Goal: Task Accomplishment & Management: Manage account settings

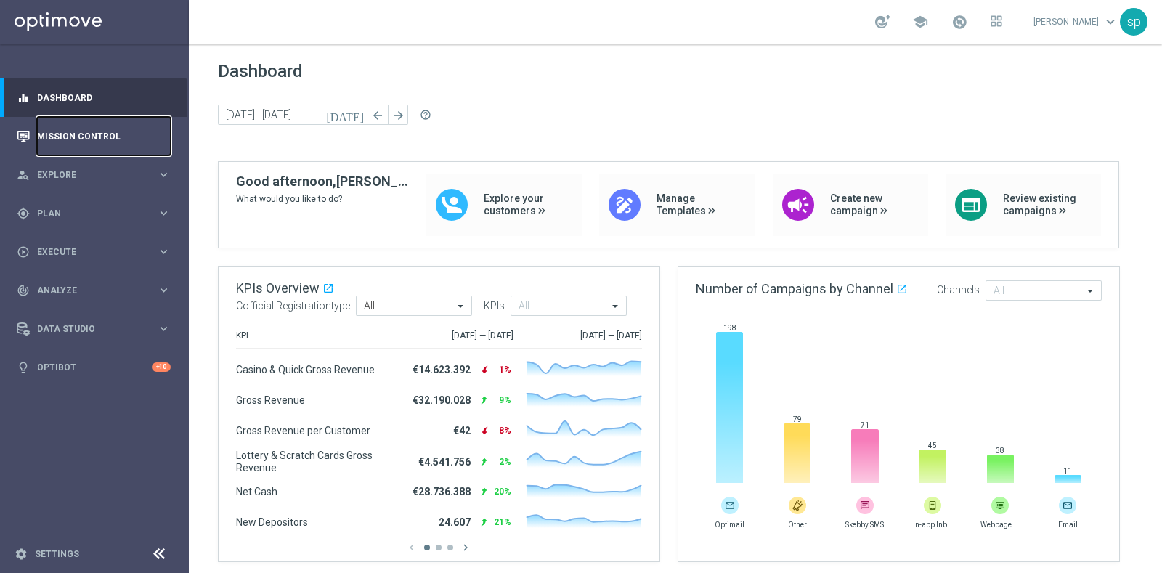
click at [77, 136] on link "Mission Control" at bounding box center [104, 136] width 134 height 38
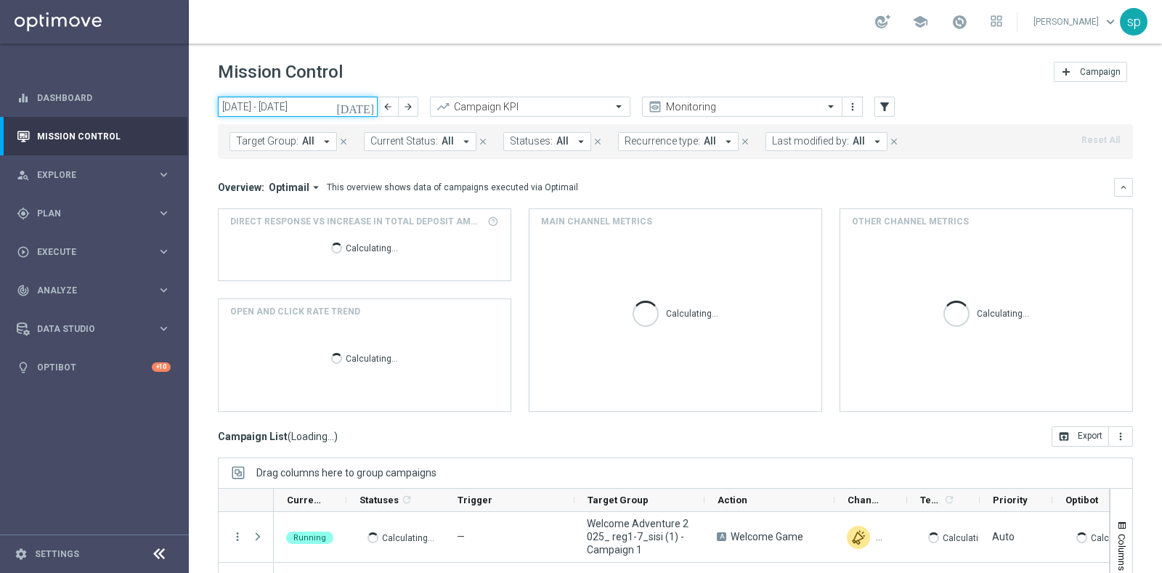
click at [287, 100] on input "01 Sep 2025 - 07 Sep 2025" at bounding box center [298, 107] width 160 height 20
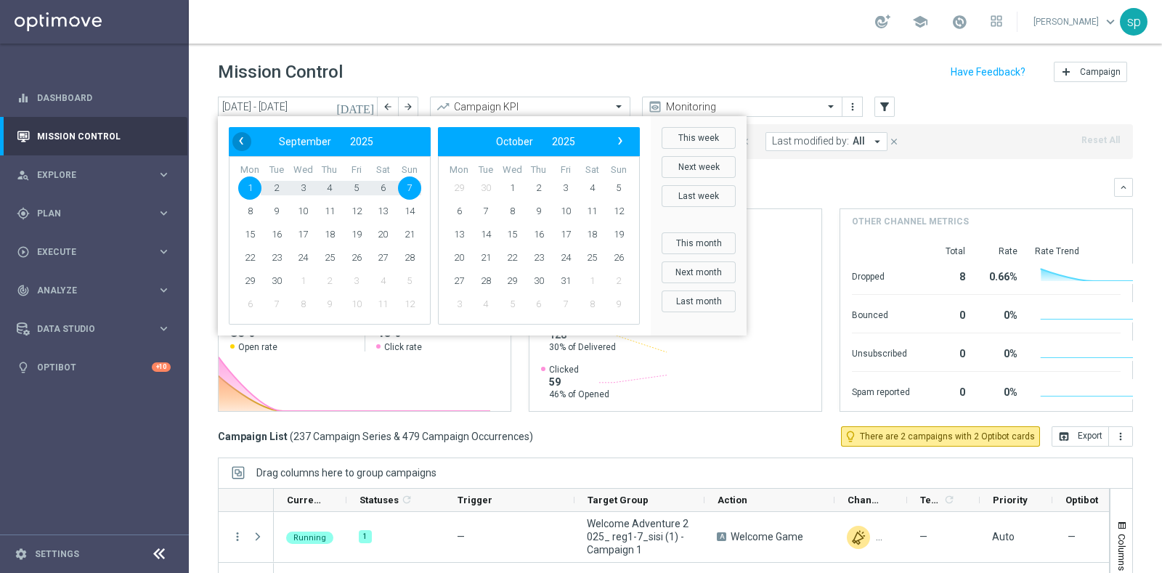
click at [238, 140] on span "‹" at bounding box center [241, 140] width 19 height 19
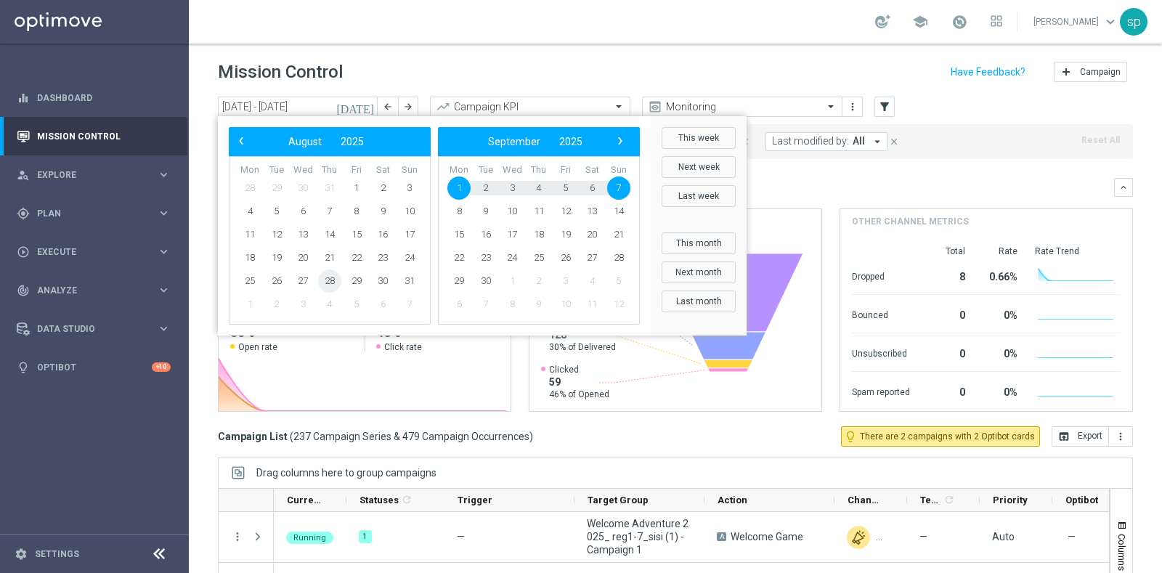
click at [326, 280] on span "28" at bounding box center [329, 280] width 23 height 23
type input "28 Aug 2025 - 28 Aug 2025"
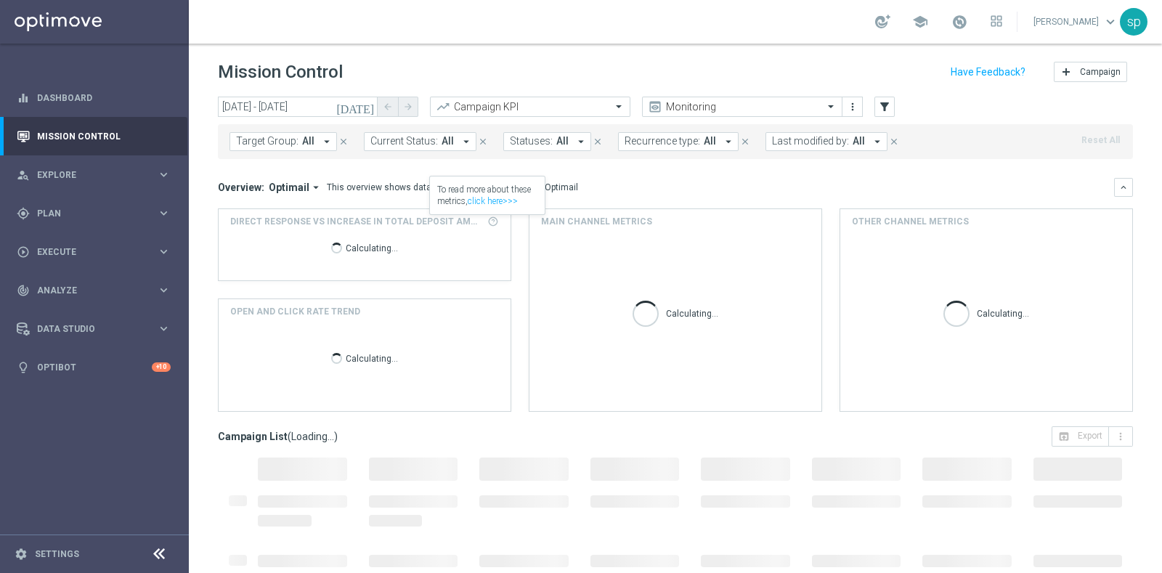
click at [788, 143] on span "Last modified by:" at bounding box center [810, 141] width 77 height 12
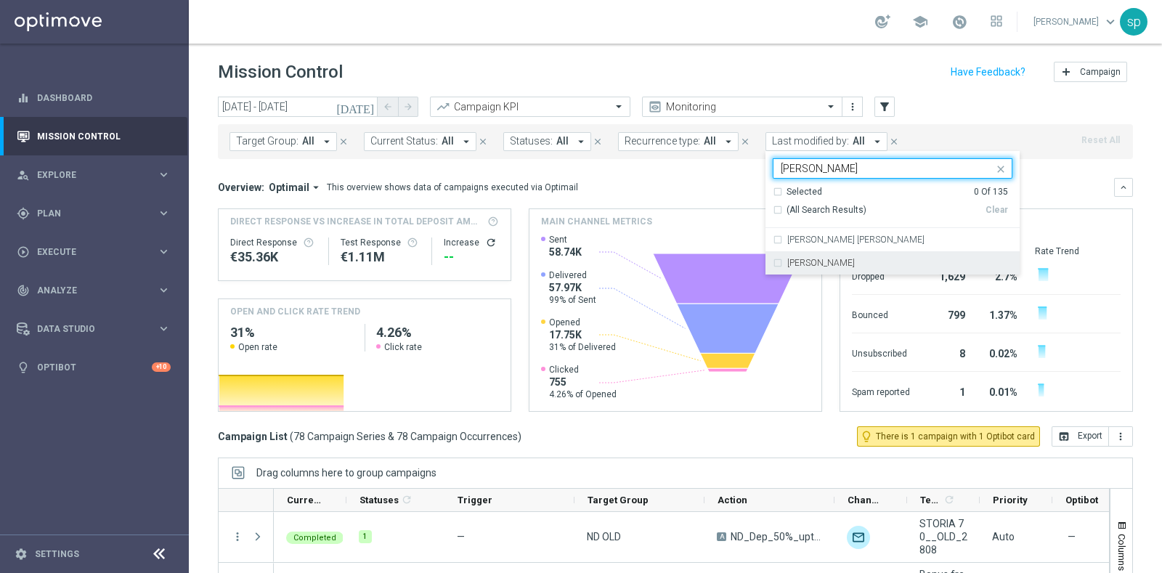
click at [825, 269] on div "[PERSON_NAME]" at bounding box center [892, 262] width 240 height 23
type input "sara"
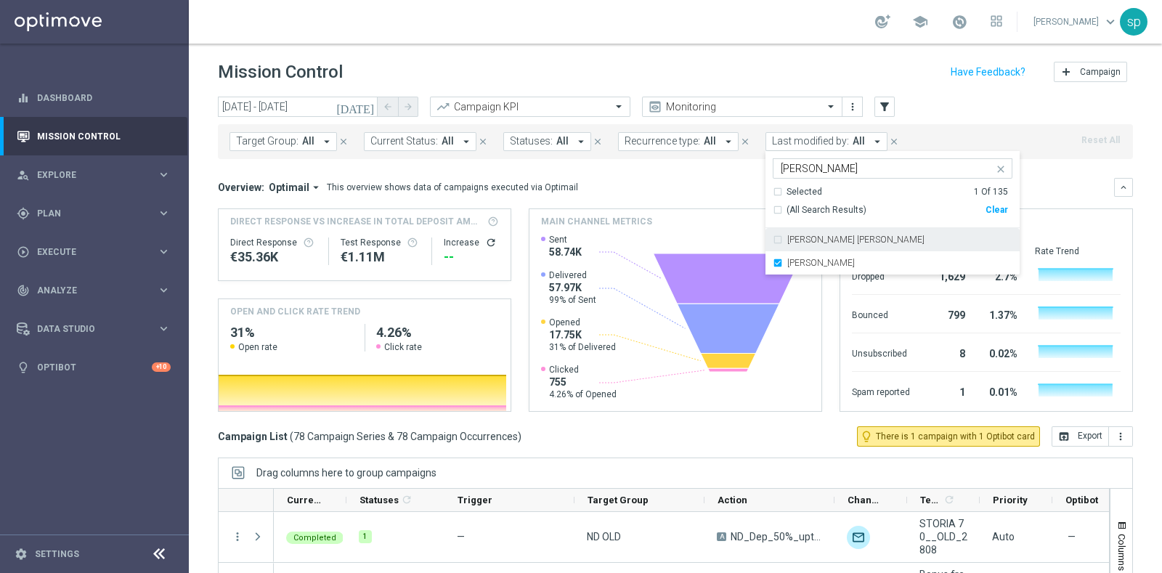
click at [709, 169] on mini-dashboard "Overview: Optimail arrow_drop_down This overview shows data of campaigns execut…" at bounding box center [675, 292] width 915 height 267
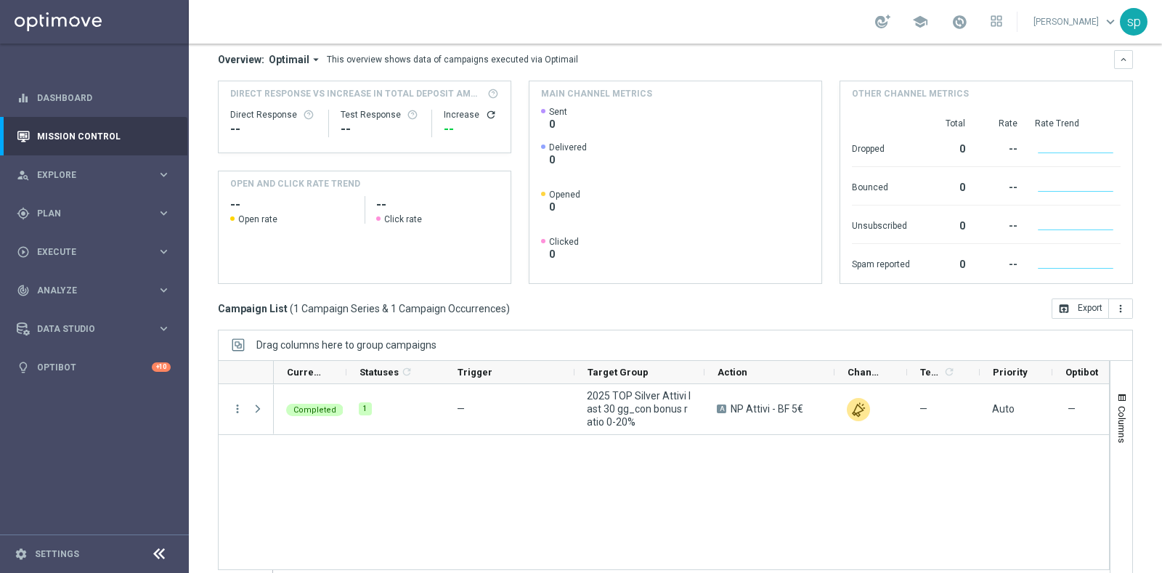
scroll to position [152, 0]
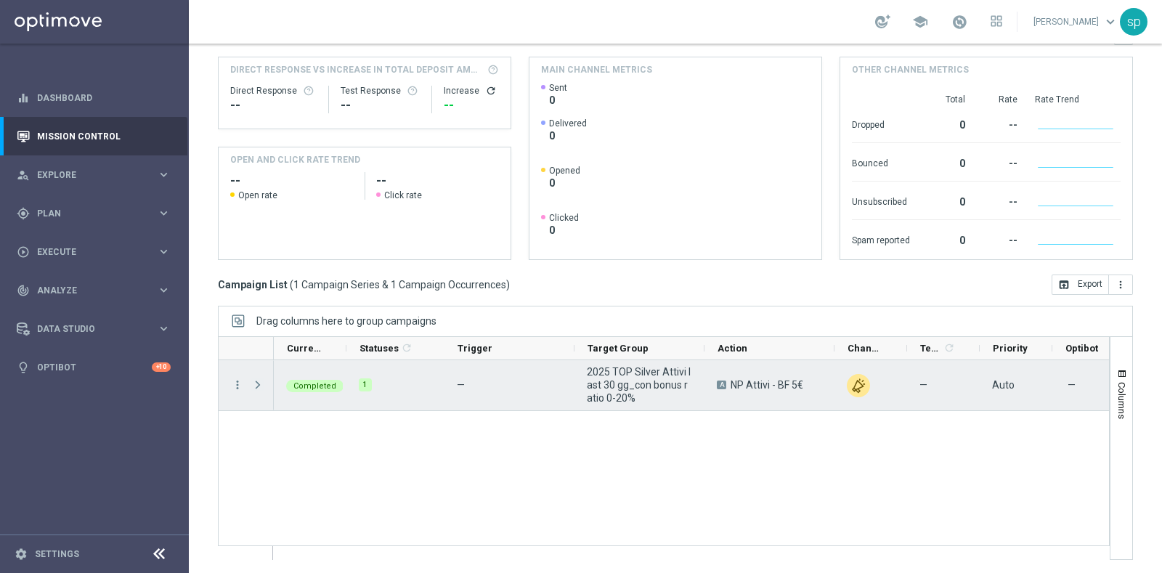
click at [257, 379] on span "Press SPACE to select this row." at bounding box center [257, 385] width 13 height 12
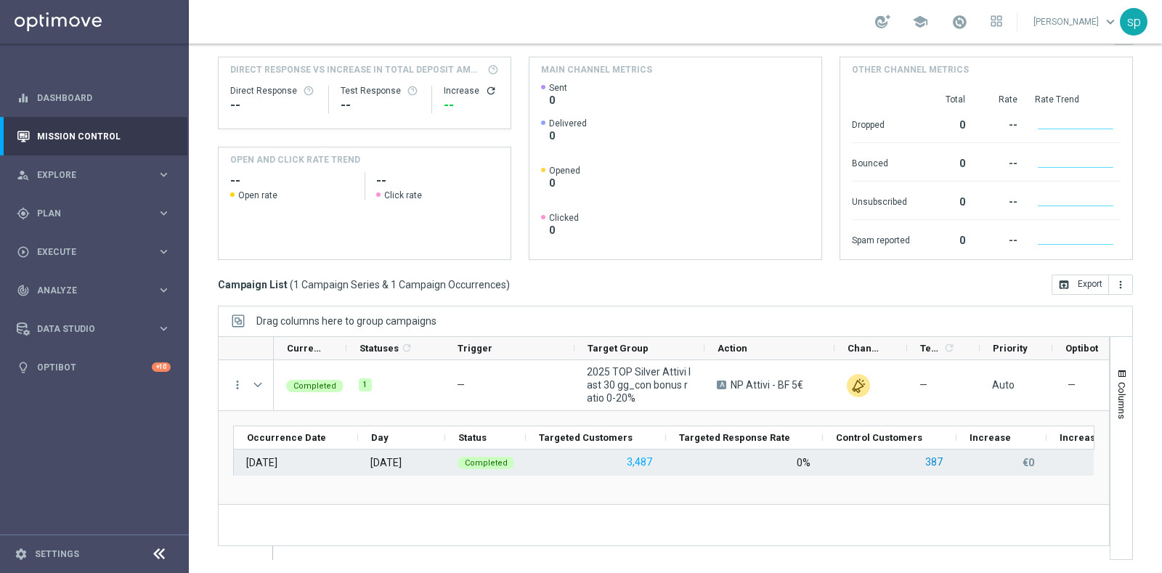
scroll to position [0, 0]
click at [934, 462] on button "387" at bounding box center [933, 462] width 20 height 18
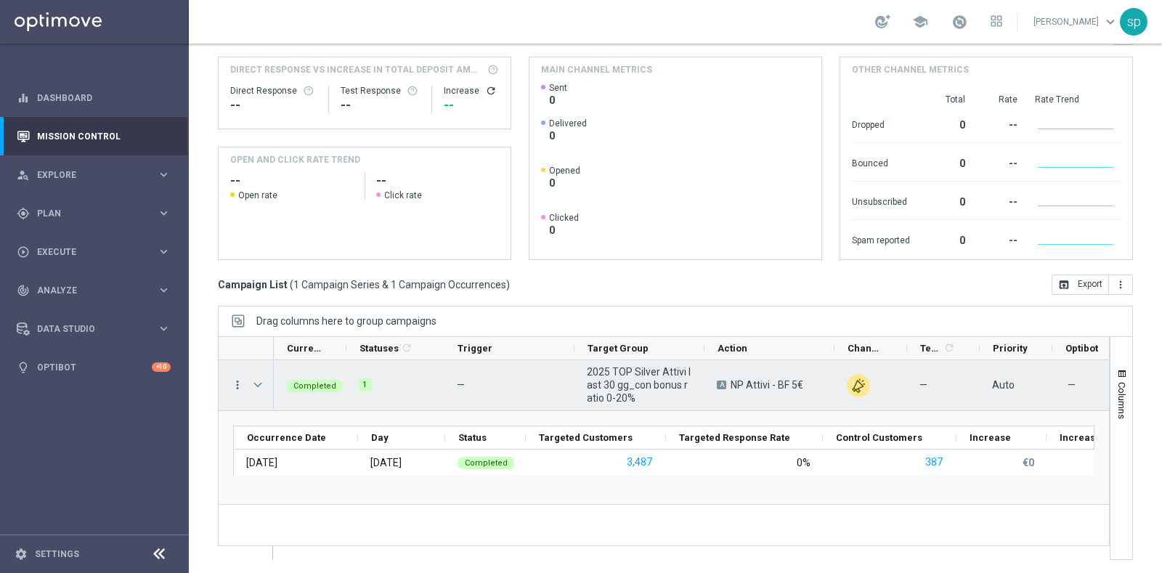
click at [240, 383] on icon "more_vert" at bounding box center [237, 384] width 13 height 13
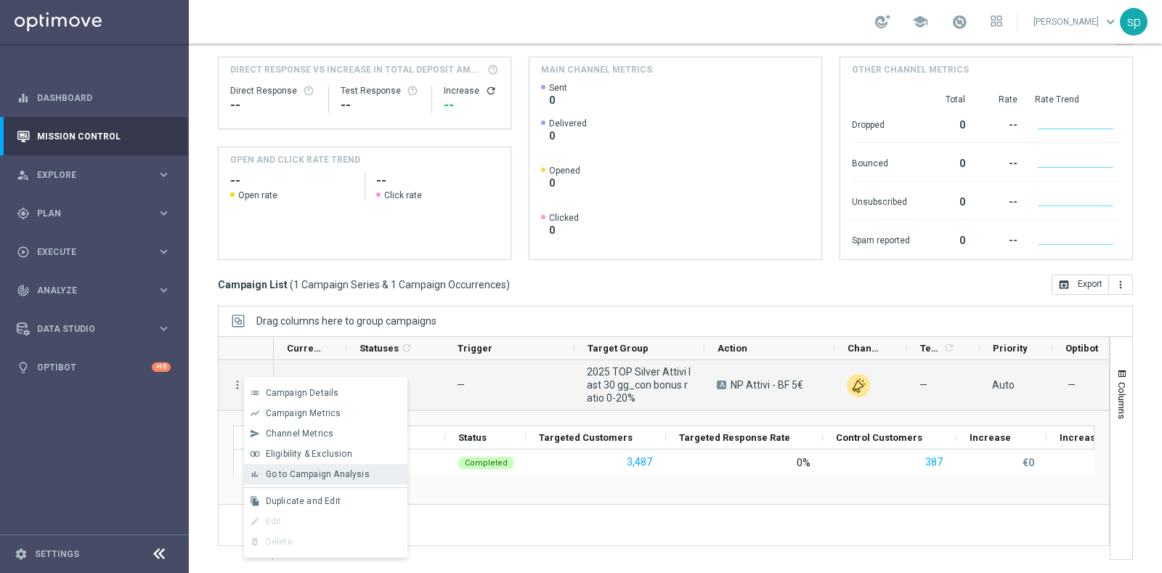
click at [367, 479] on div "bar_chart Go to Campaign Analysis" at bounding box center [325, 474] width 163 height 20
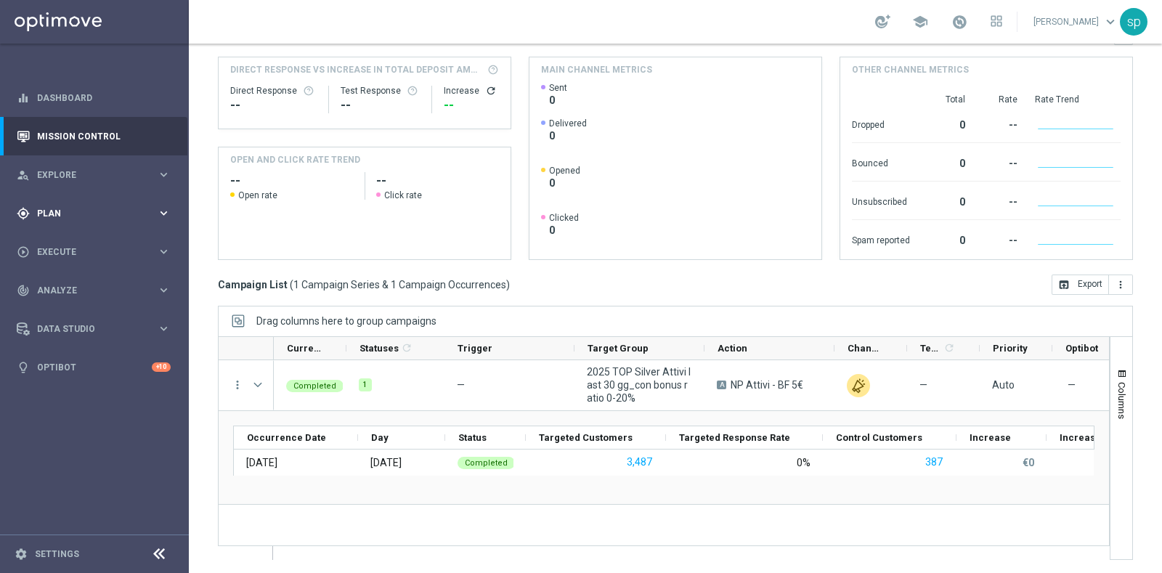
click at [41, 223] on div "gps_fixed Plan keyboard_arrow_right" at bounding box center [93, 213] width 187 height 38
click at [65, 289] on span "Templates" at bounding box center [90, 286] width 104 height 9
click at [67, 308] on link "Optimail" at bounding box center [98, 309] width 106 height 12
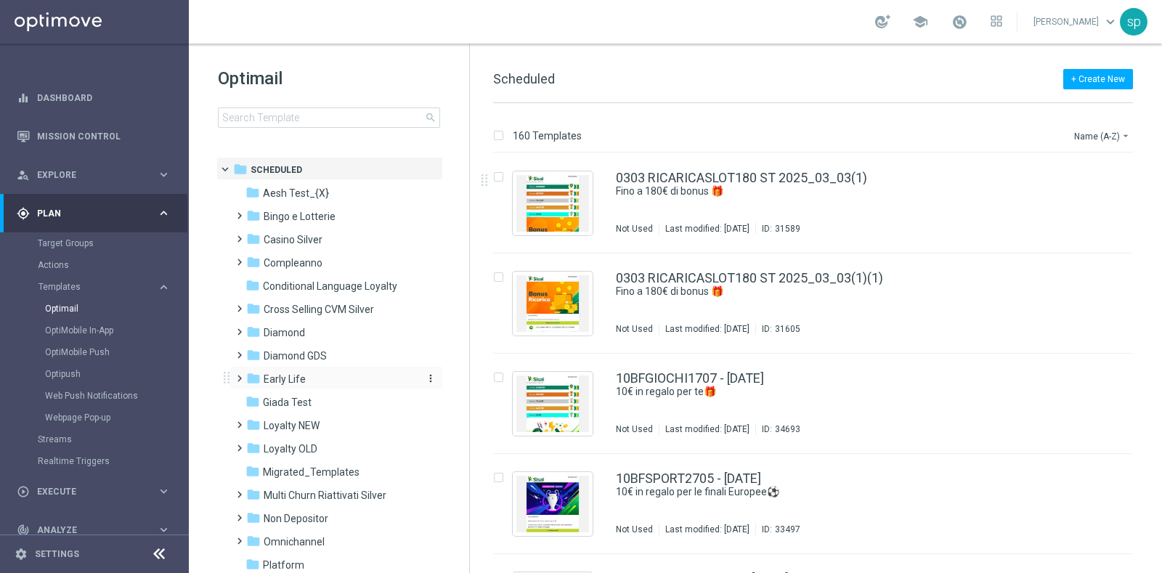
click at [288, 380] on span "Early Life" at bounding box center [285, 378] width 42 height 13
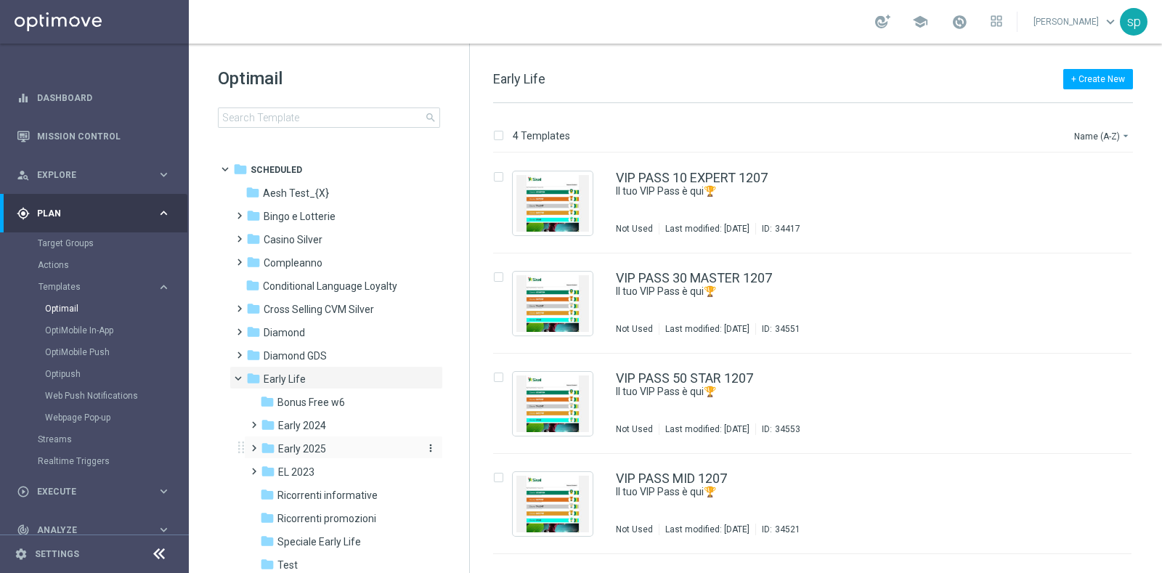
click at [343, 446] on div "folder Early 2025" at bounding box center [338, 449] width 155 height 17
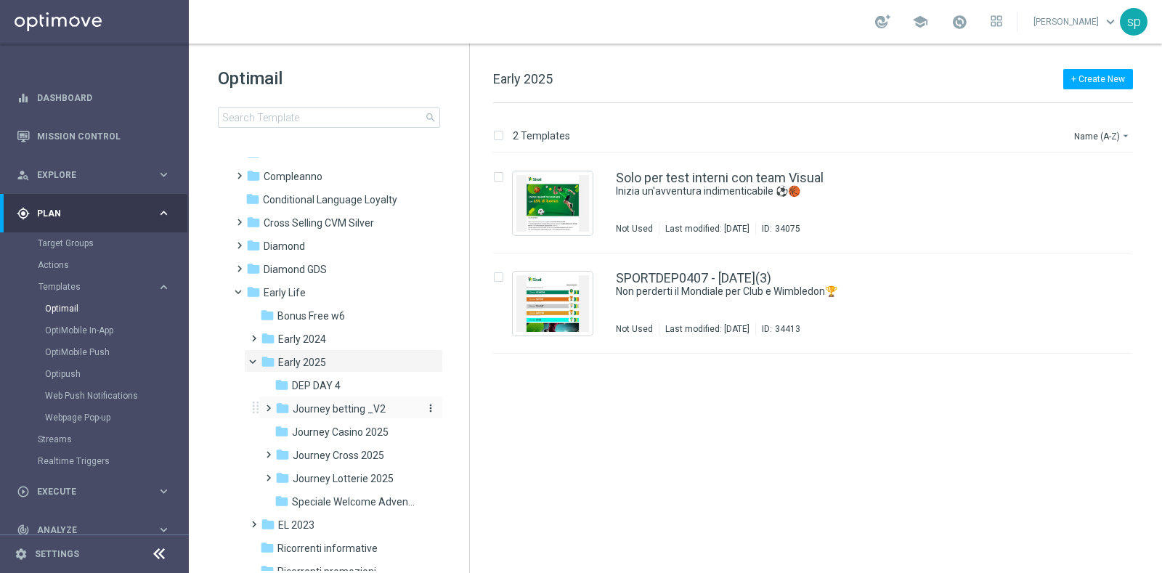
scroll to position [87, 0]
click at [359, 397] on div "folder Journey betting _V2 more_vert" at bounding box center [350, 406] width 184 height 23
click at [362, 404] on span "Journey betting _V2" at bounding box center [339, 407] width 93 height 13
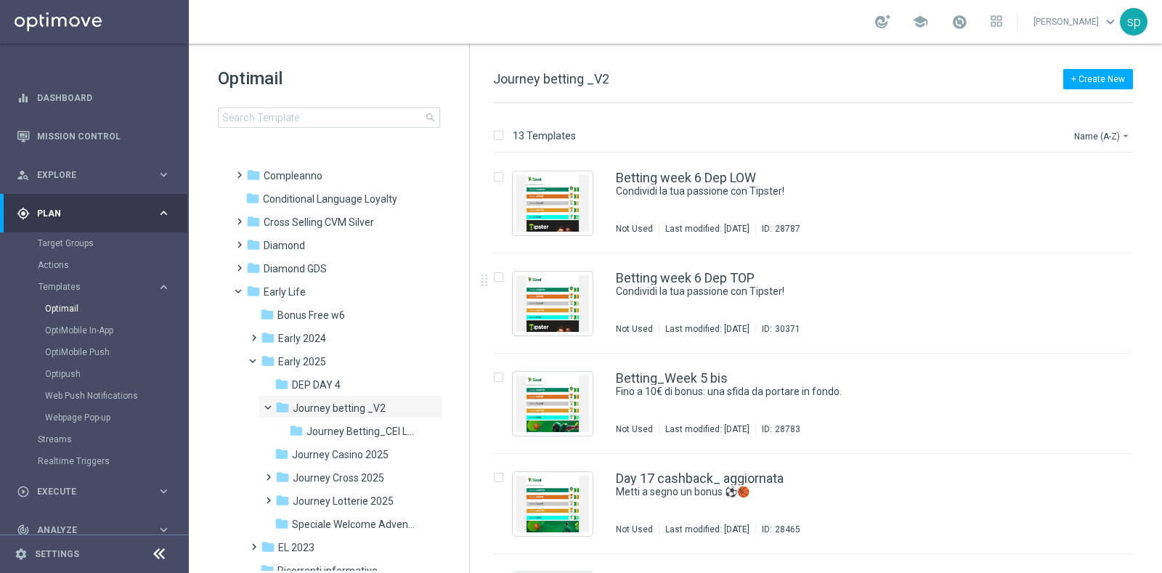
drag, startPoint x: 1159, startPoint y: 266, endPoint x: 1157, endPoint y: 301, distance: 34.9
click at [1157, 301] on div "13 Templates Name (A-Z) arrow_drop_down Drag here to set row groups Drag here t…" at bounding box center [816, 338] width 692 height 470
click at [1158, 294] on div "insert_drive_file Betting week 6 Dep LOW Condividi la tua passione con Tipster!…" at bounding box center [818, 363] width 680 height 420
drag, startPoint x: 1158, startPoint y: 275, endPoint x: 1153, endPoint y: 356, distance: 81.5
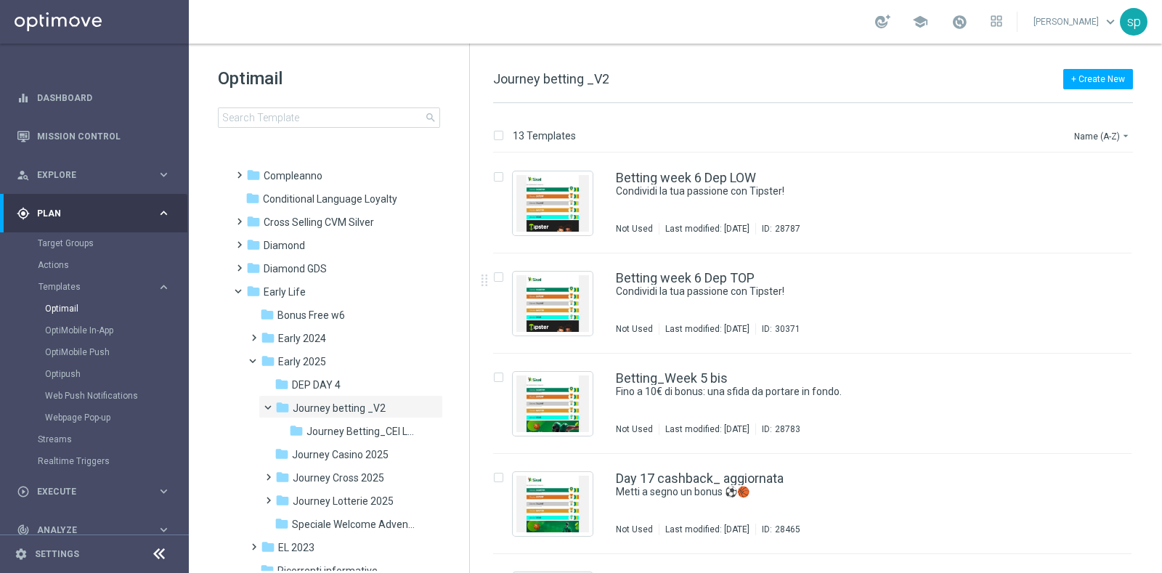
click at [1153, 356] on div "insert_drive_file Betting week 6 Dep LOW Condividi la tua passione con Tipster!…" at bounding box center [818, 363] width 680 height 420
drag, startPoint x: 1156, startPoint y: 277, endPoint x: 1150, endPoint y: 397, distance: 119.9
click at [1150, 397] on div "insert_drive_file Betting_Week 5 bis Fino a 10€ di bonus: una sfida da portare …" at bounding box center [818, 404] width 680 height 100
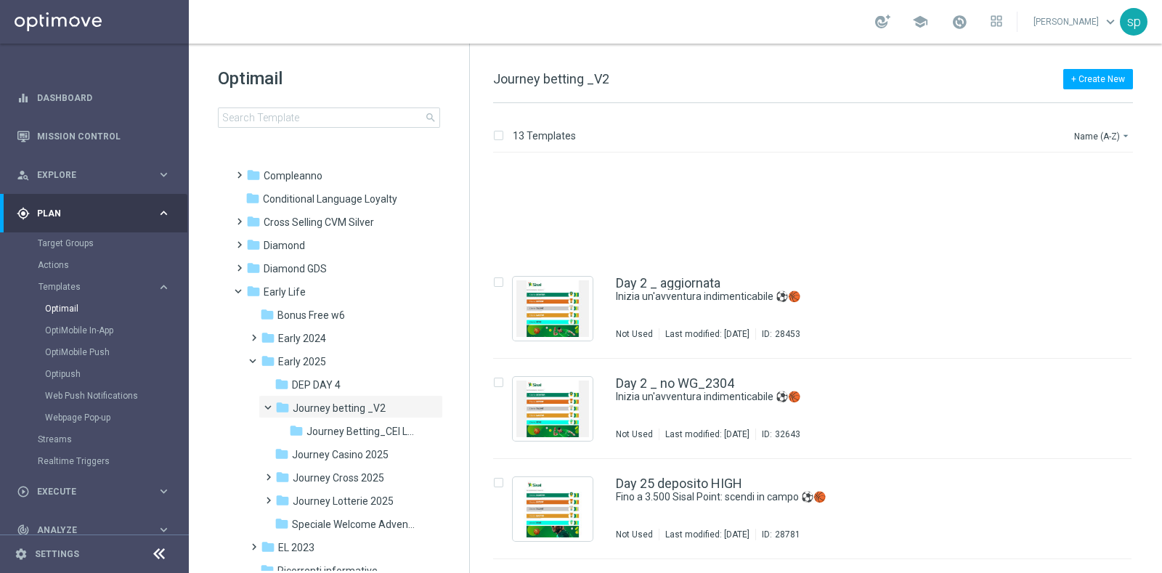
scroll to position [591, 0]
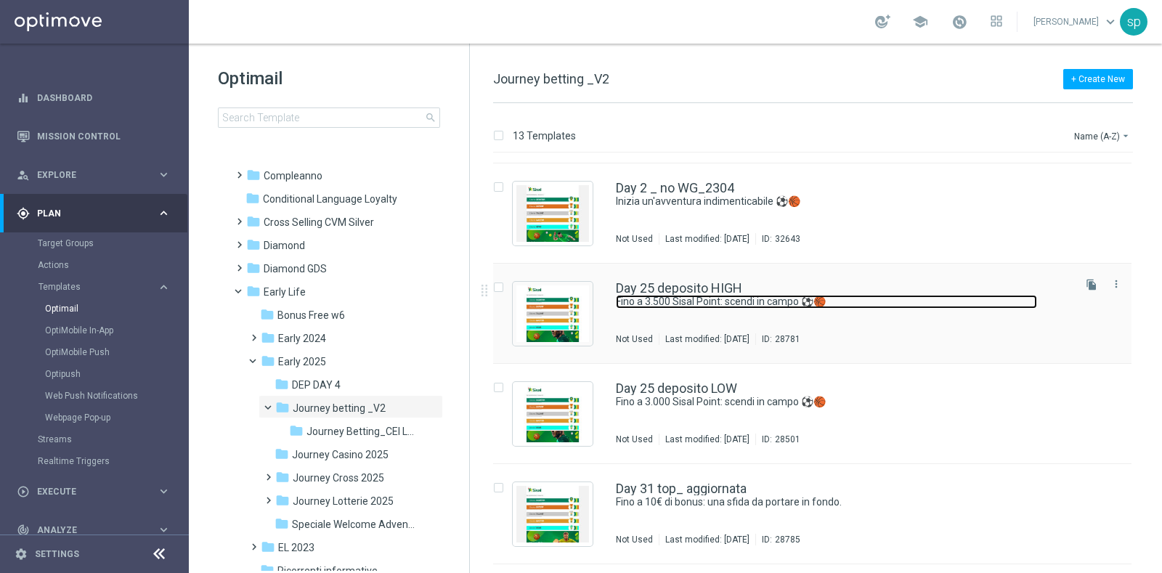
click at [677, 295] on link "Fino a 3.500 Sisal Point: scendi in campo ⚽️🏀" at bounding box center [826, 302] width 421 height 14
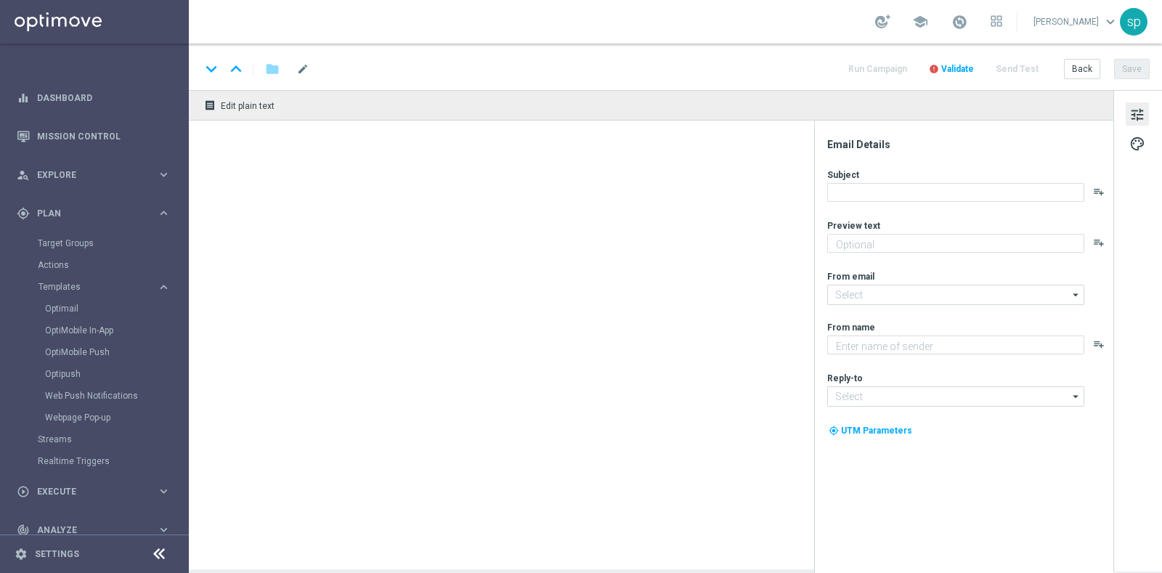
type textarea "Ricarica ed ottieni un bonus esclusivo"
type textarea "Sisal"
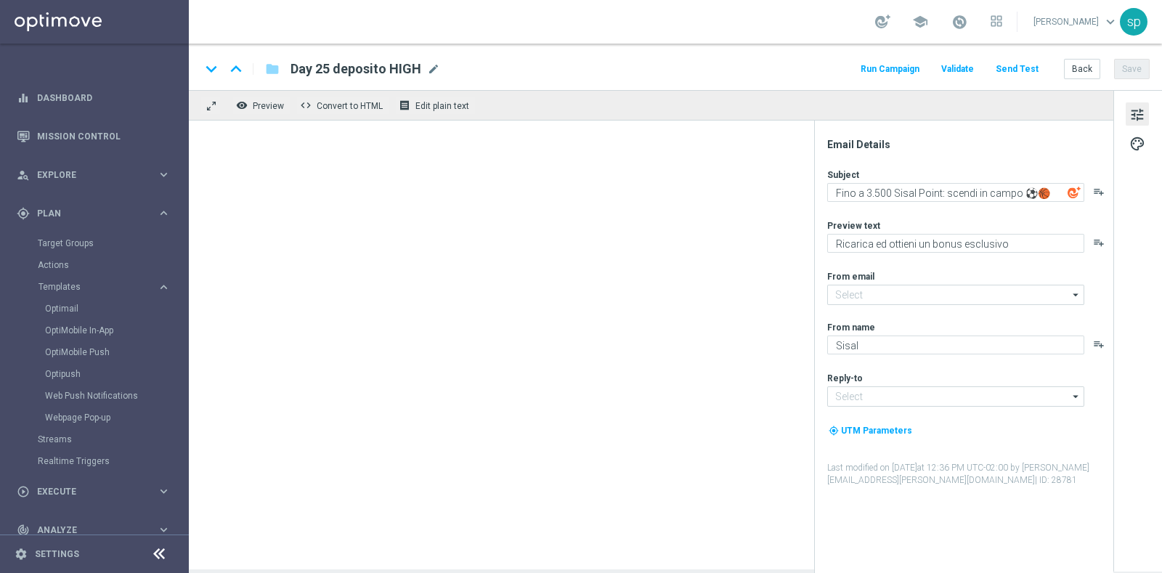
type input "[EMAIL_ADDRESS][DOMAIN_NAME]"
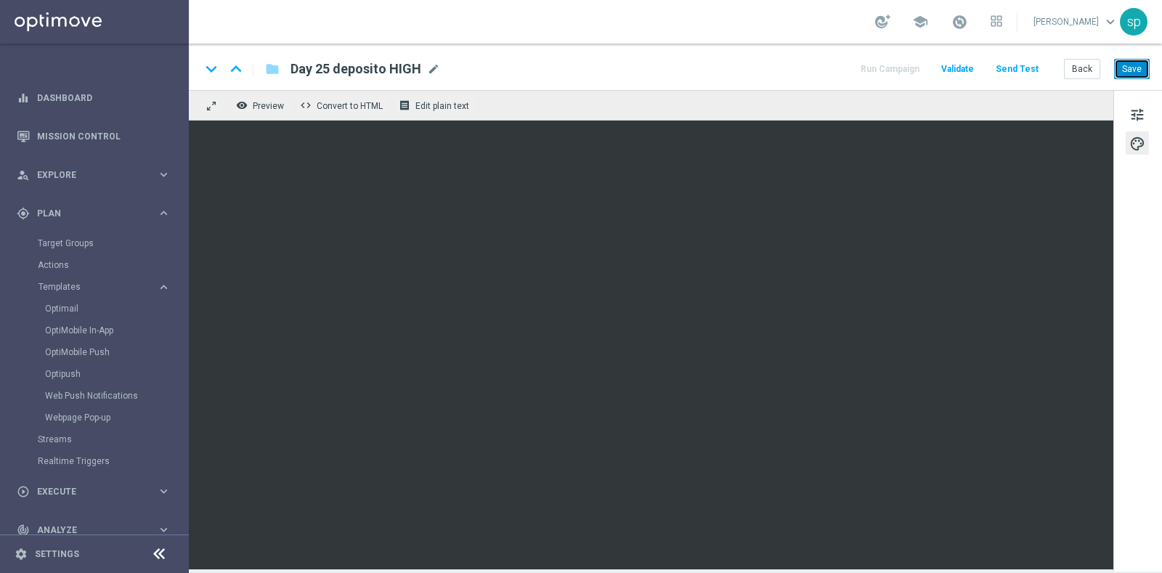
click at [1130, 69] on button "Save" at bounding box center [1132, 69] width 36 height 20
click at [208, 72] on icon "keyboard_arrow_down" at bounding box center [211, 69] width 22 height 22
click at [1114, 364] on div "tune palette" at bounding box center [1137, 330] width 49 height 481
click at [1125, 69] on button "Save" at bounding box center [1132, 69] width 36 height 20
click at [235, 67] on icon "keyboard_arrow_up" at bounding box center [236, 69] width 22 height 22
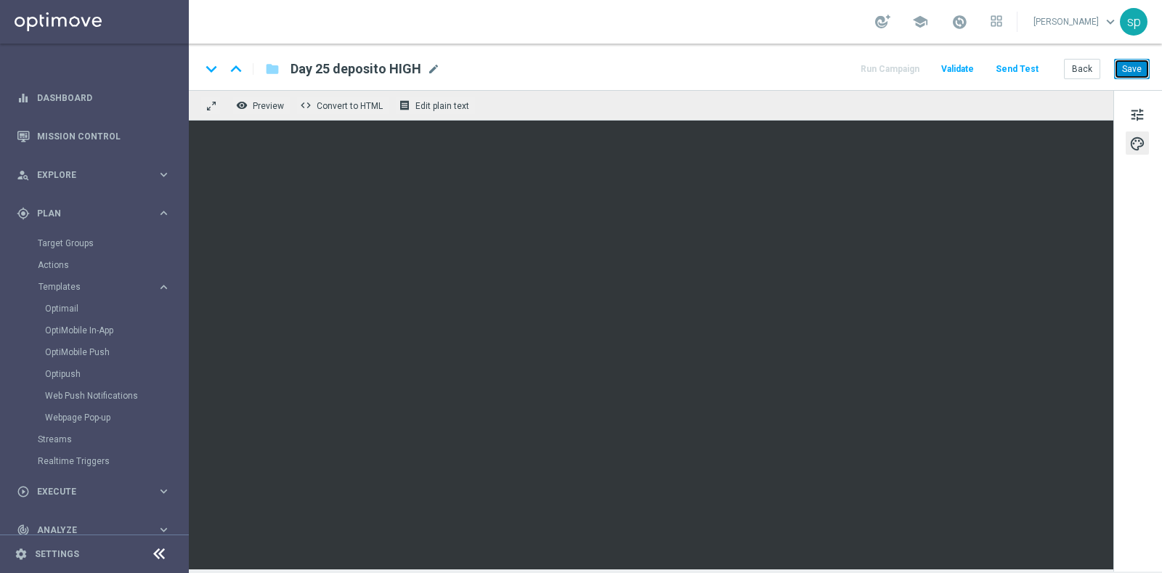
click at [1136, 70] on button "Save" at bounding box center [1132, 69] width 36 height 20
click at [1079, 67] on button "Back" at bounding box center [1082, 69] width 36 height 20
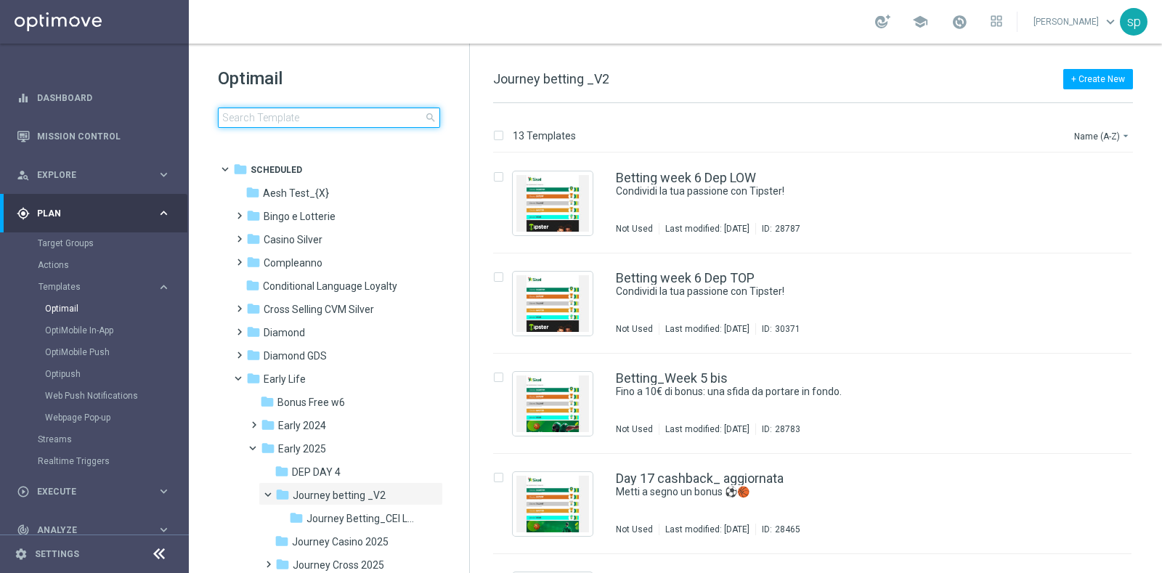
click at [327, 114] on input at bounding box center [329, 117] width 222 height 20
click at [375, 517] on span "Journey Betting_CEI LOW" at bounding box center [362, 518] width 113 height 13
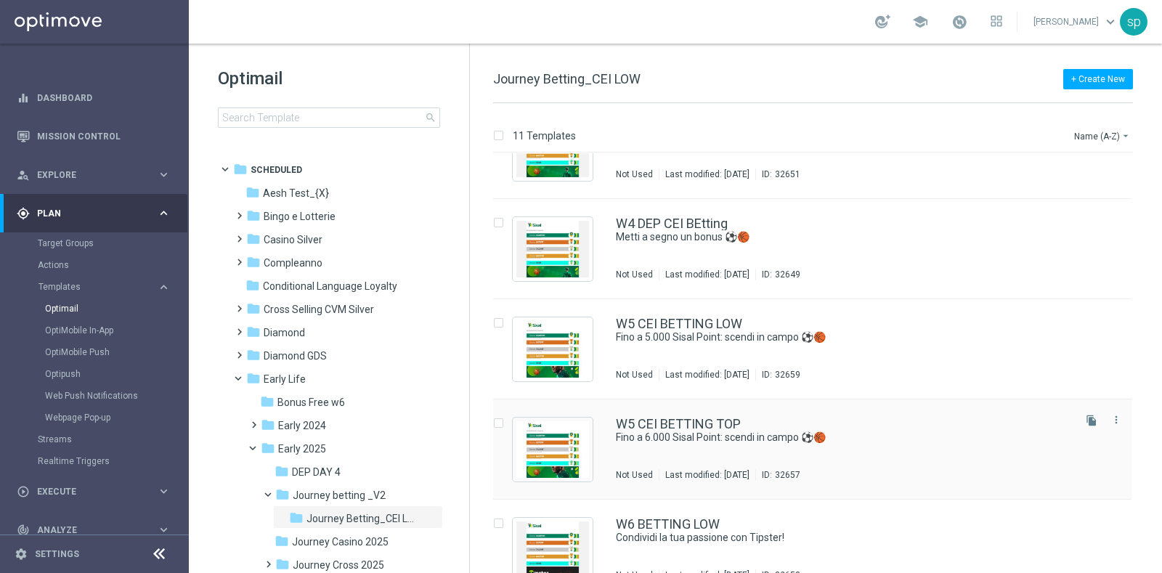
scroll to position [563, 0]
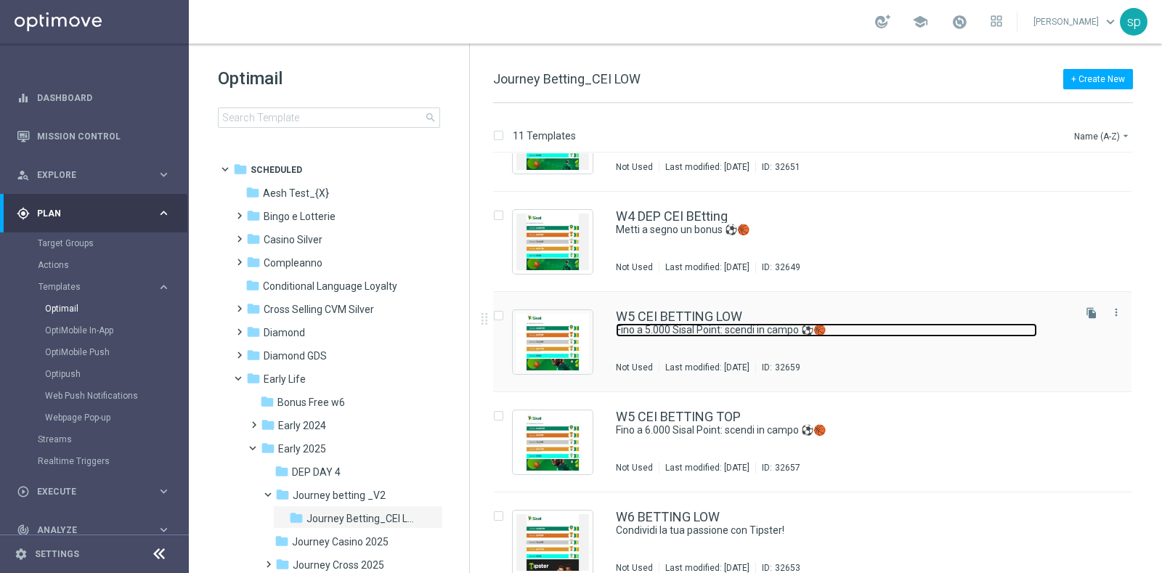
click at [708, 330] on link "Fino a 5.000 Sisal Point: scendi in campo ⚽️🏀" at bounding box center [826, 330] width 421 height 14
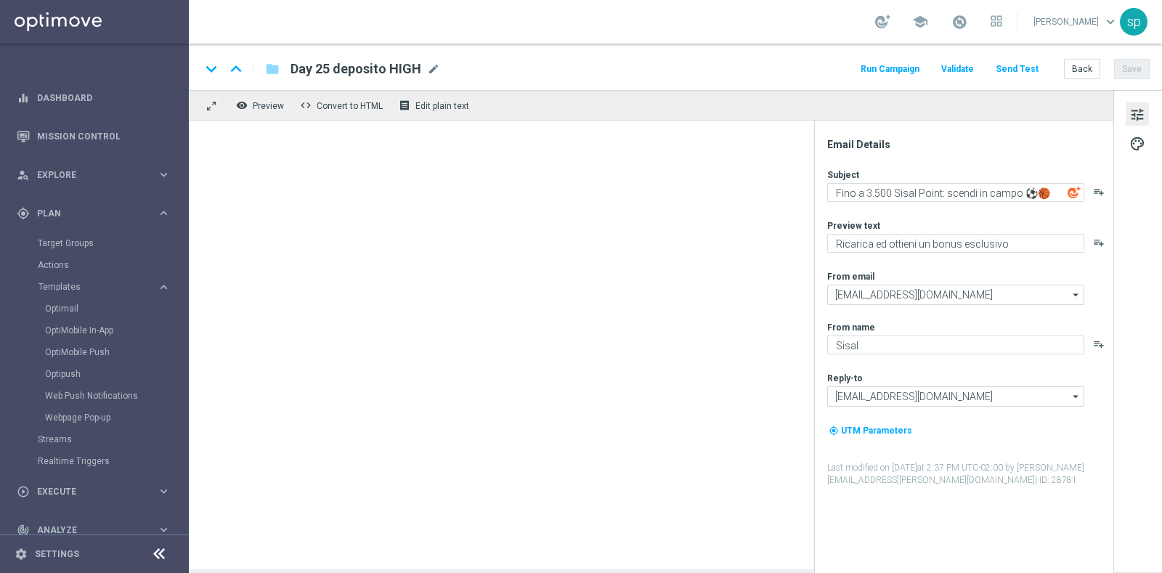
type textarea "Fino a 5.000 Sisal Point: scendi in campo ⚽️🏀"
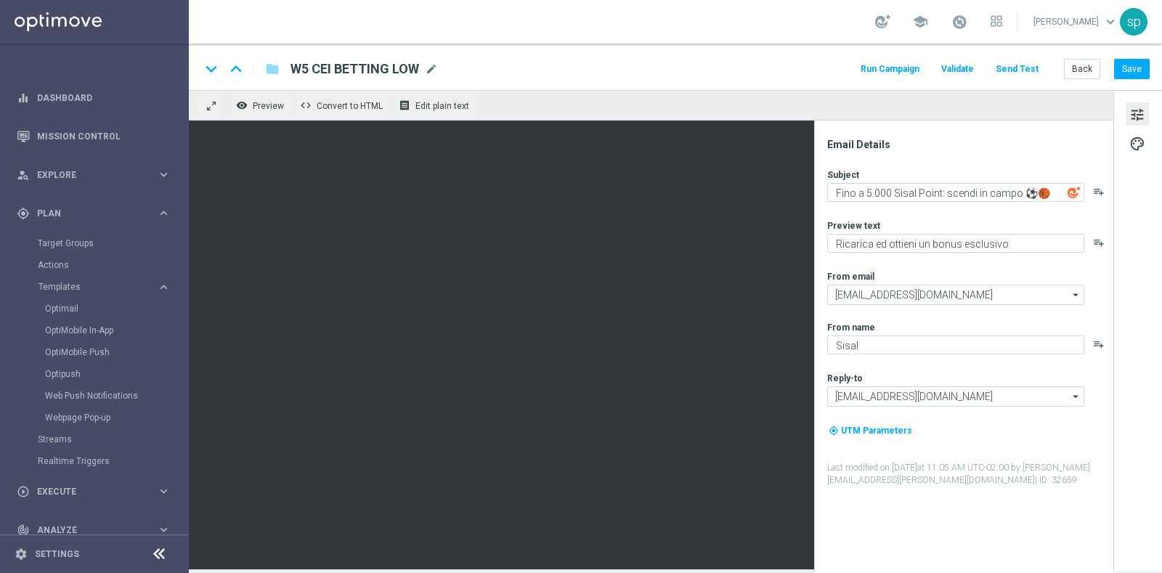
click at [820, 188] on div "Email Details Subject Fino a 5.000 Sisal Point: scendi in campo ⚽️🏀 playlist_ad…" at bounding box center [963, 347] width 299 height 452
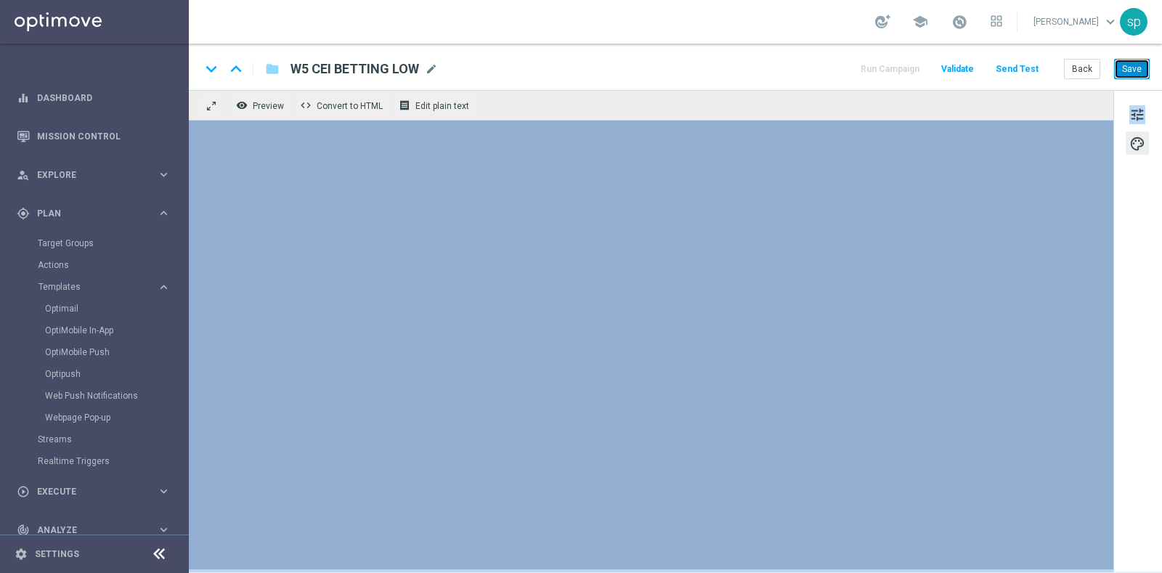
click at [1132, 67] on button "Save" at bounding box center [1132, 69] width 36 height 20
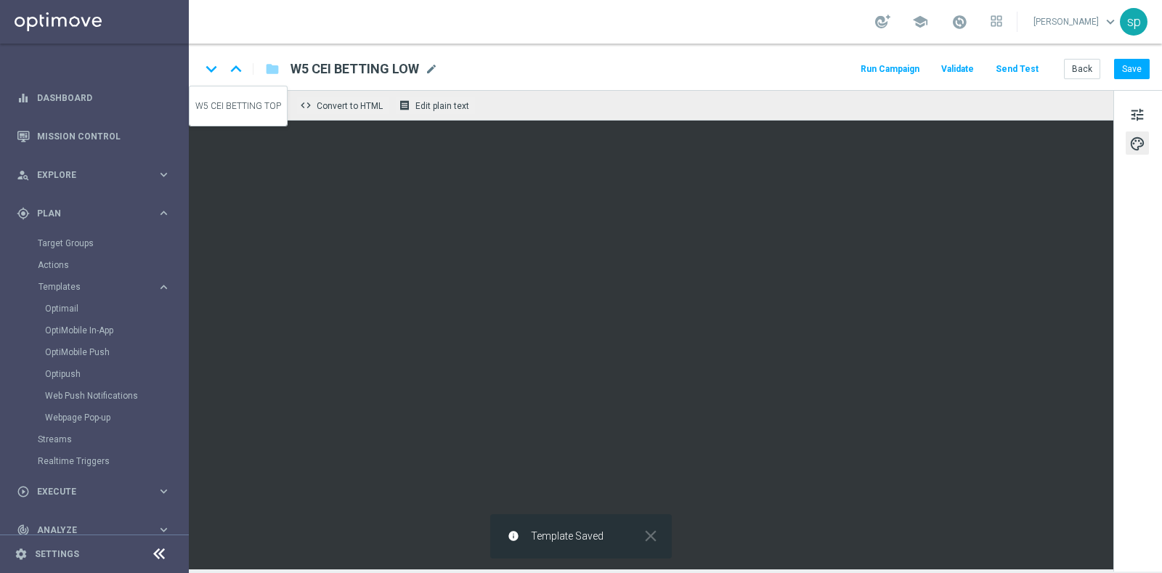
click at [208, 70] on icon "keyboard_arrow_down" at bounding box center [211, 69] width 22 height 22
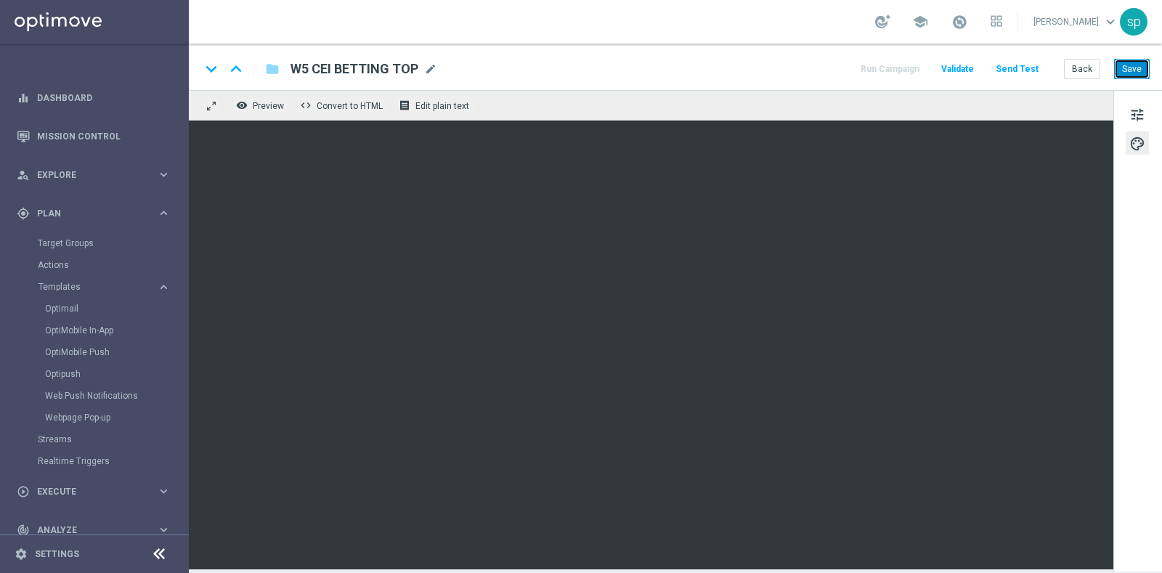
click at [1128, 74] on button "Save" at bounding box center [1132, 69] width 36 height 20
click at [1085, 68] on button "Back" at bounding box center [1082, 69] width 36 height 20
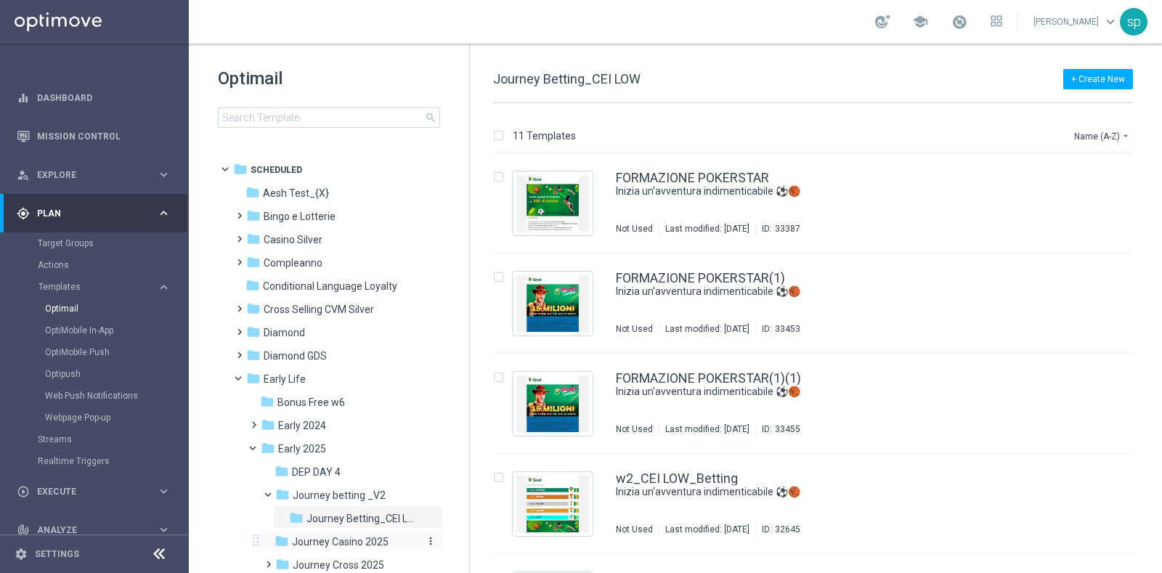
click at [379, 540] on span "Journey Casino 2025" at bounding box center [340, 541] width 97 height 13
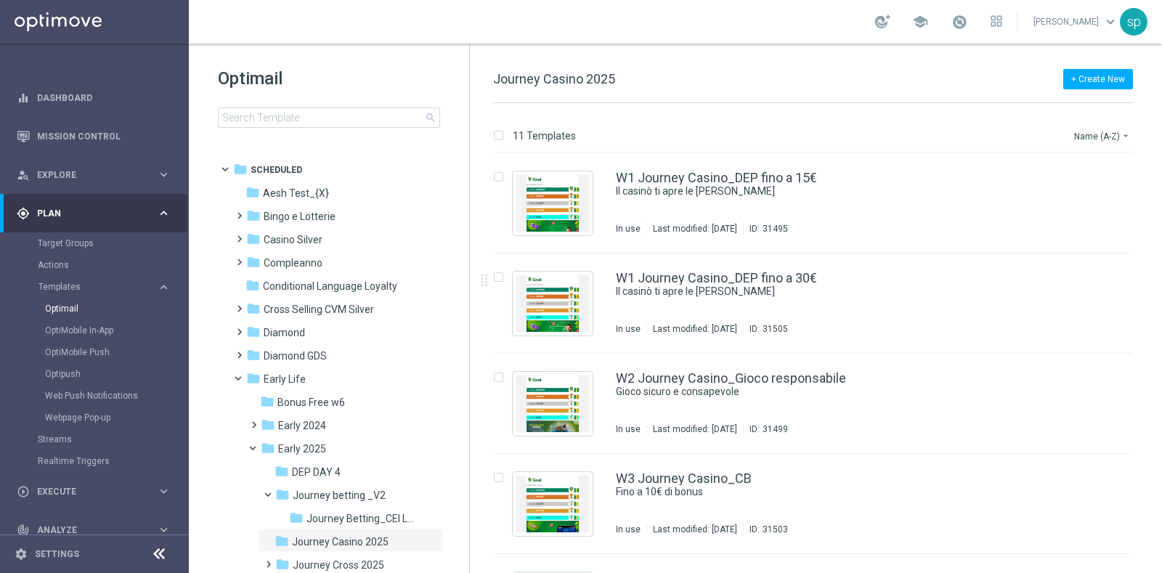
drag, startPoint x: 468, startPoint y: 310, endPoint x: 464, endPoint y: 344, distance: 34.4
click at [464, 344] on div "Optimail search folder 1 Folder folder Scheduled more_vert folder Aesh Test_{X}…" at bounding box center [329, 308] width 281 height 529
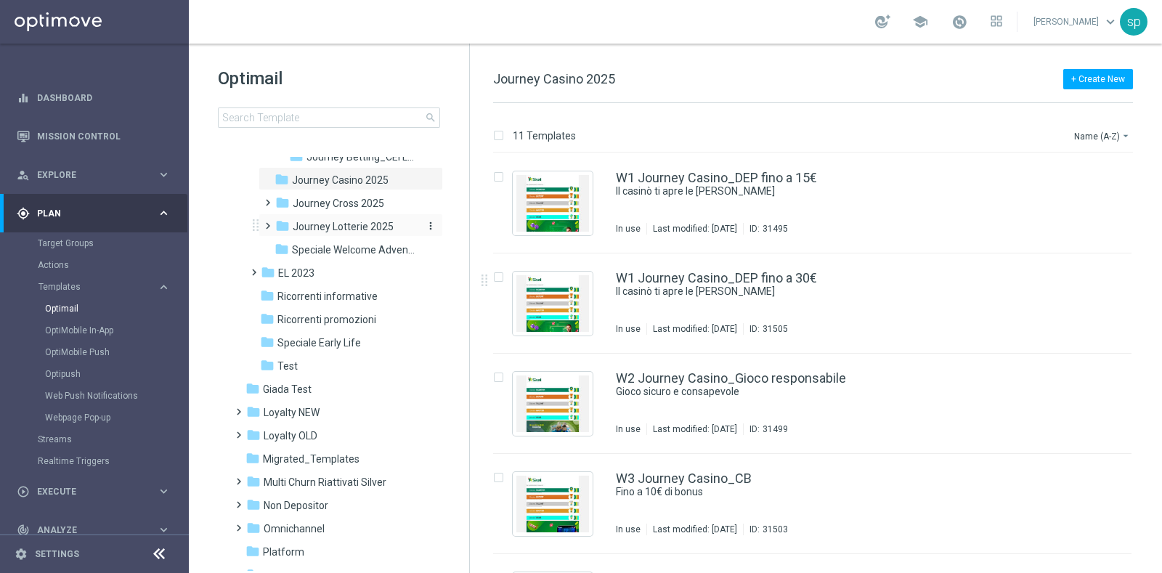
click at [348, 222] on span "Journey Lotterie 2025" at bounding box center [343, 226] width 101 height 13
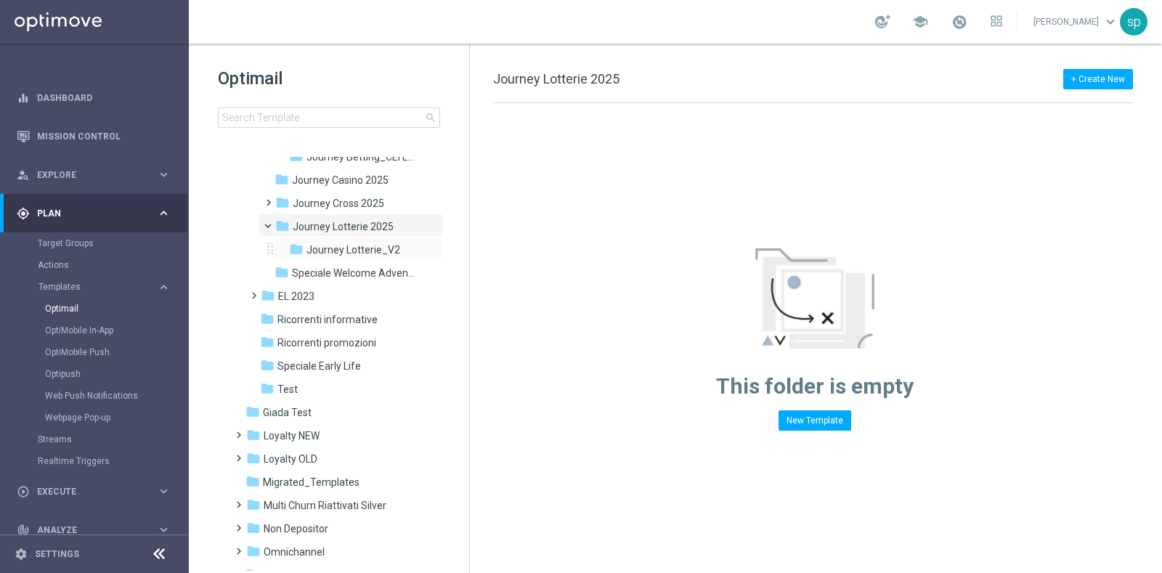
click at [363, 258] on div "folder Journey Lotterie_V2 more_vert" at bounding box center [358, 248] width 170 height 23
click at [374, 245] on span "Journey Lotterie_V2" at bounding box center [353, 249] width 94 height 13
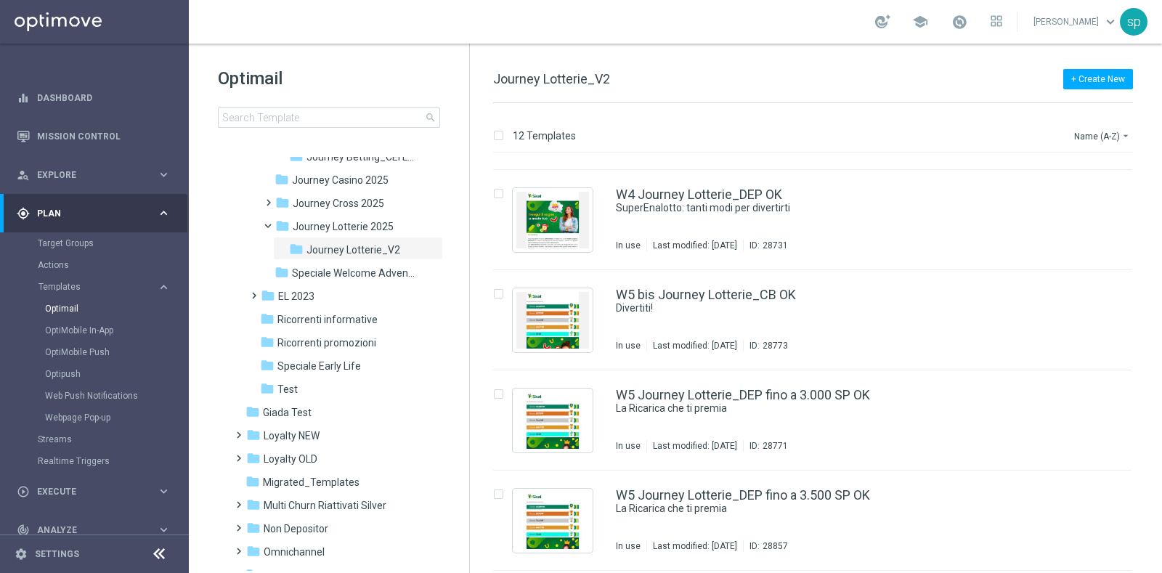
scroll to position [595, 0]
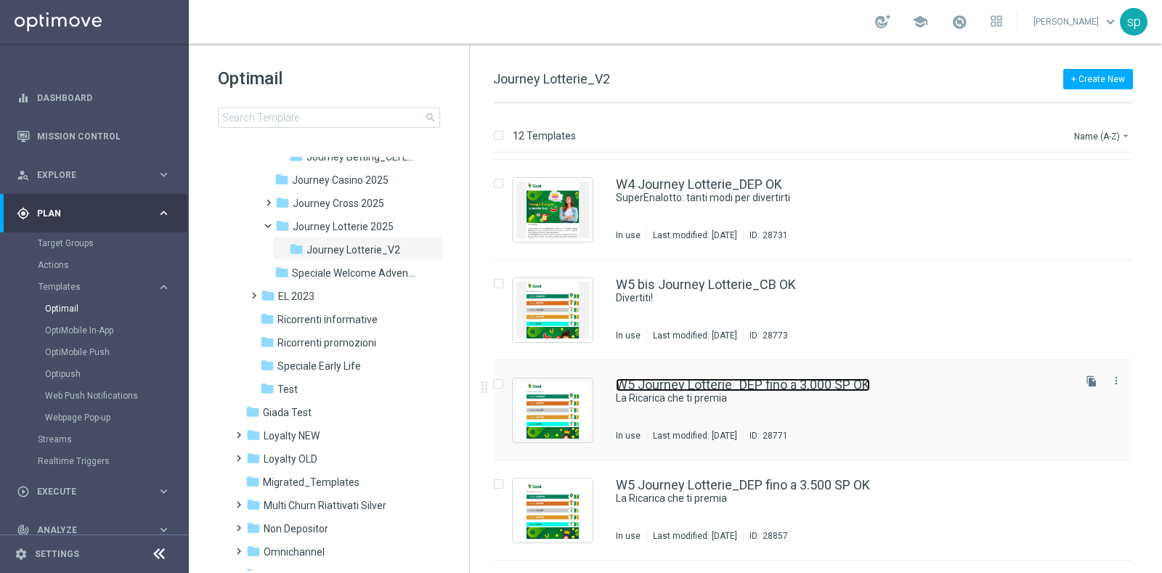
click at [711, 388] on link "W5 Journey Lotterie_DEP fino a 3.000 SP OK" at bounding box center [743, 384] width 254 height 13
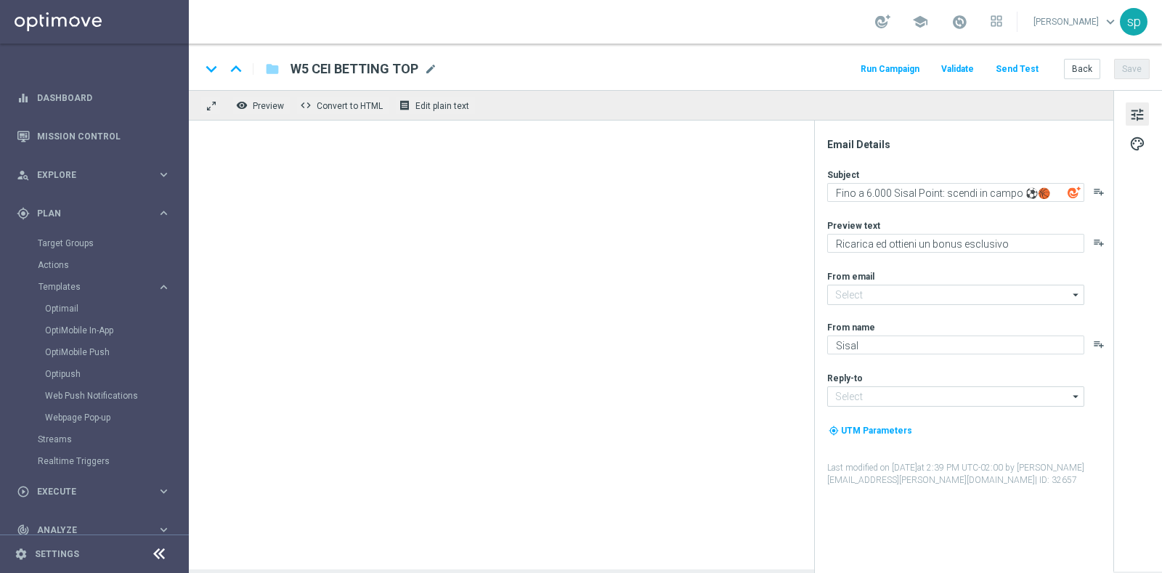
type input "[EMAIL_ADDRESS][DOMAIN_NAME]"
type textarea "La Ricarica che ti premia"
type textarea "Fino a 3.000 Sisal point"
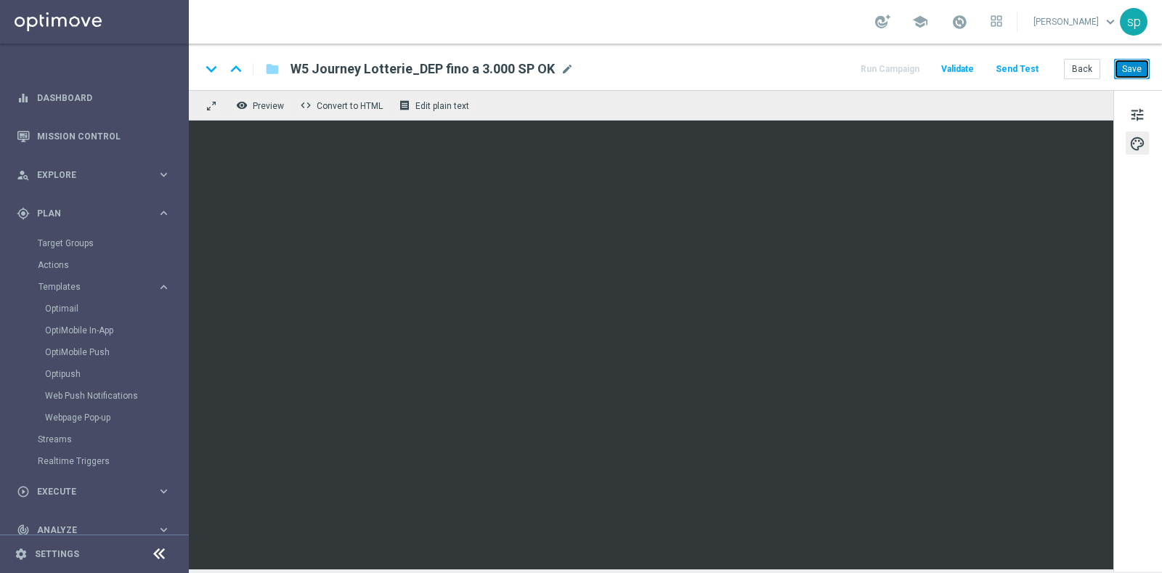
click at [1139, 63] on button "Save" at bounding box center [1132, 69] width 36 height 20
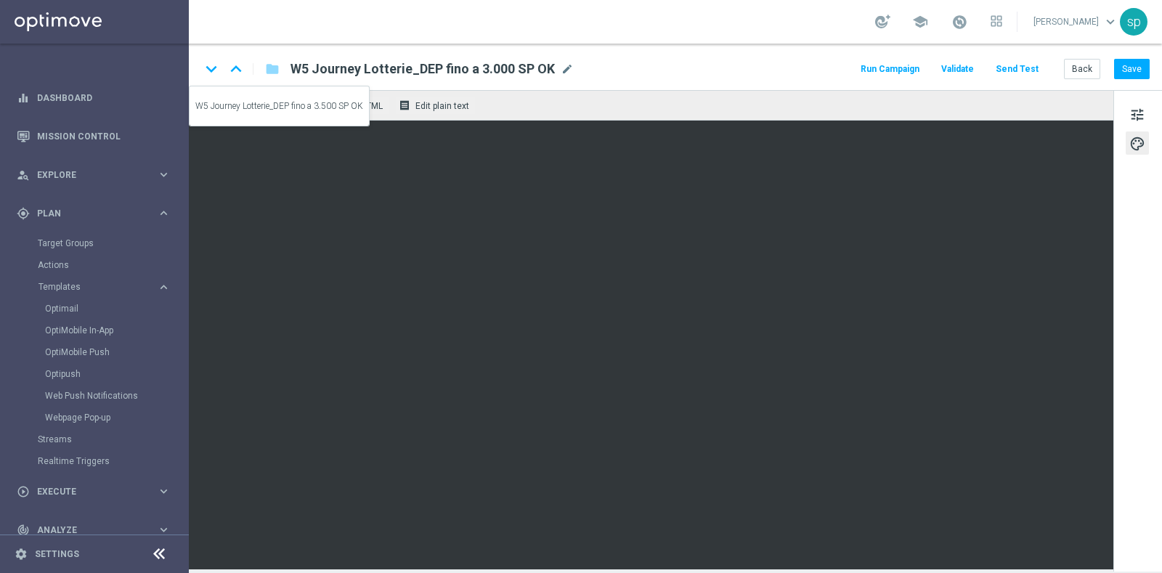
click at [216, 67] on icon "keyboard_arrow_down" at bounding box center [211, 69] width 22 height 22
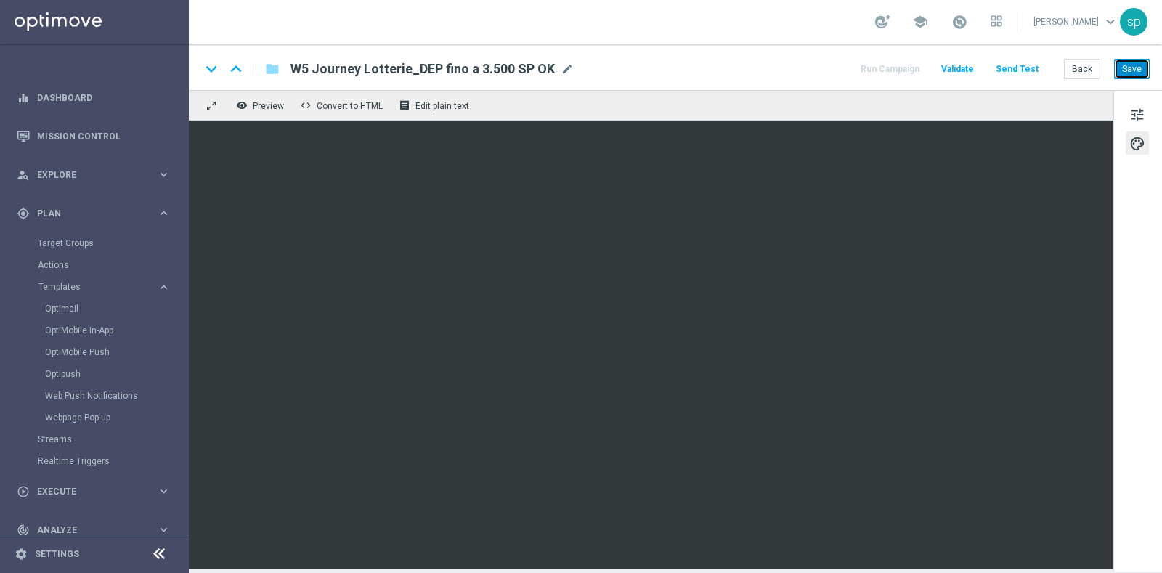
click at [1128, 67] on button "Save" at bounding box center [1132, 69] width 36 height 20
click at [1082, 65] on button "Back" at bounding box center [1082, 69] width 36 height 20
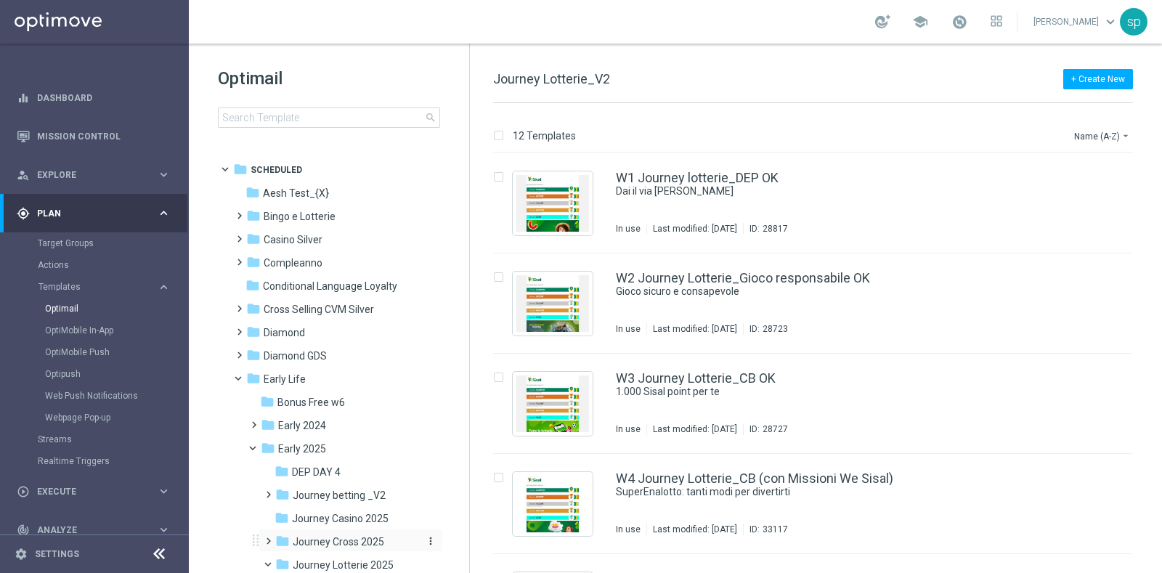
click at [370, 549] on div "folder Journey Cross 2025" at bounding box center [346, 542] width 142 height 17
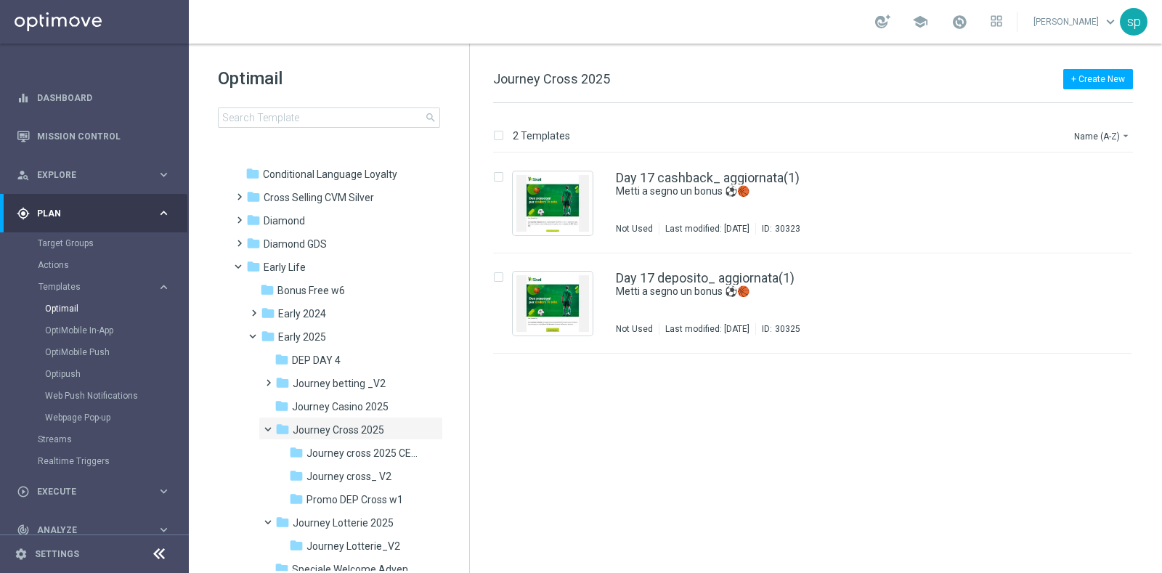
scroll to position [118, 0]
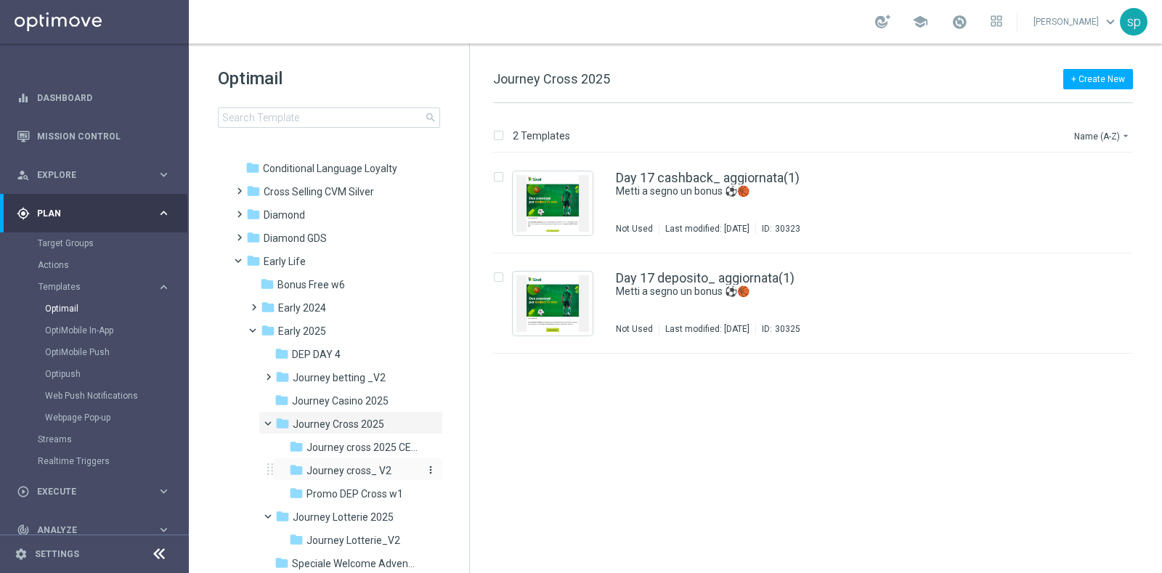
click at [344, 470] on span "Journey cross_ V2" at bounding box center [348, 470] width 85 height 13
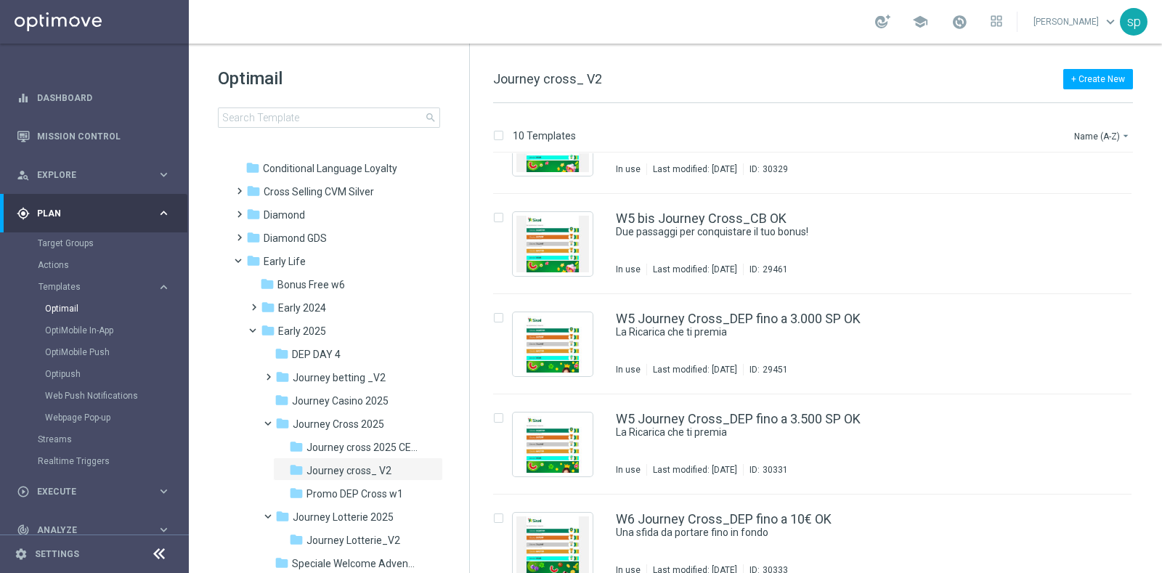
scroll to position [364, 0]
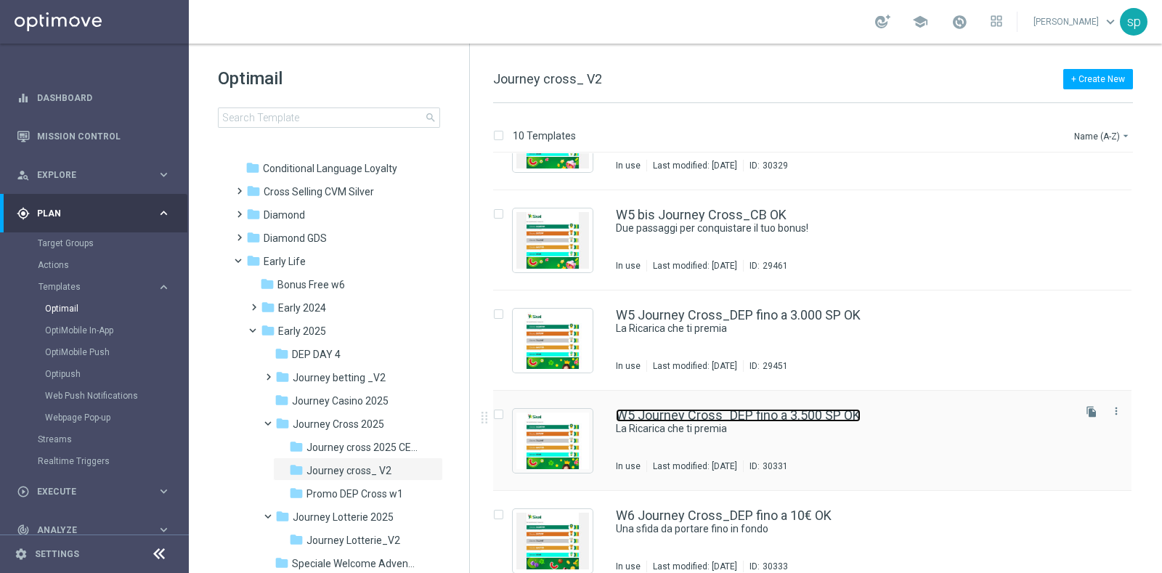
click at [776, 412] on link "W5 Journey Cross_DEP fino a 3.500 SP OK" at bounding box center [738, 415] width 245 height 13
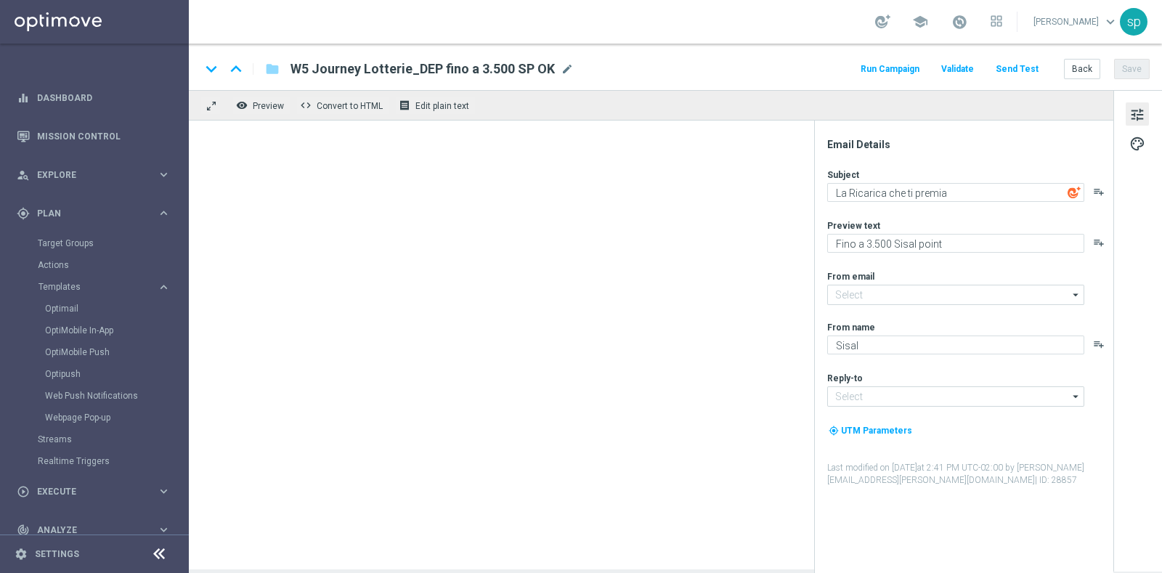
type textarea "Fino a 3.500 Sisal Point!"
type input "[EMAIL_ADDRESS][DOMAIN_NAME]"
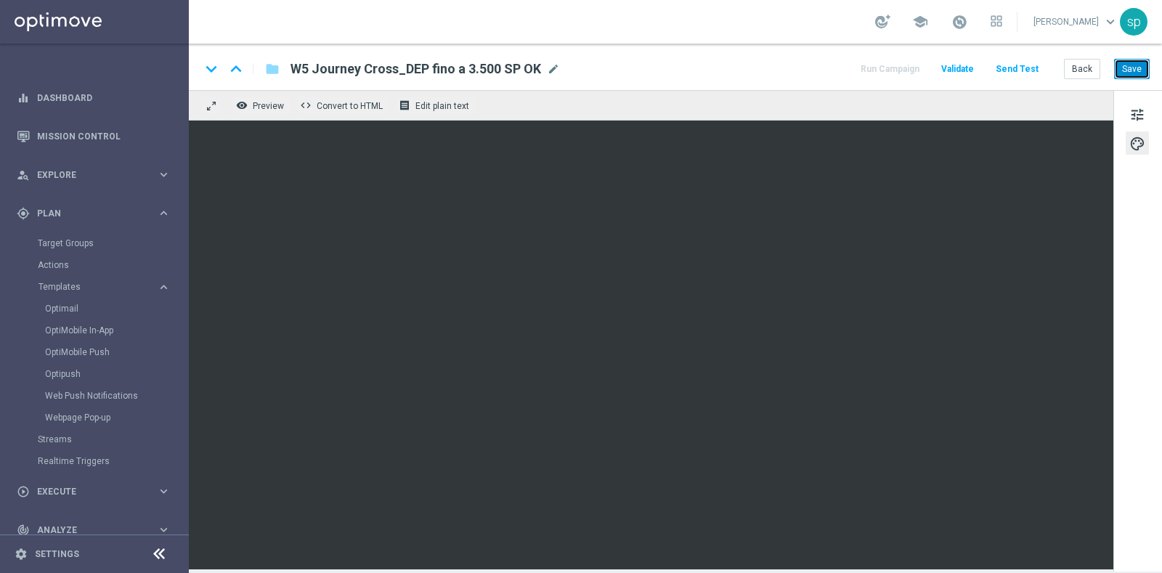
click at [1122, 70] on button "Save" at bounding box center [1132, 69] width 36 height 20
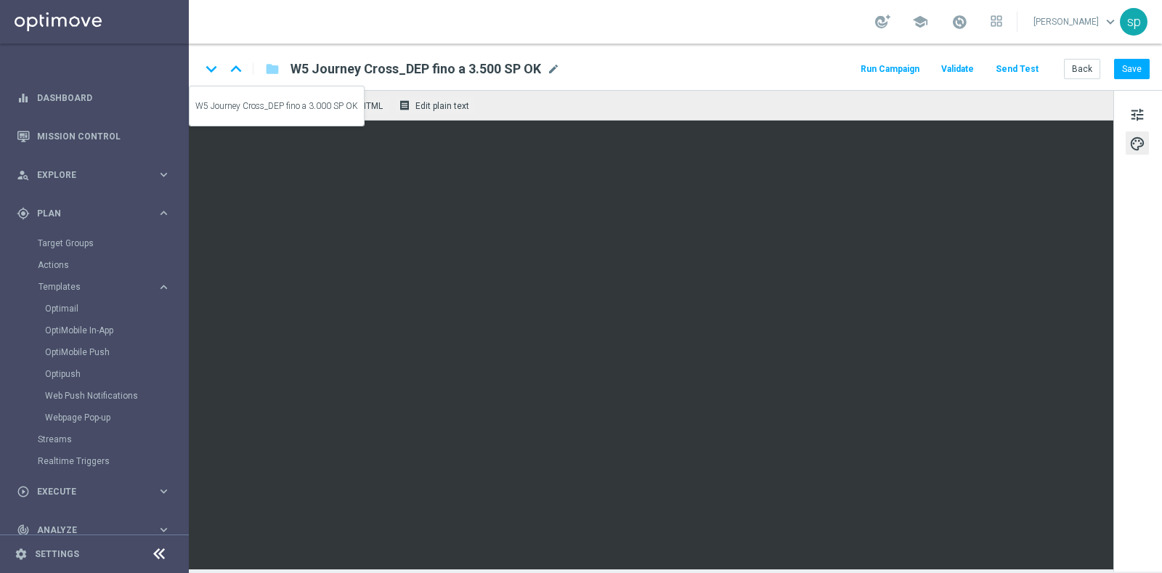
click at [233, 68] on icon "keyboard_arrow_up" at bounding box center [236, 69] width 22 height 22
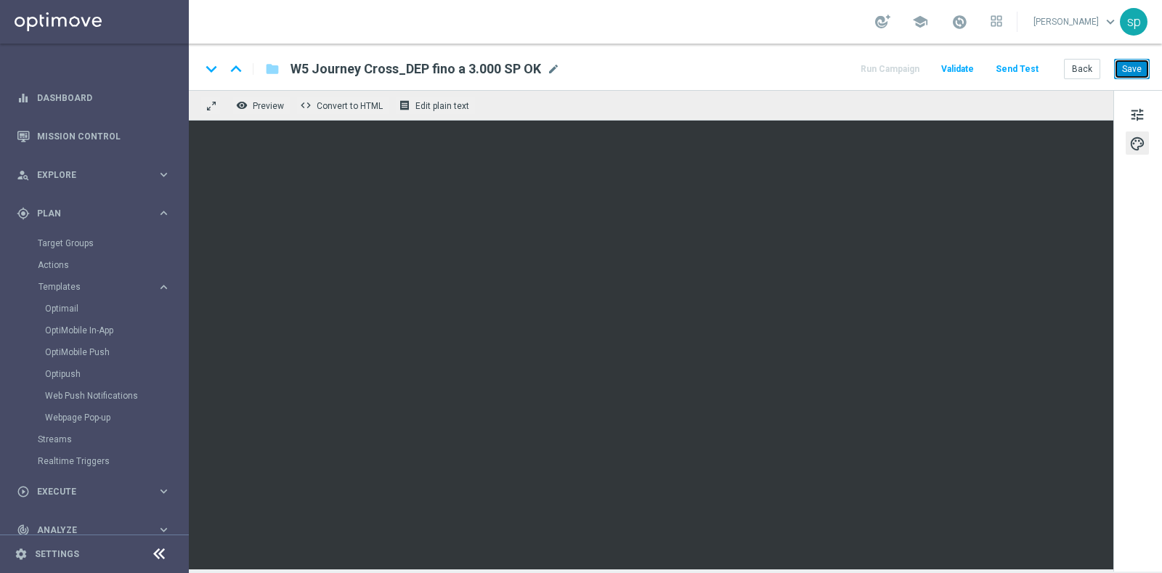
click at [1140, 67] on button "Save" at bounding box center [1132, 69] width 36 height 20
click at [235, 65] on icon "keyboard_arrow_up" at bounding box center [236, 69] width 22 height 22
click at [1079, 66] on button "Back" at bounding box center [1082, 69] width 36 height 20
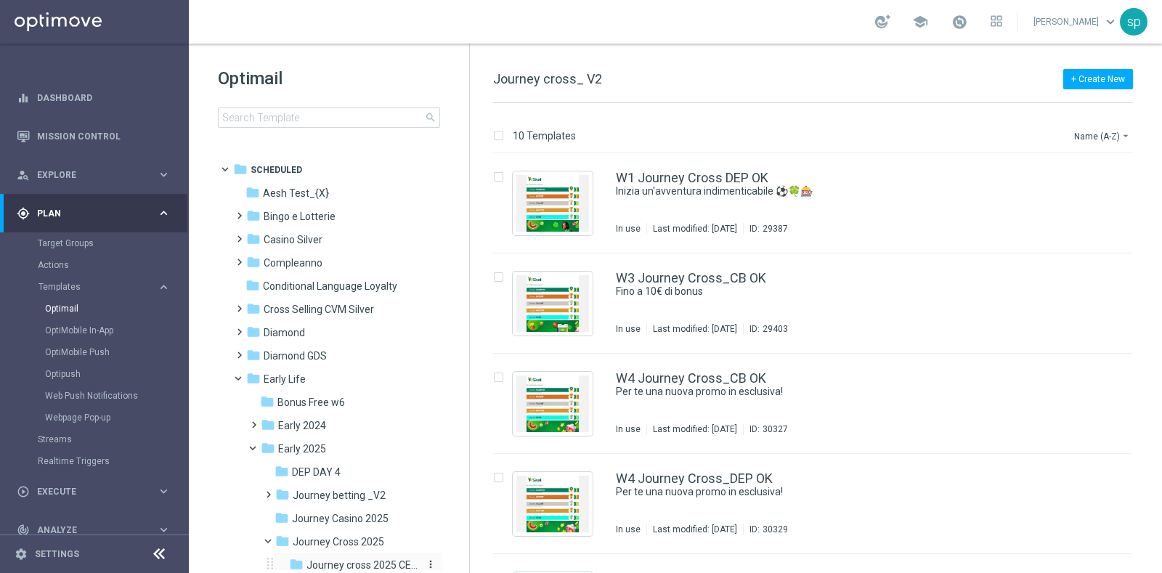
click at [393, 564] on span "Journey cross 2025 CEI LOW" at bounding box center [362, 564] width 113 height 13
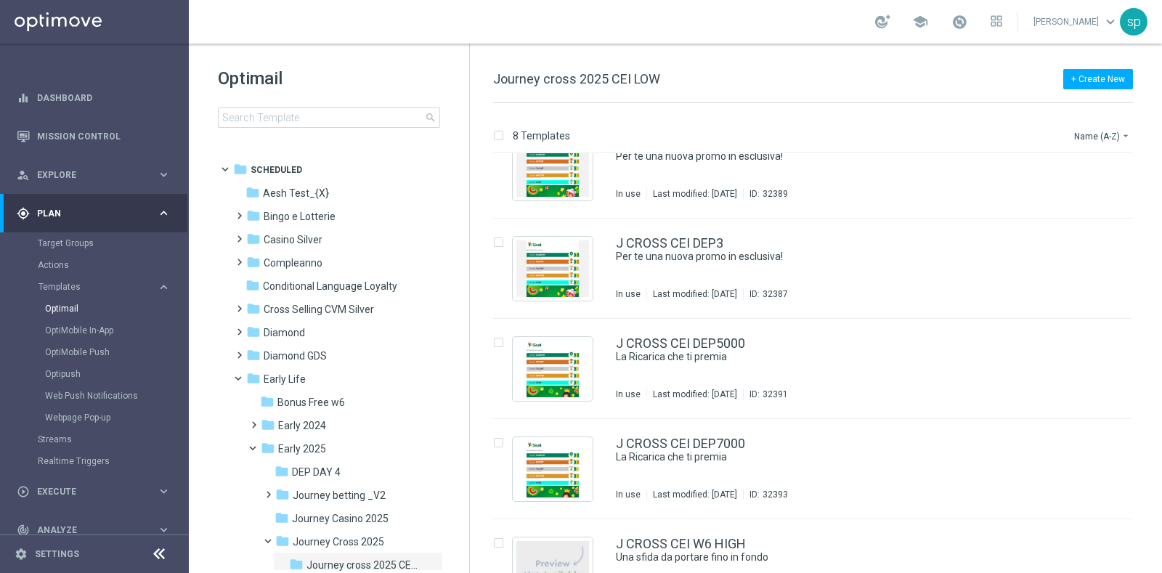
scroll to position [185, 0]
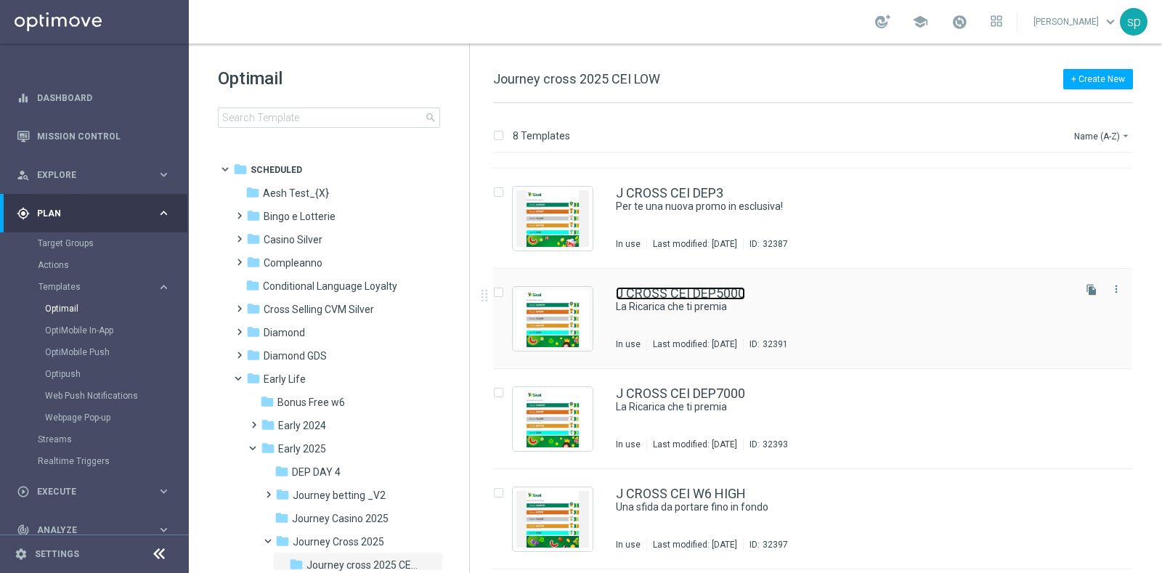
click at [673, 288] on link "J CROSS CEI DEP5000" at bounding box center [680, 293] width 129 height 13
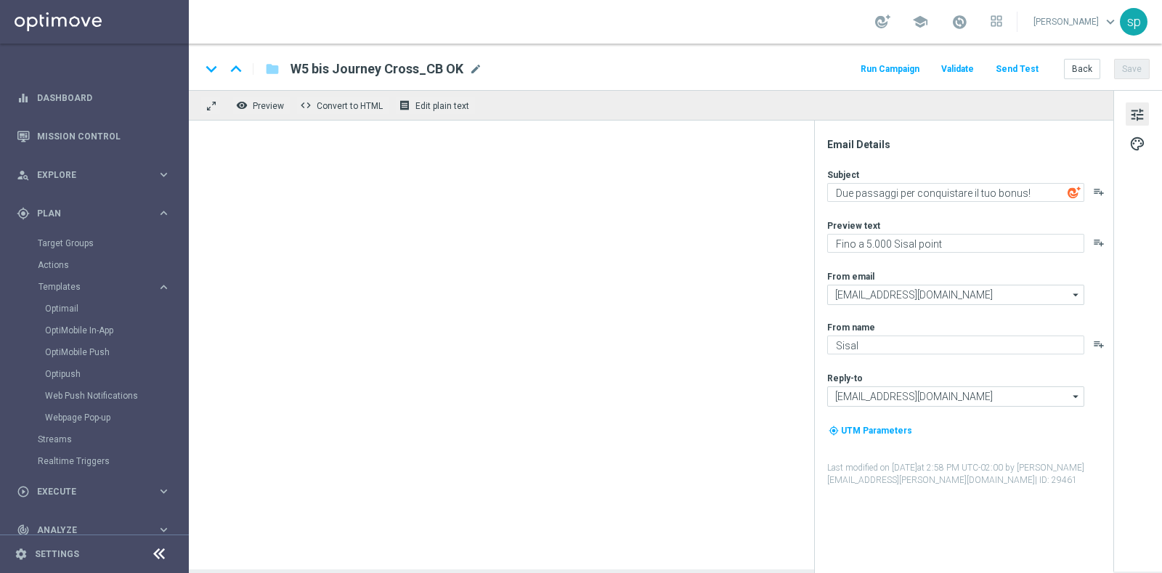
type textarea "La Ricarica che ti premia"
type textarea "Fino a 5.000 Sisal point!"
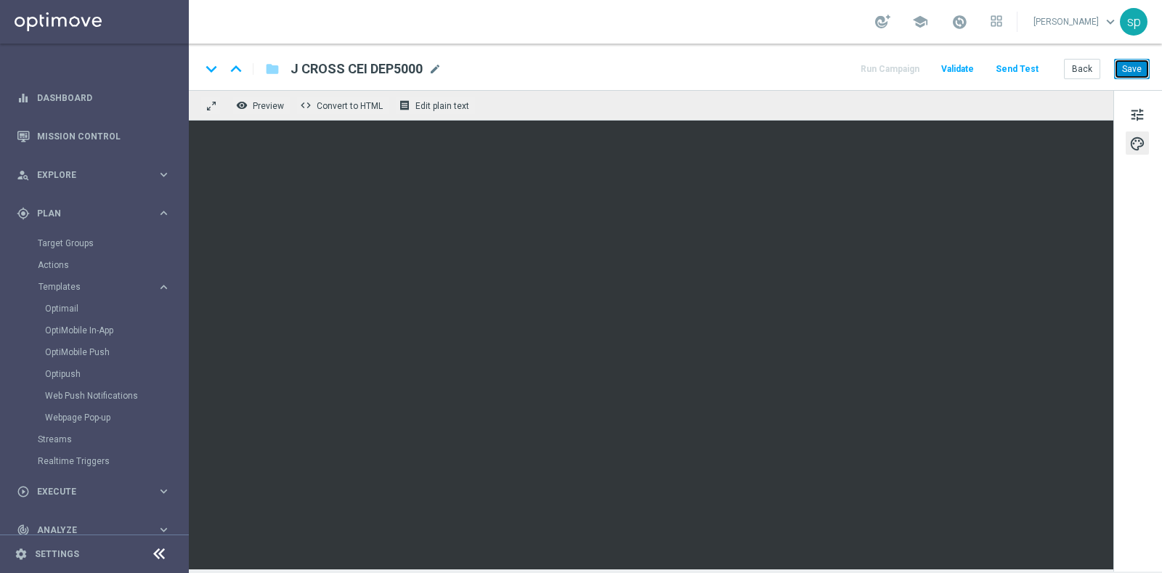
click at [1140, 66] on button "Save" at bounding box center [1132, 69] width 36 height 20
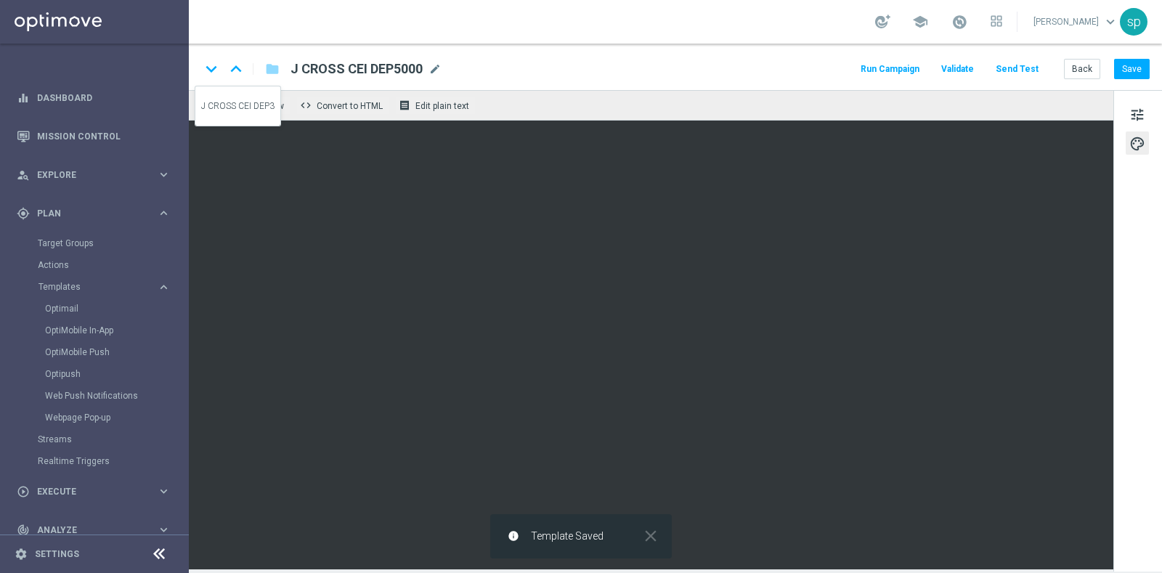
click at [239, 62] on icon "keyboard_arrow_up" at bounding box center [236, 69] width 22 height 22
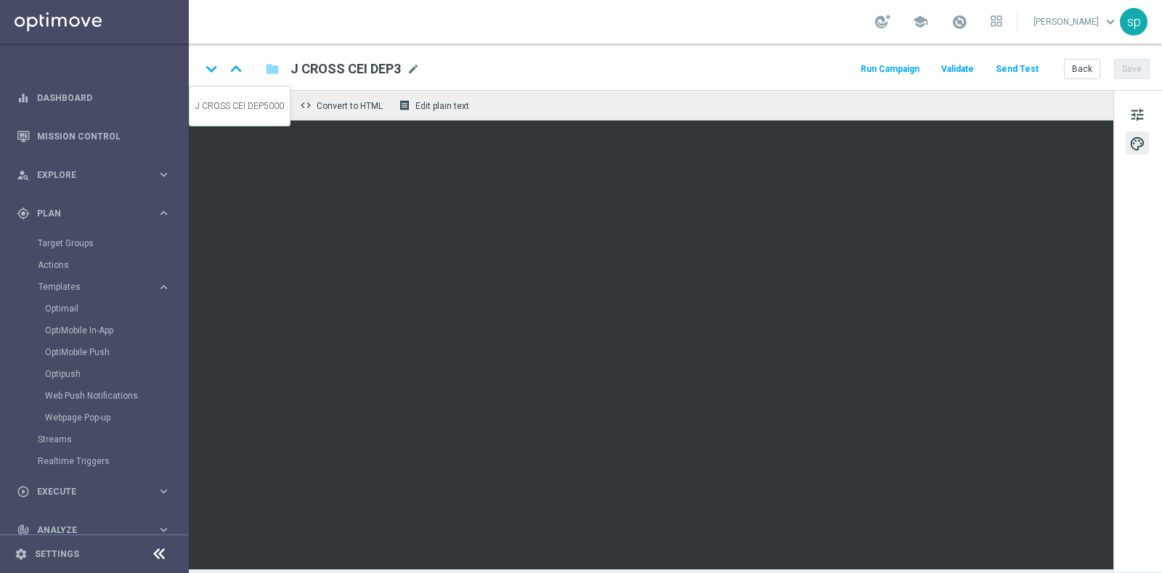
click at [216, 66] on icon "keyboard_arrow_down" at bounding box center [211, 69] width 22 height 22
click at [1135, 70] on button "Save" at bounding box center [1132, 69] width 36 height 20
click at [1077, 59] on button "Back" at bounding box center [1082, 69] width 36 height 20
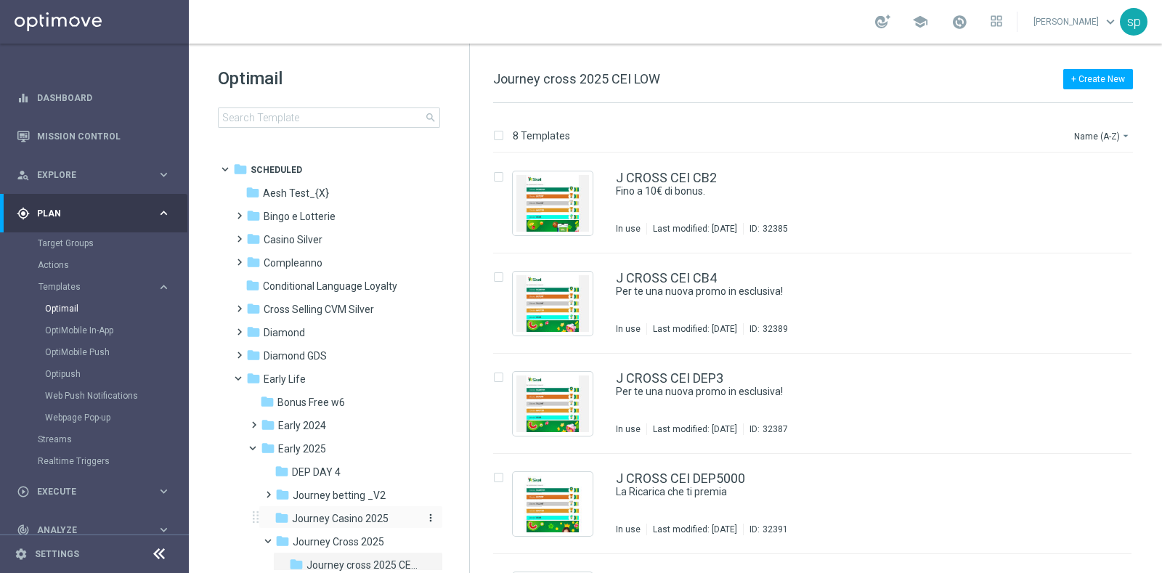
click at [362, 515] on span "Journey Casino 2025" at bounding box center [340, 518] width 97 height 13
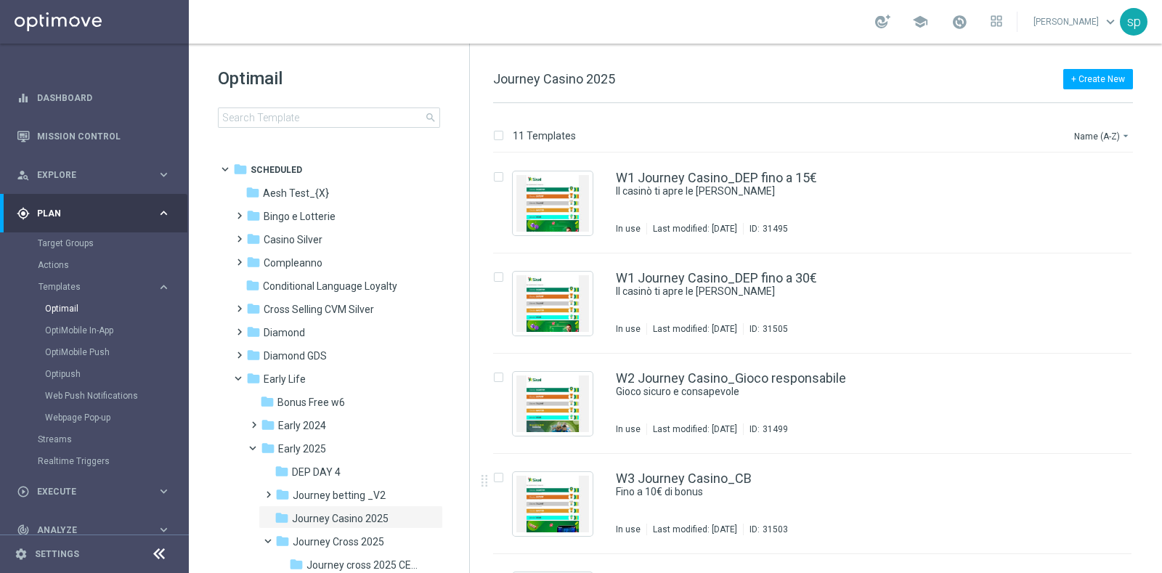
click at [1154, 489] on div "insert_drive_file W3 Journey Casino_CB Fino a 10€ di bonus In use Last modified…" at bounding box center [818, 504] width 680 height 100
click at [1161, 486] on div "11 Templates Name (A-Z) arrow_drop_down Drag here to set row groups Drag here t…" at bounding box center [816, 338] width 692 height 470
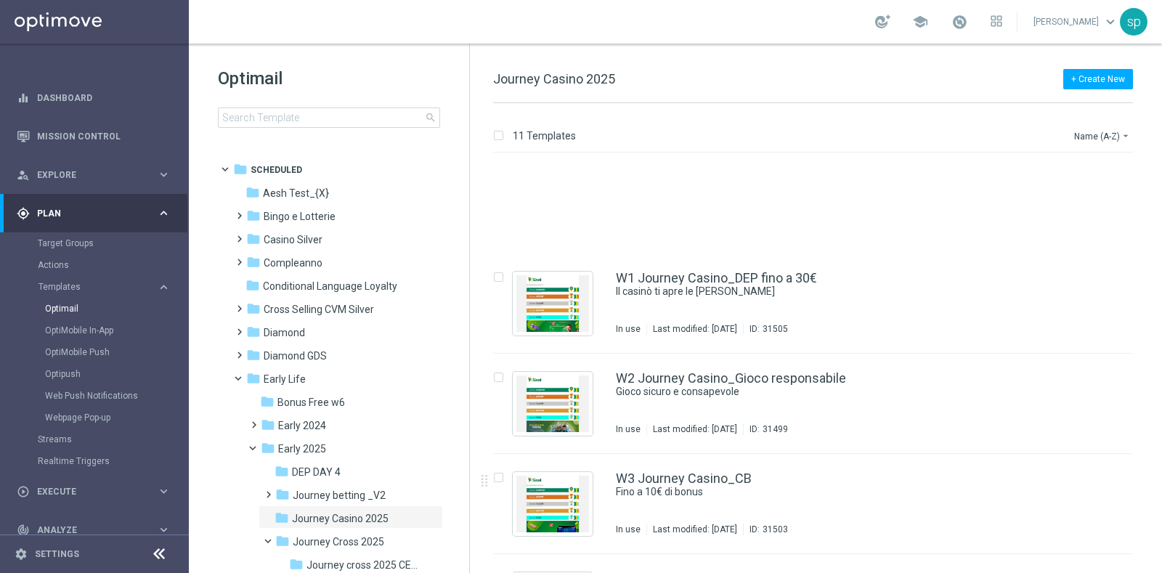
scroll to position [367, 0]
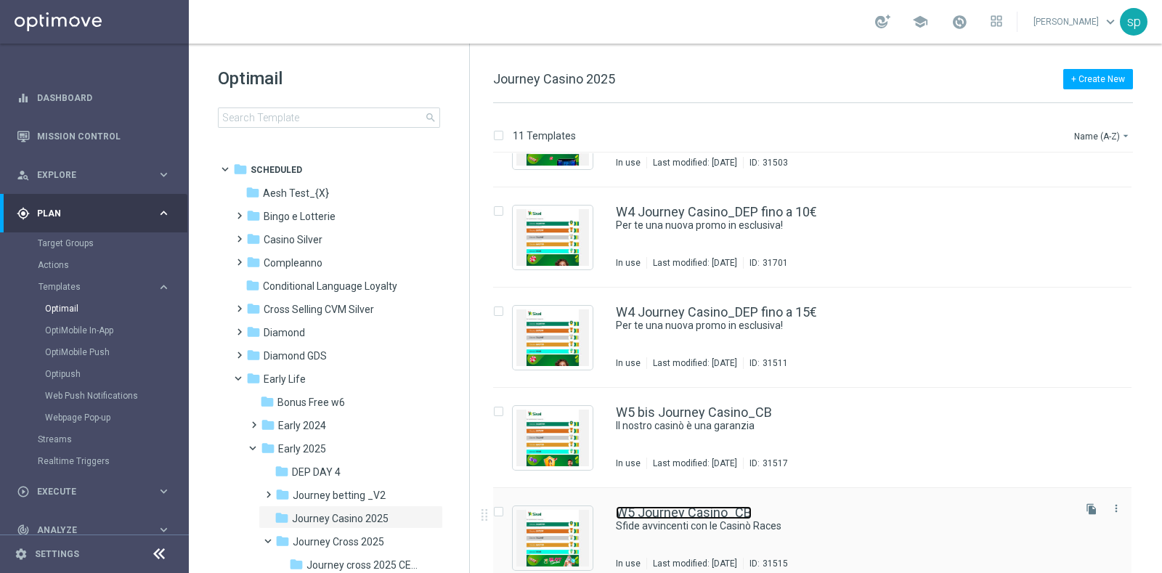
click at [721, 512] on link "W5 Journey Casino_CB" at bounding box center [684, 512] width 136 height 13
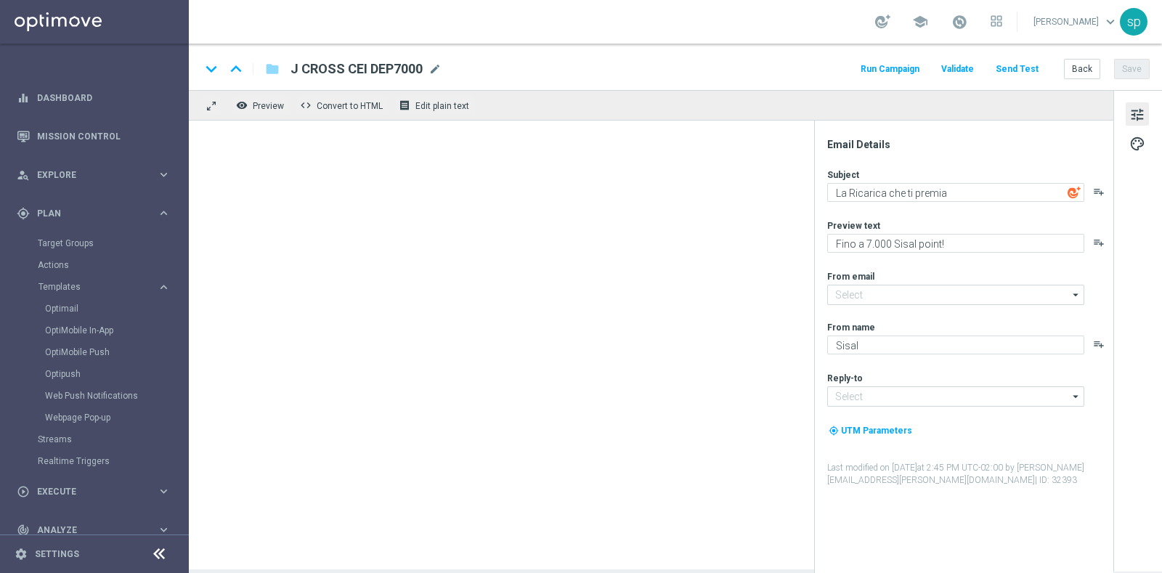
type textarea "Sfide avvincenti con le Casinò Races"
type textarea "Fino a 10€ di bonus"
type input "[EMAIL_ADDRESS][DOMAIN_NAME]"
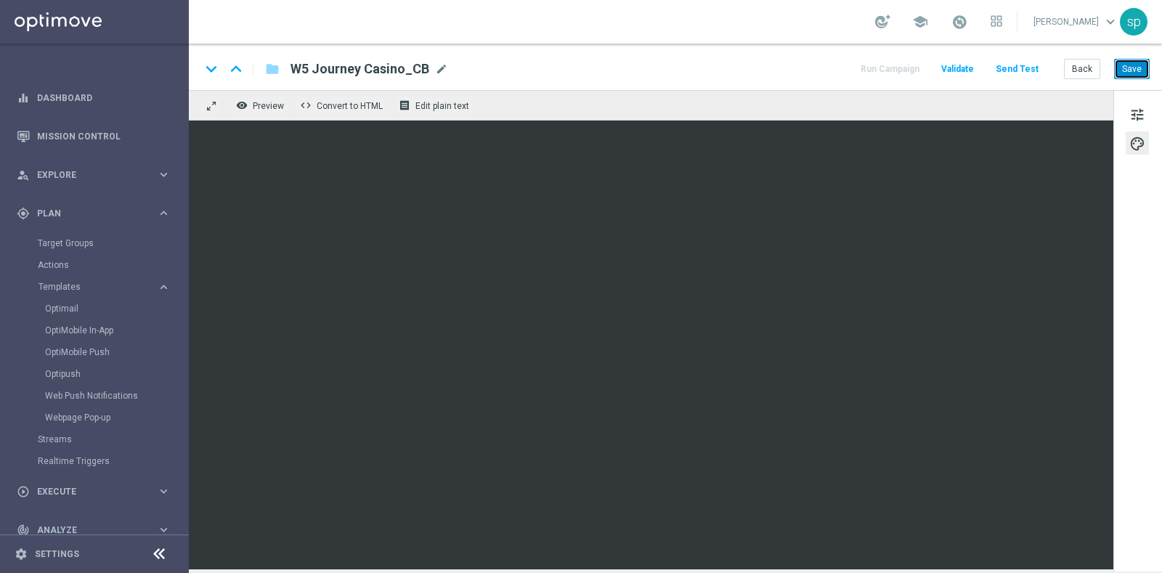
click at [1126, 65] on button "Save" at bounding box center [1132, 69] width 36 height 20
click at [218, 68] on icon "keyboard_arrow_down" at bounding box center [211, 69] width 22 height 22
click at [1114, 274] on div "tune palette" at bounding box center [1137, 330] width 49 height 481
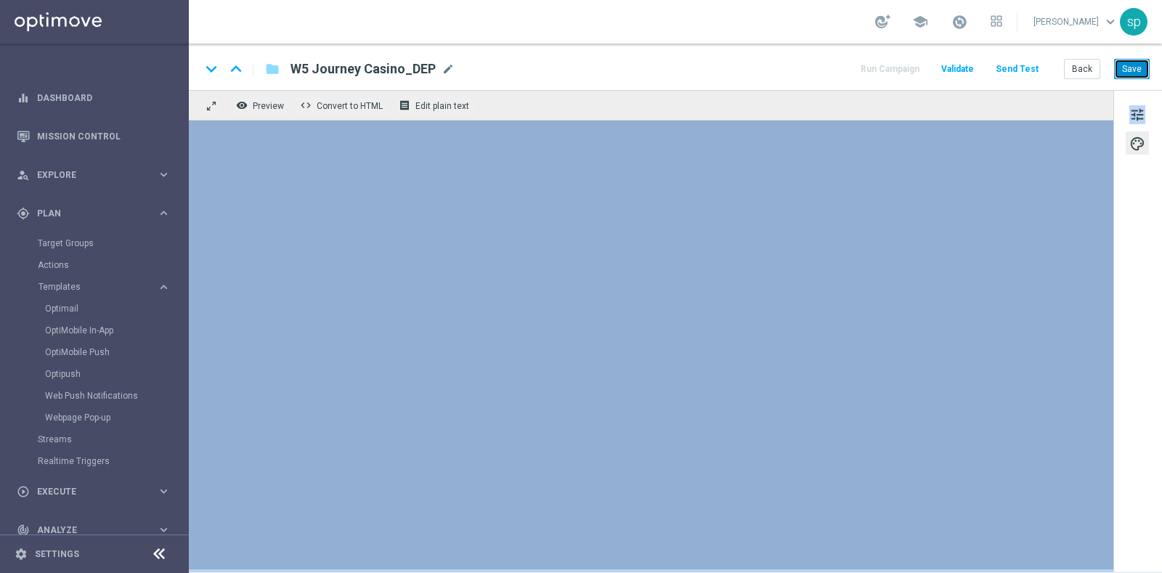
click at [1125, 63] on button "Save" at bounding box center [1132, 69] width 36 height 20
click at [1087, 73] on button "Back" at bounding box center [1082, 69] width 36 height 20
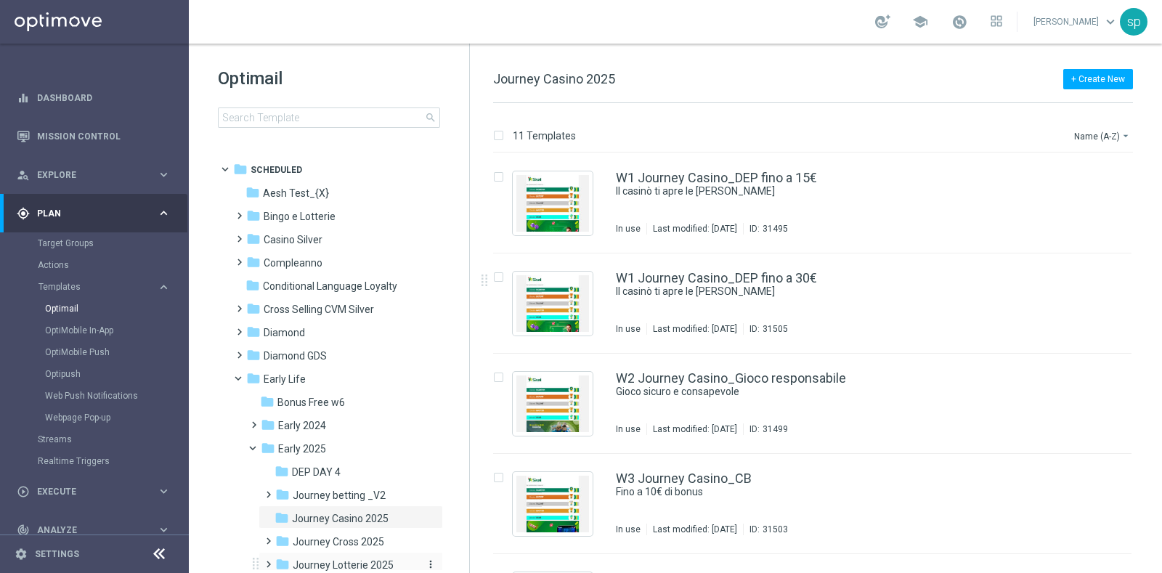
click at [366, 557] on div "folder Journey Lotterie 2025" at bounding box center [346, 565] width 142 height 17
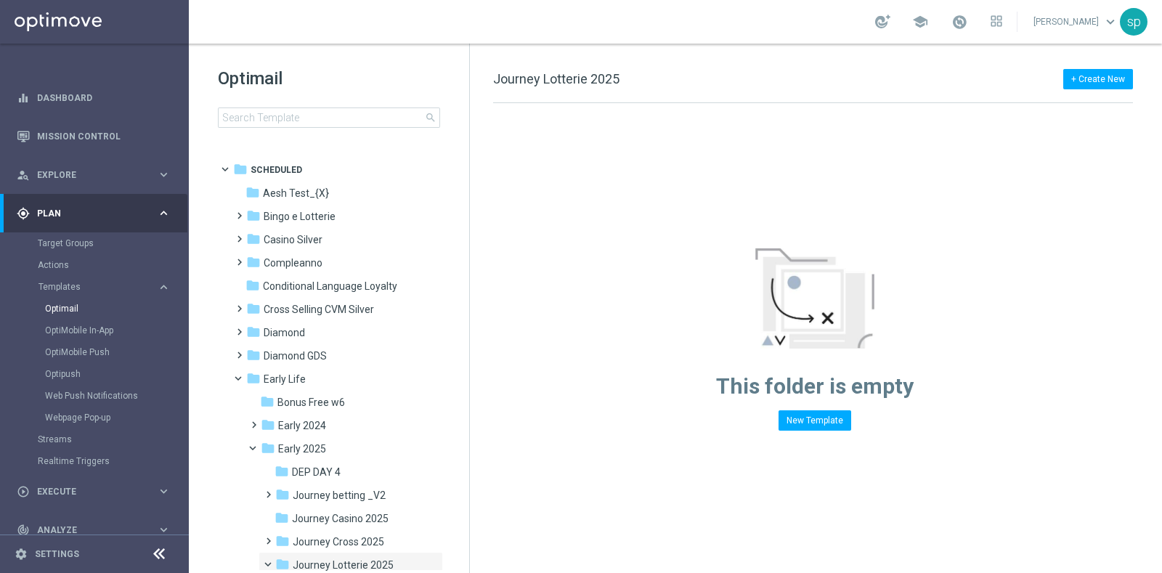
click at [462, 312] on tree-viewport "folder Scheduled more_vert folder Aesh Test_{X} more_vert" at bounding box center [341, 363] width 251 height 413
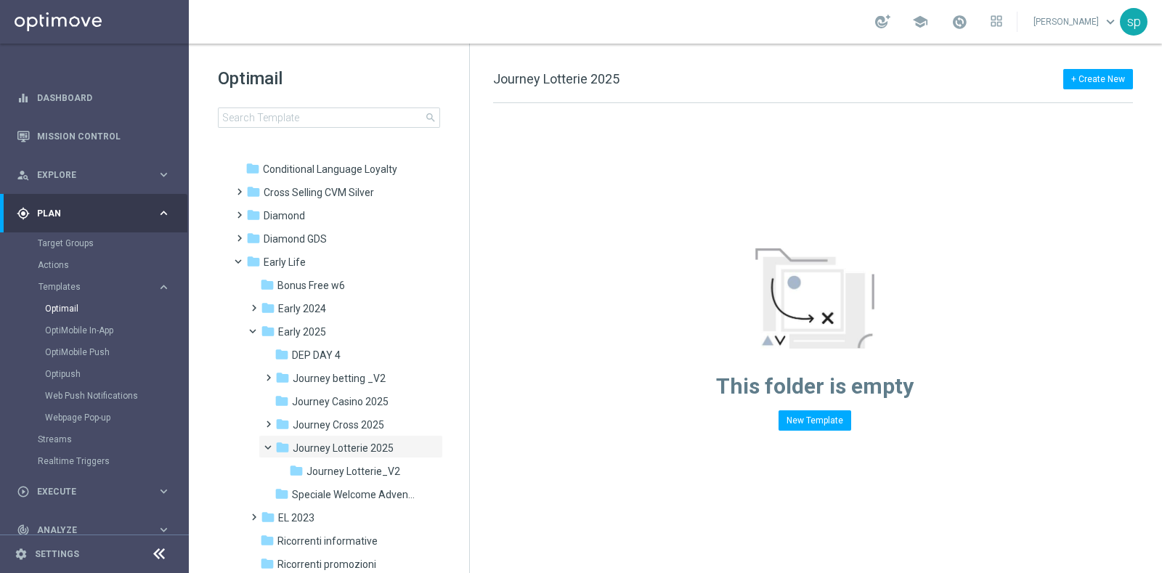
scroll to position [168, 0]
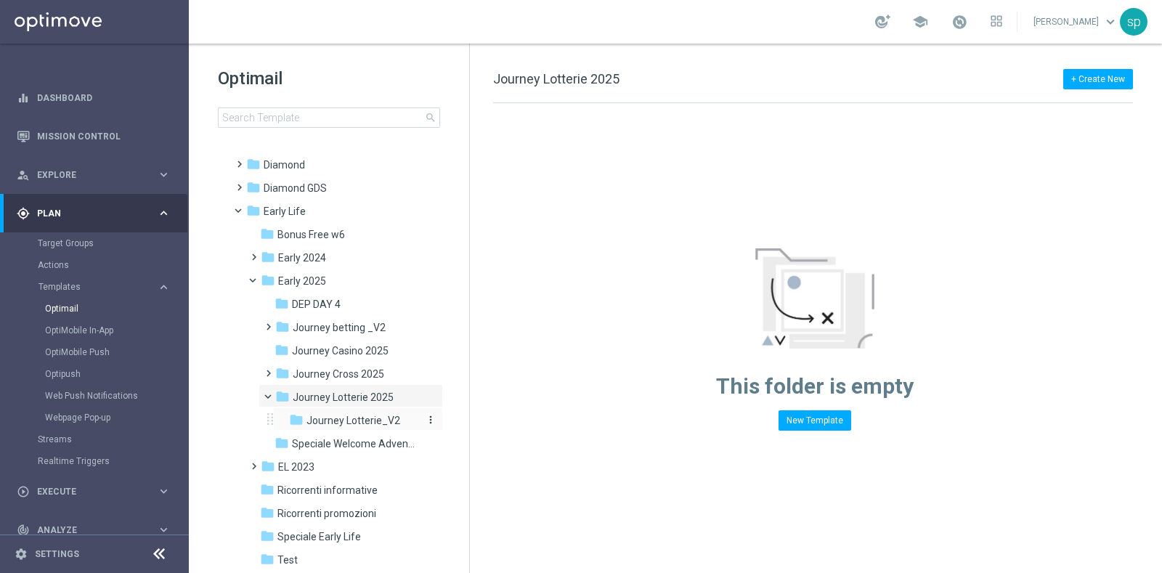
click at [336, 419] on span "Journey Lotterie_V2" at bounding box center [353, 420] width 94 height 13
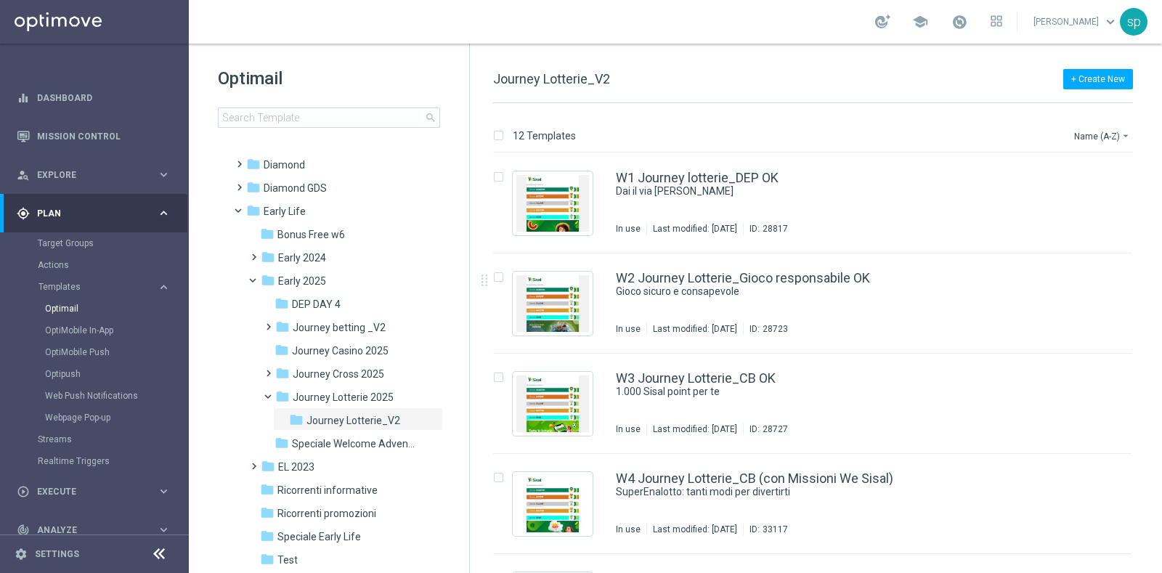
drag, startPoint x: 1155, startPoint y: 258, endPoint x: 1143, endPoint y: 390, distance: 132.6
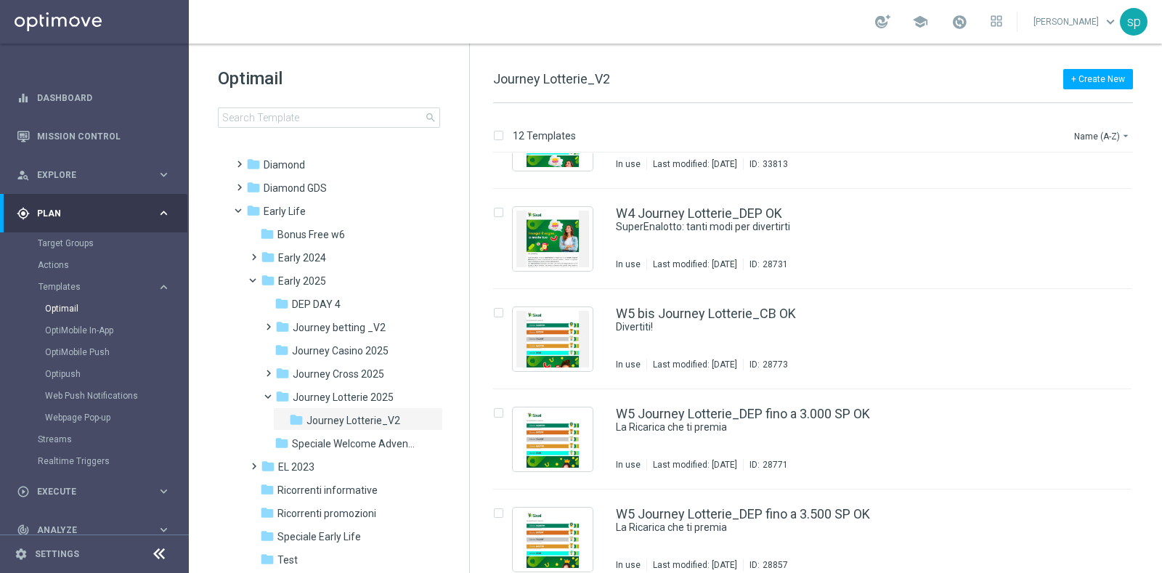
scroll to position [581, 0]
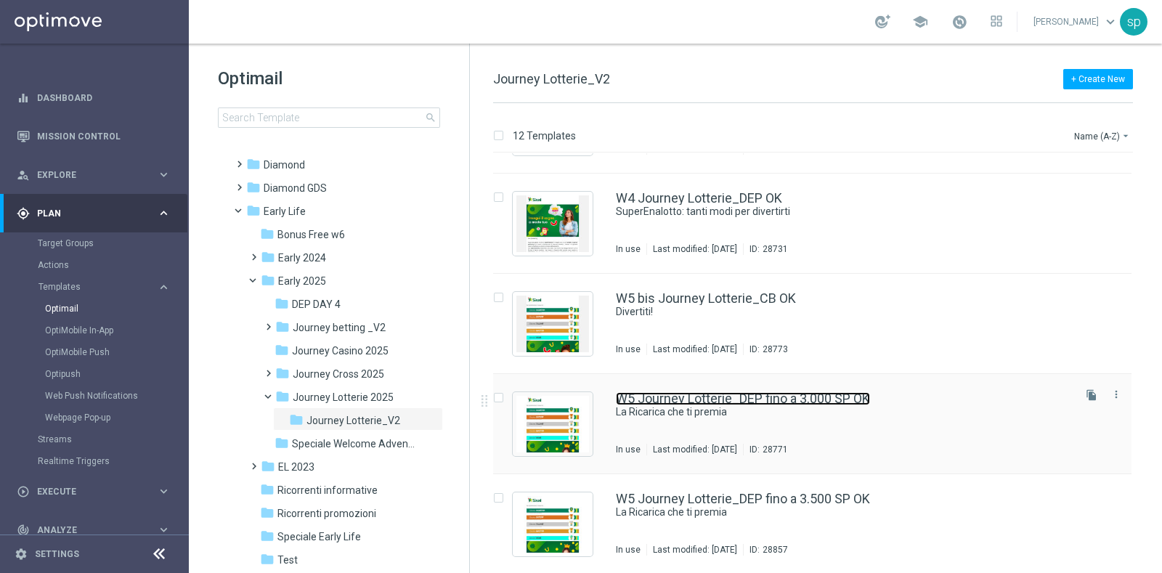
click at [849, 404] on link "W5 Journey Lotterie_DEP fino a 3.000 SP OK" at bounding box center [743, 398] width 254 height 13
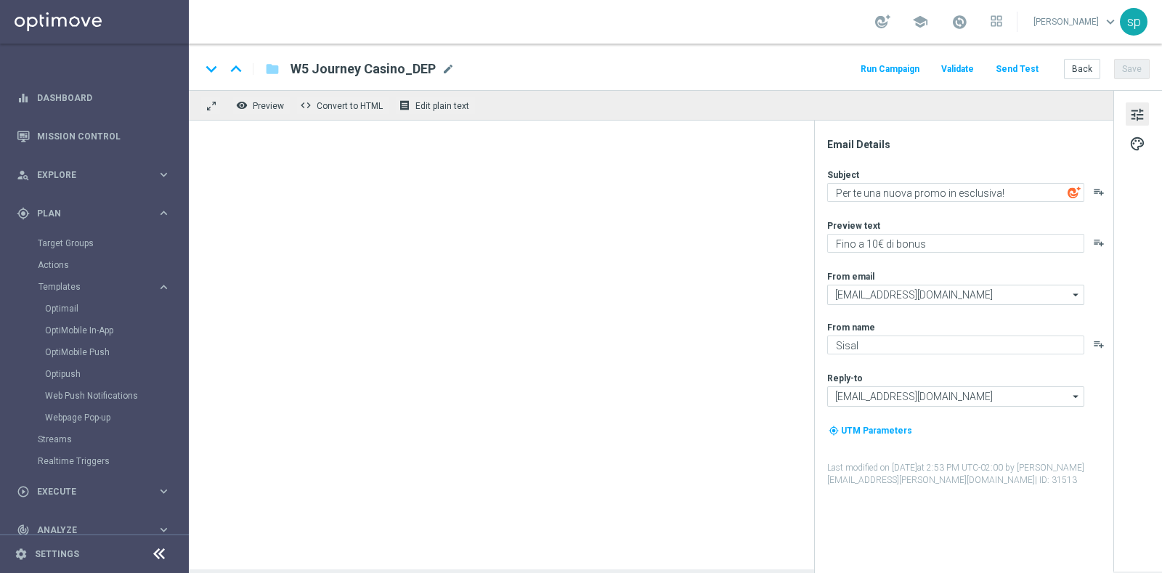
type textarea "La Ricarica che ti premia"
type textarea "Fino a 3.000 Sisal point"
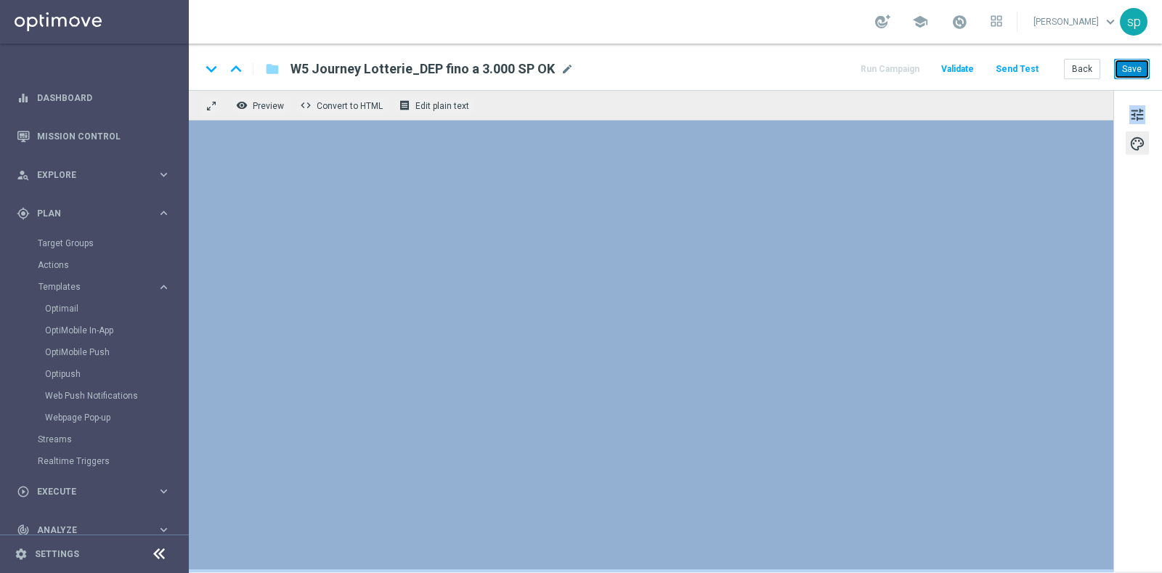
click at [1125, 65] on button "Save" at bounding box center [1132, 69] width 36 height 20
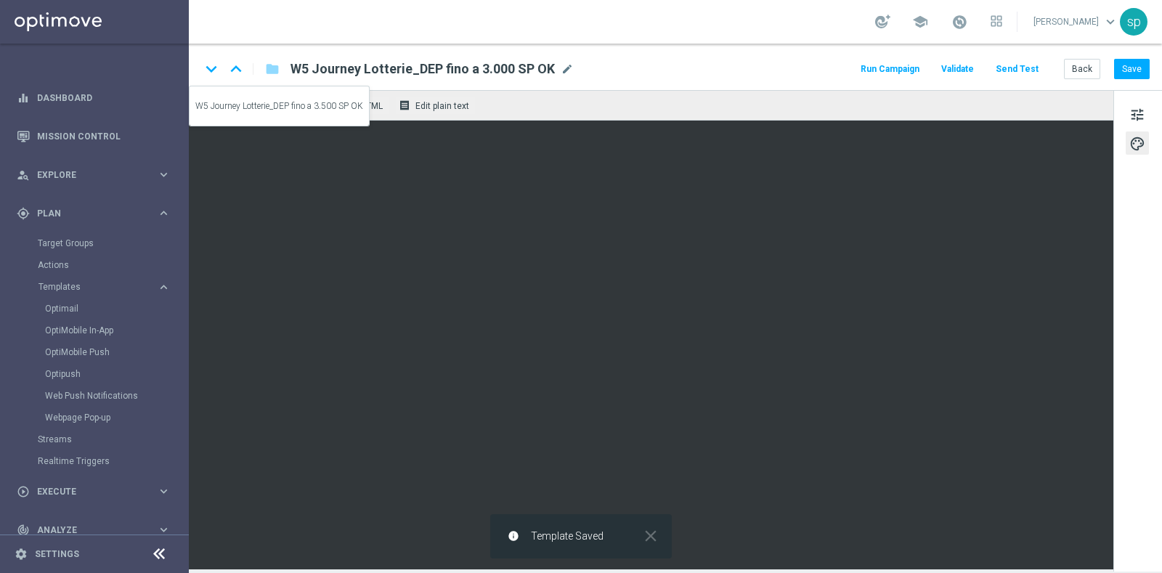
click at [212, 68] on icon "keyboard_arrow_down" at bounding box center [211, 69] width 22 height 22
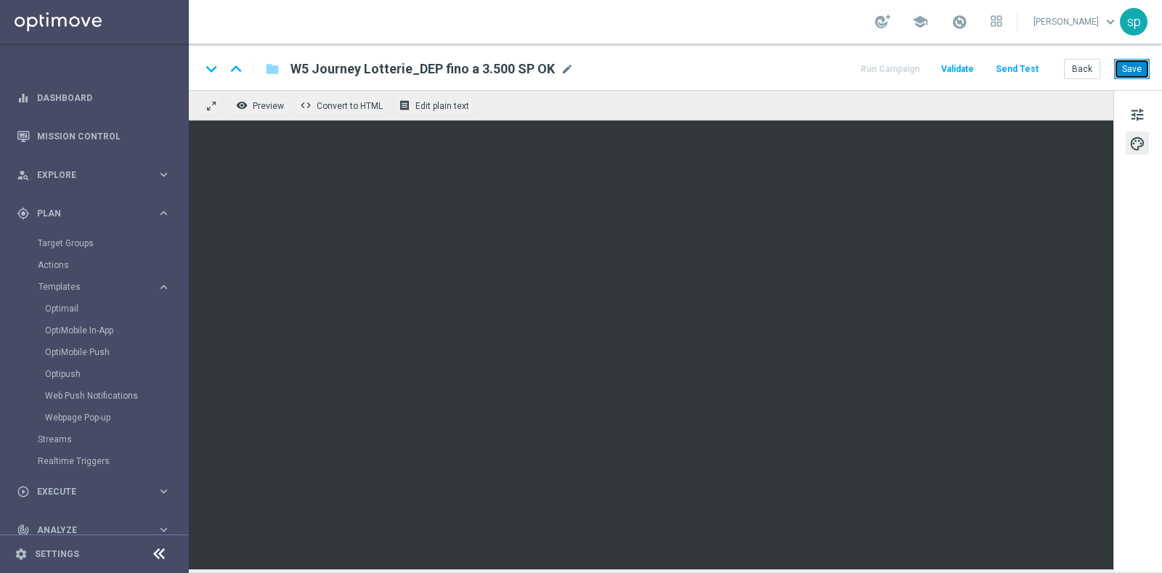
click at [1128, 73] on button "Save" at bounding box center [1132, 69] width 36 height 20
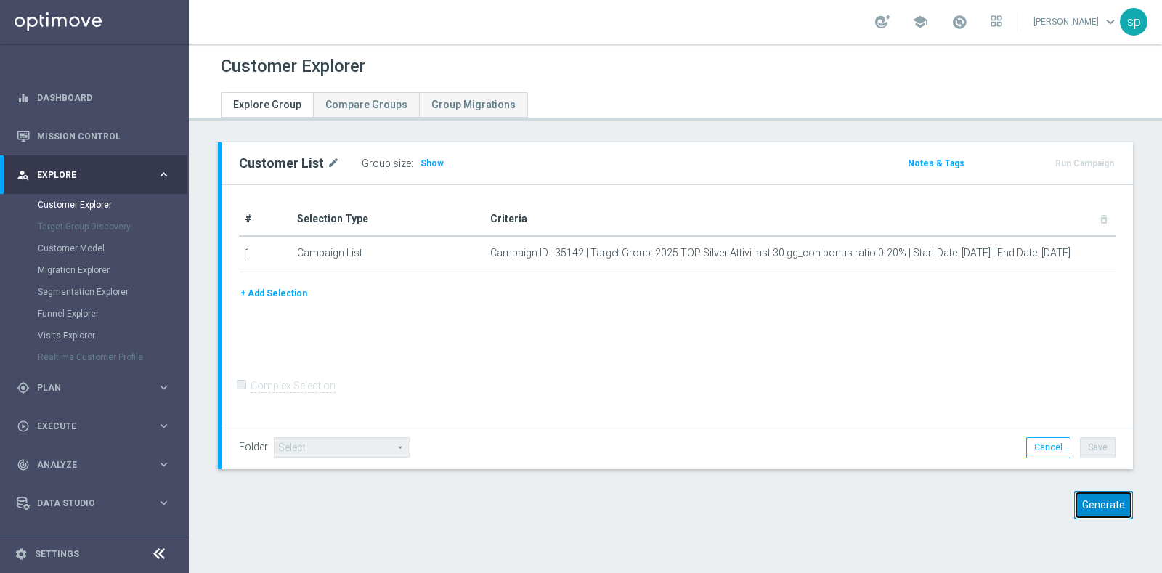
click at [1092, 492] on button "Generate" at bounding box center [1103, 505] width 59 height 28
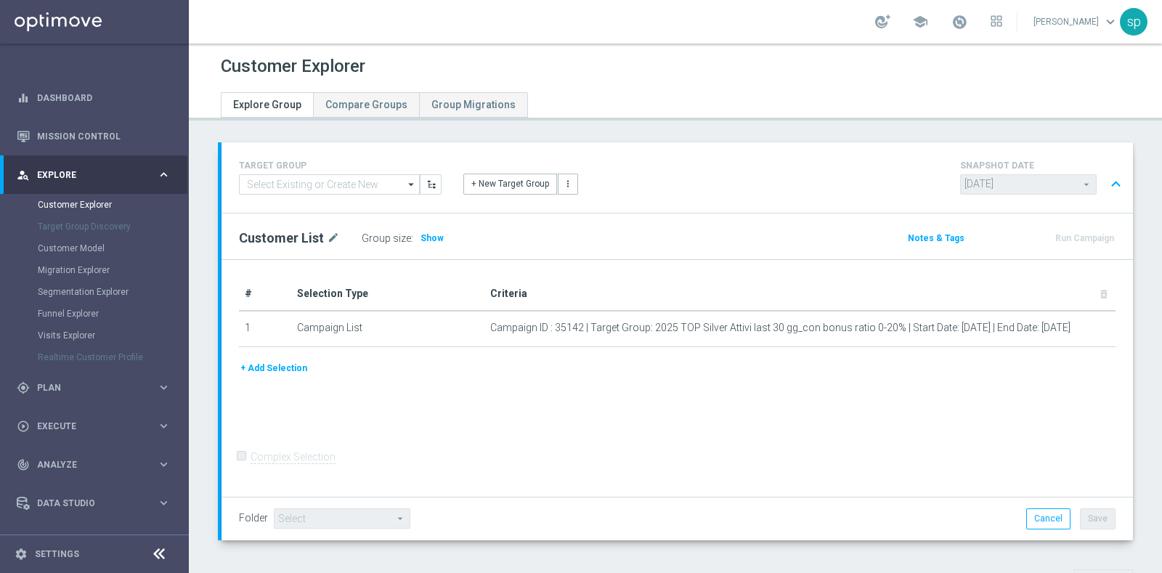
scroll to position [462, 0]
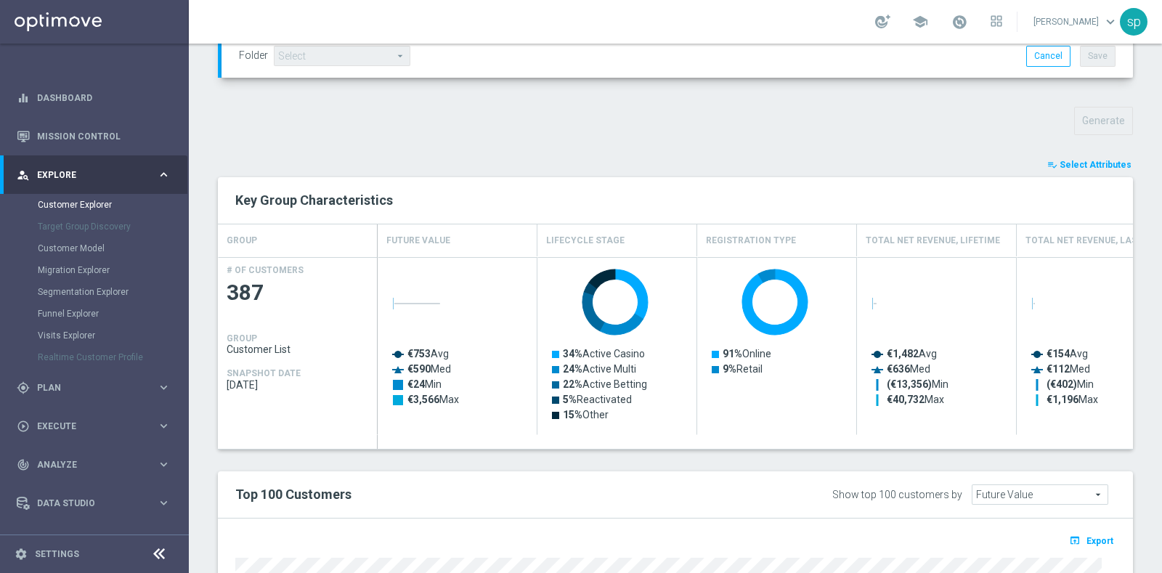
click at [1100, 168] on button "playlist_add_check Select Attributes" at bounding box center [1088, 165] width 87 height 16
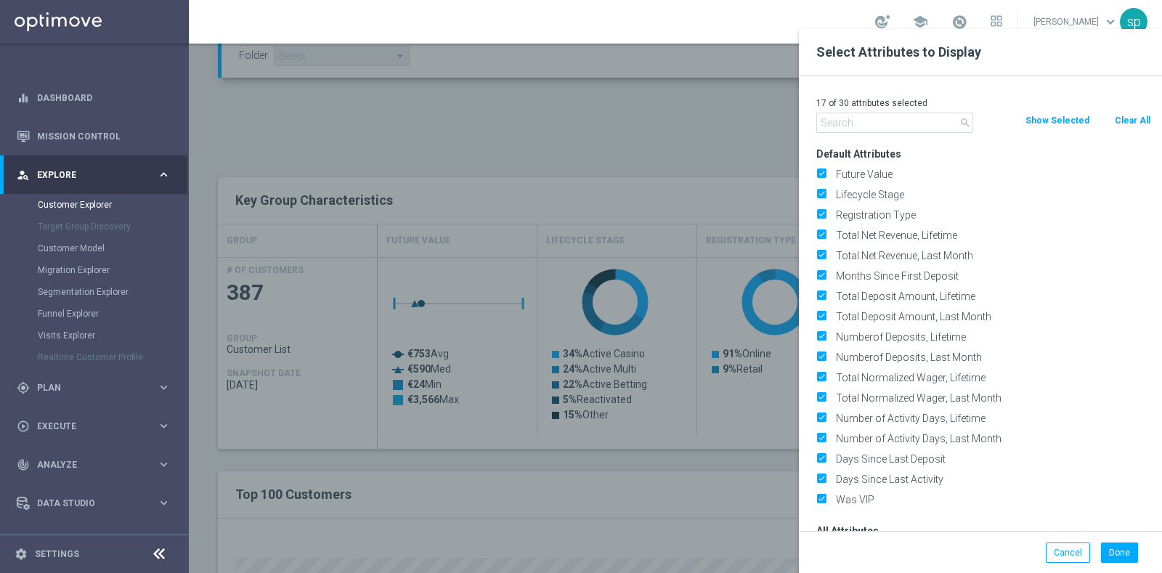
click at [1135, 114] on button "Clear All" at bounding box center [1132, 121] width 38 height 16
checkbox input "false"
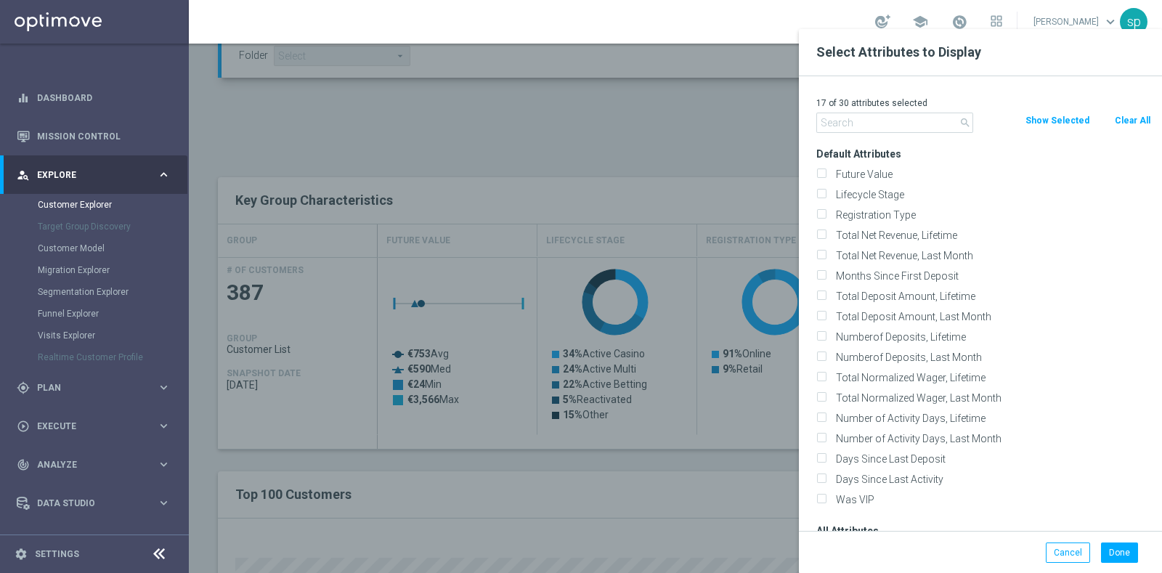
checkbox input "false"
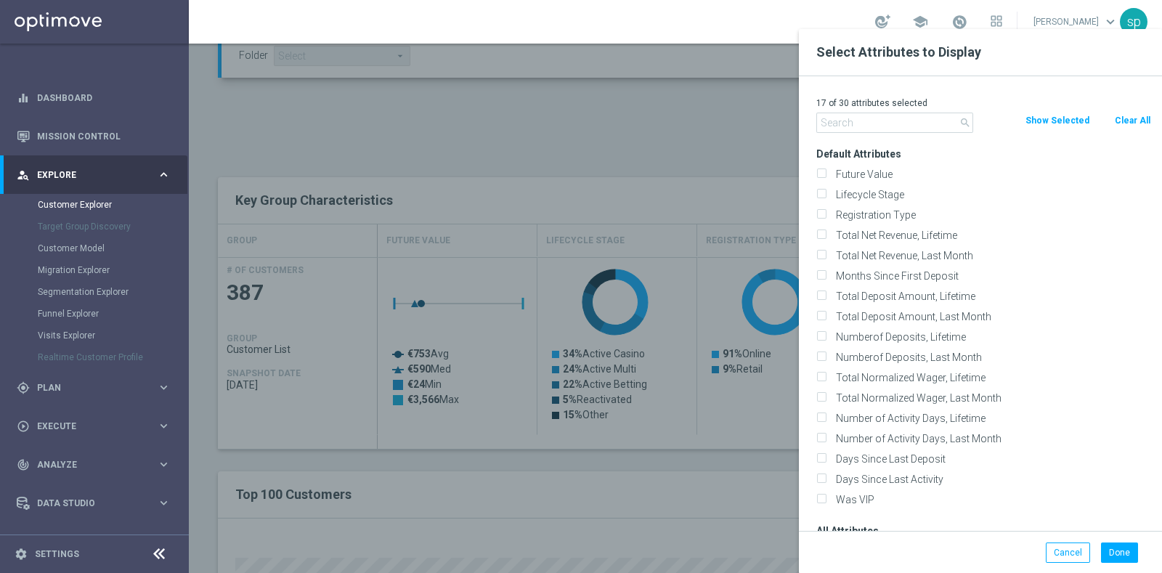
checkbox input "false"
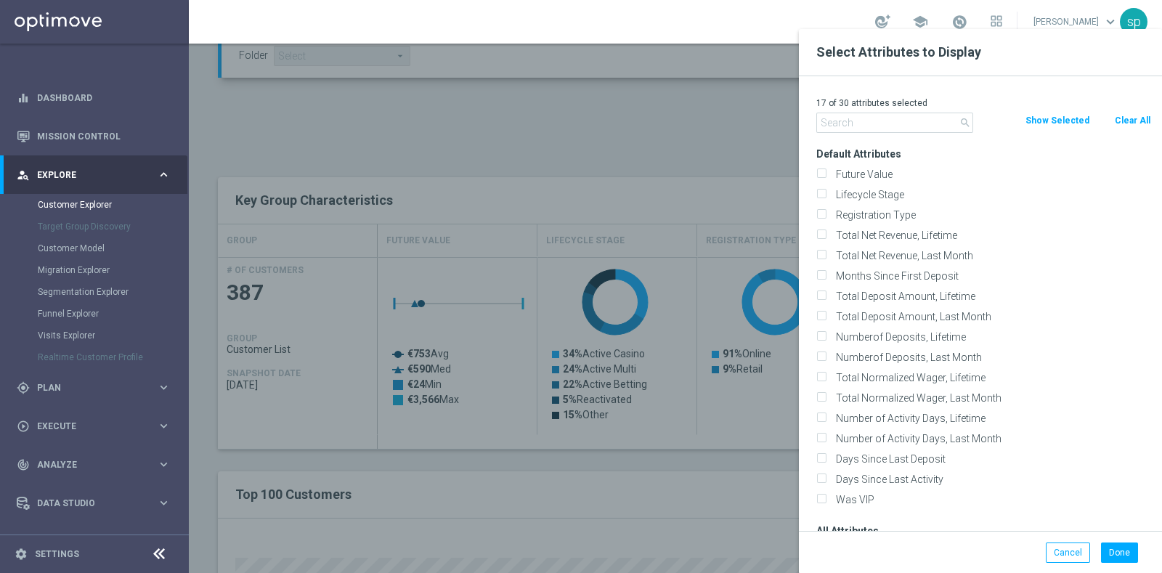
checkbox input "false"
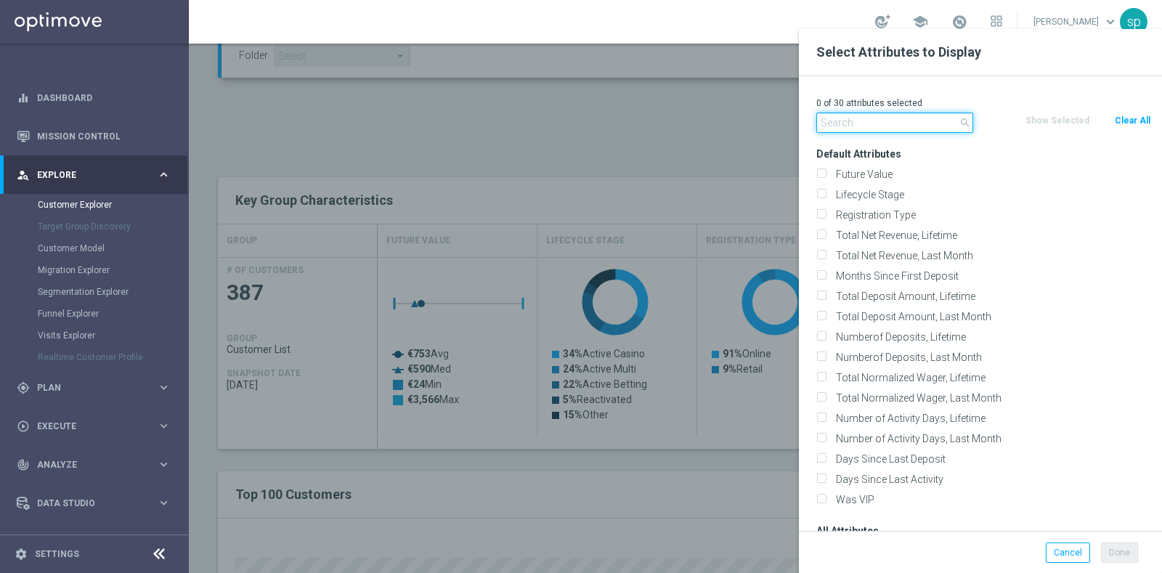
click at [922, 114] on input "text" at bounding box center [894, 123] width 157 height 20
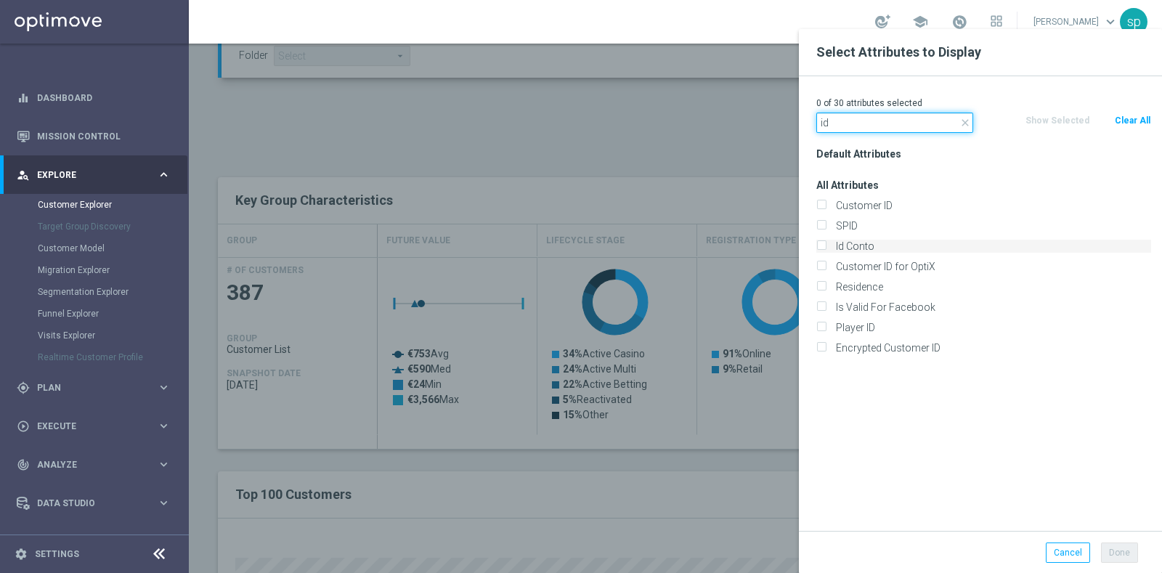
type input "id"
click at [916, 245] on label "Id Conto" at bounding box center [991, 246] width 320 height 13
click at [825, 245] on input "Id Conto" at bounding box center [820, 247] width 9 height 9
checkbox input "true"
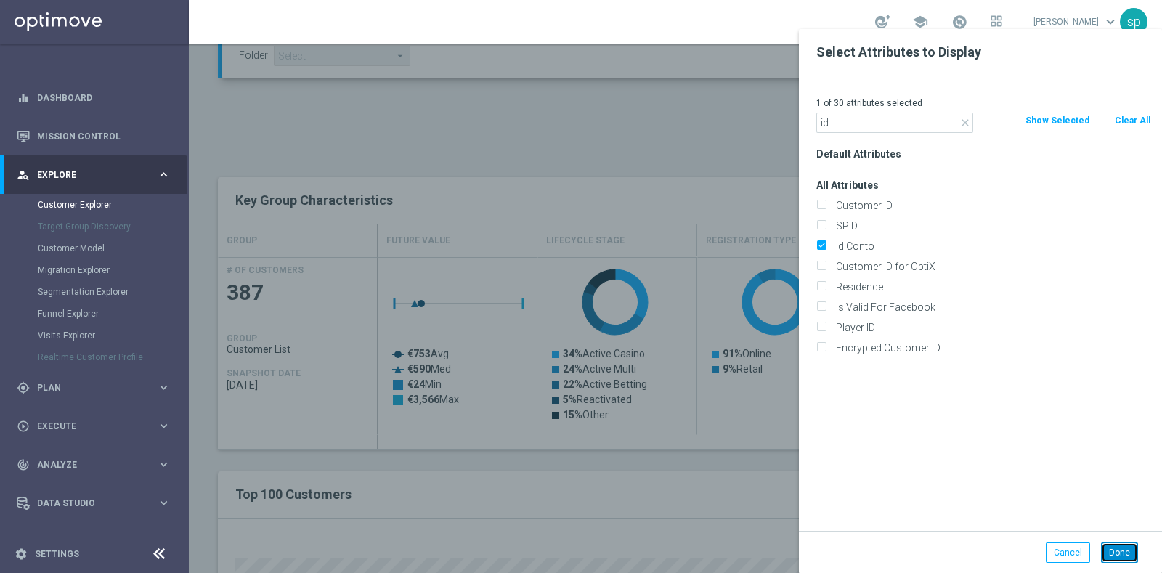
click at [1120, 550] on button "Done" at bounding box center [1119, 552] width 37 height 20
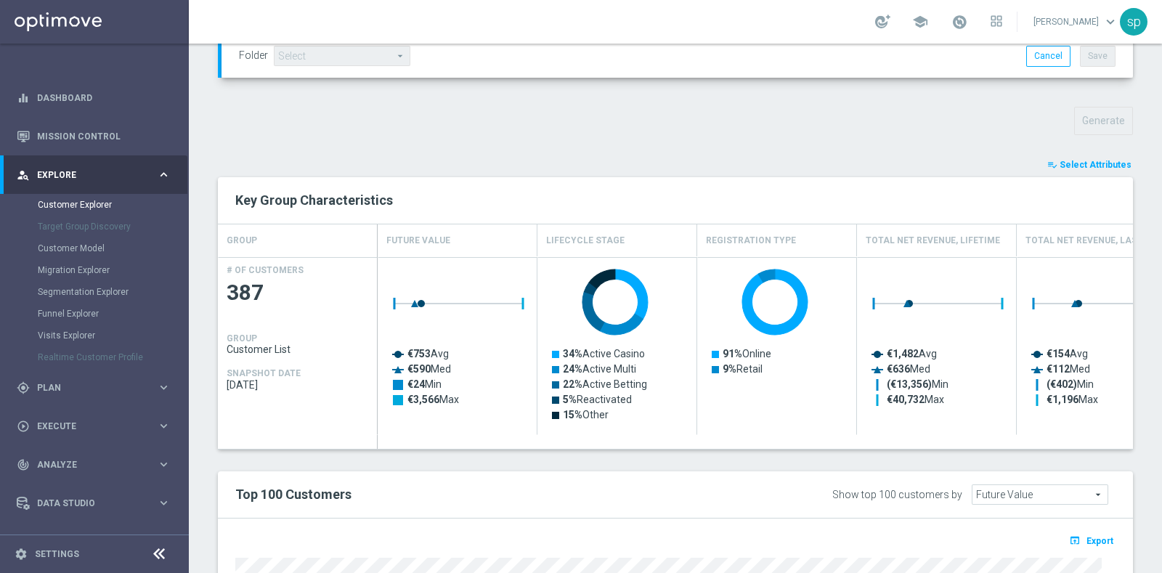
type input "Search"
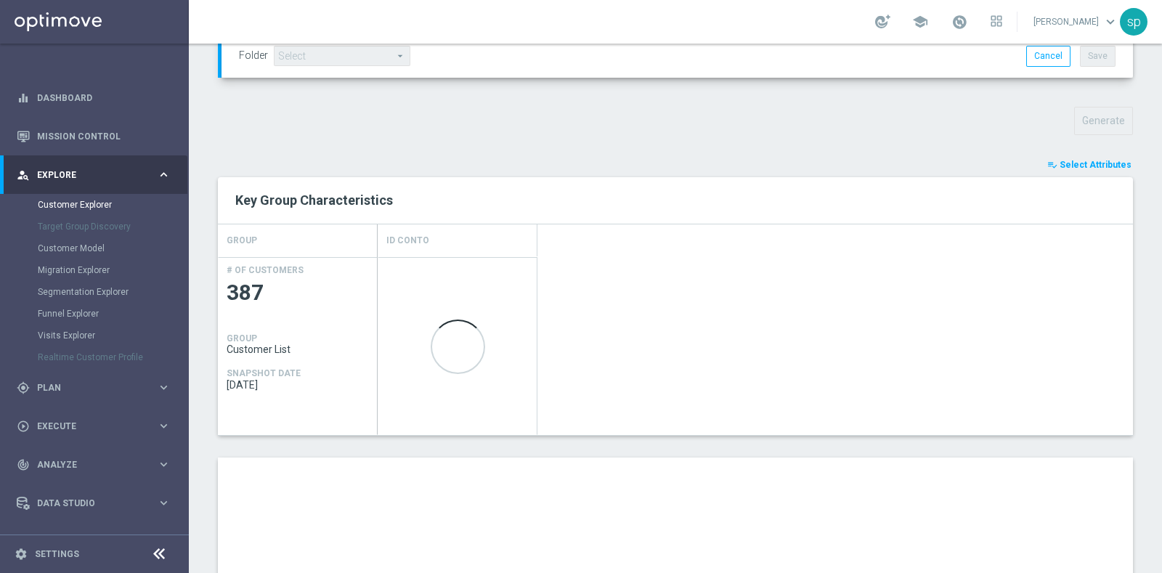
scroll to position [783, 0]
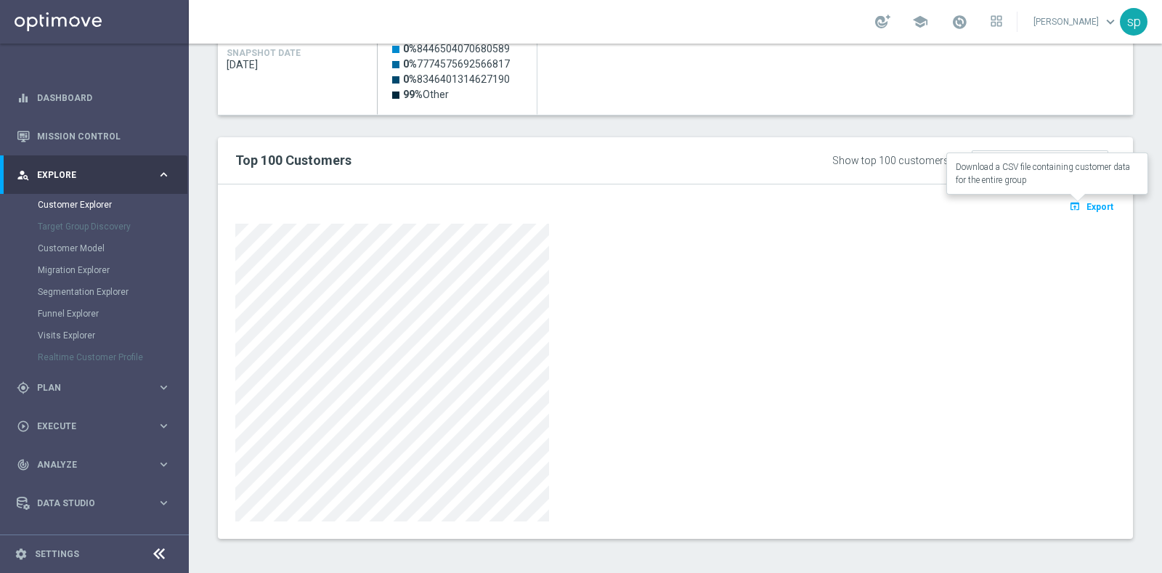
click at [1071, 205] on icon "open_in_browser" at bounding box center [1076, 206] width 15 height 12
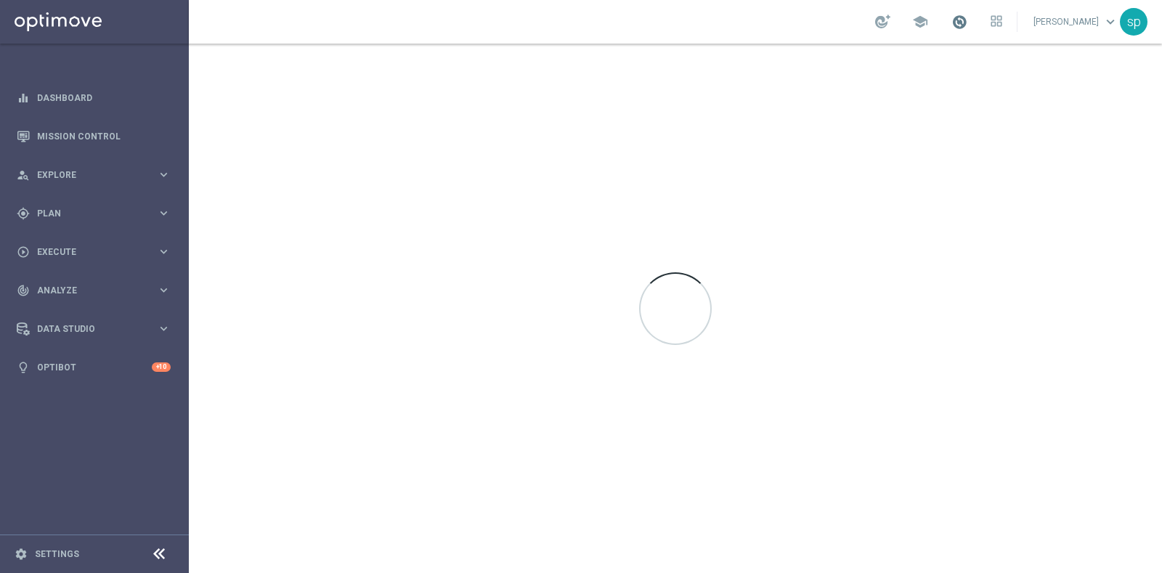
click at [967, 23] on span at bounding box center [959, 22] width 16 height 16
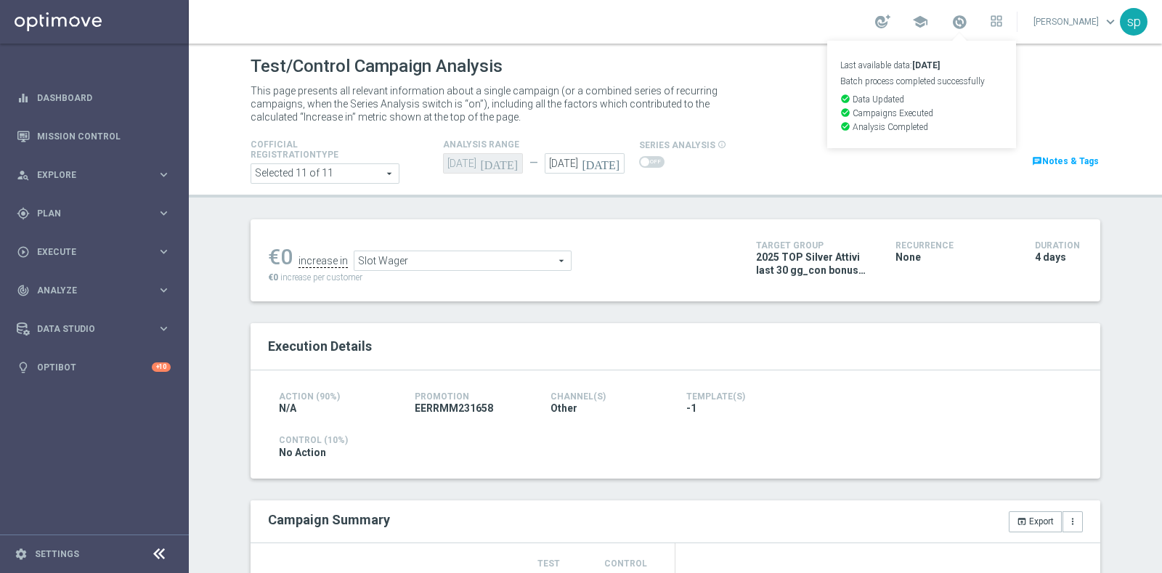
click at [546, 252] on span "Slot Wager" at bounding box center [462, 260] width 216 height 19
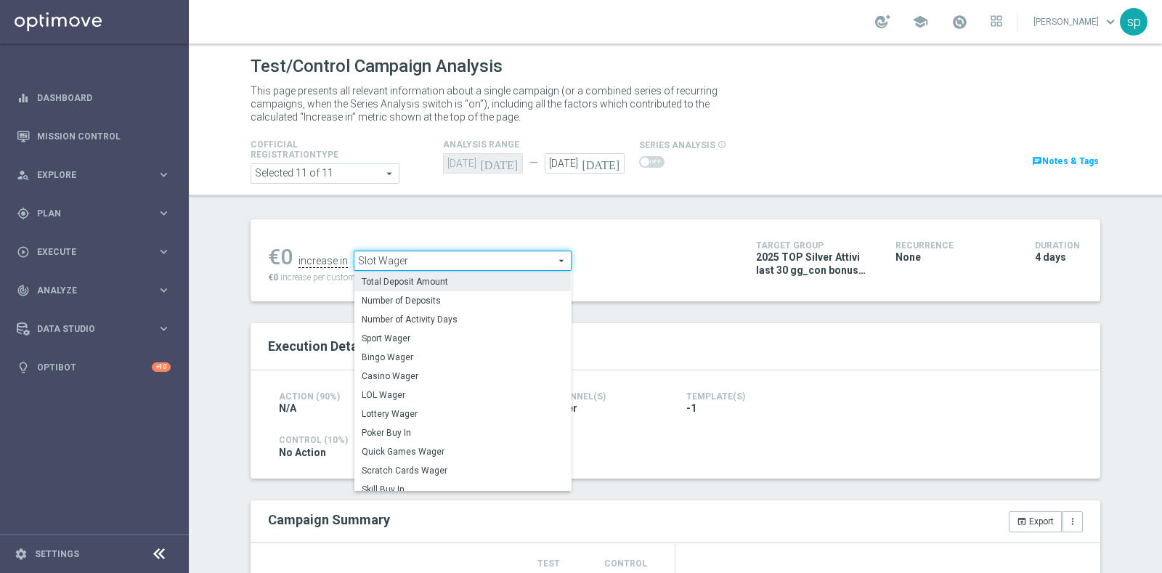
click at [427, 276] on span "Total Deposit Amount" at bounding box center [463, 282] width 202 height 12
type input "Total Deposit Amount"
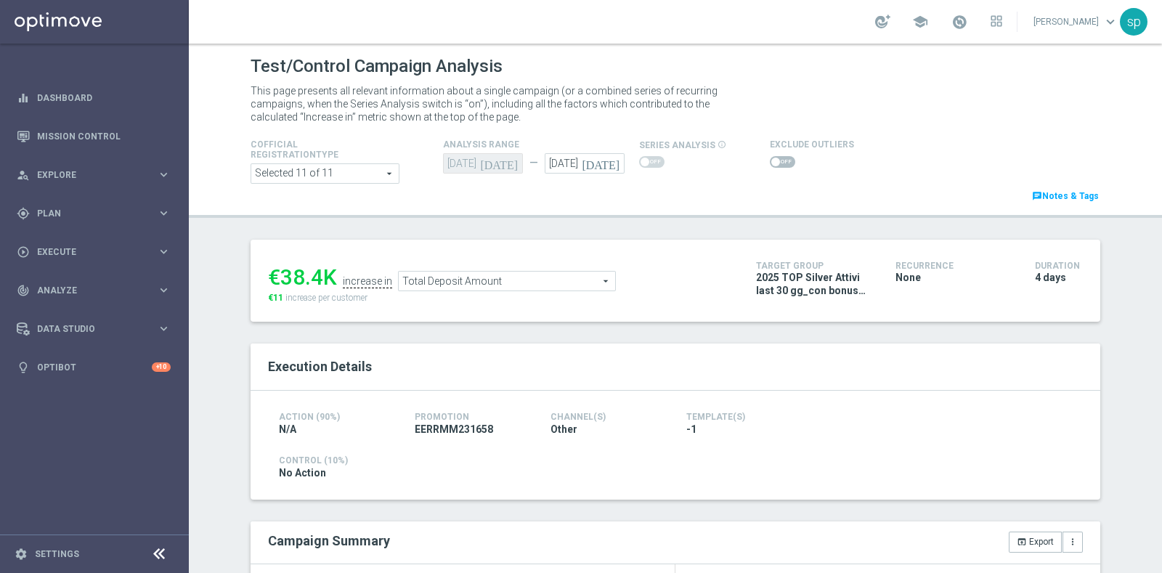
click at [777, 159] on span at bounding box center [782, 162] width 25 height 12
click at [777, 159] on input "checkbox" at bounding box center [782, 162] width 25 height 12
checkbox input "true"
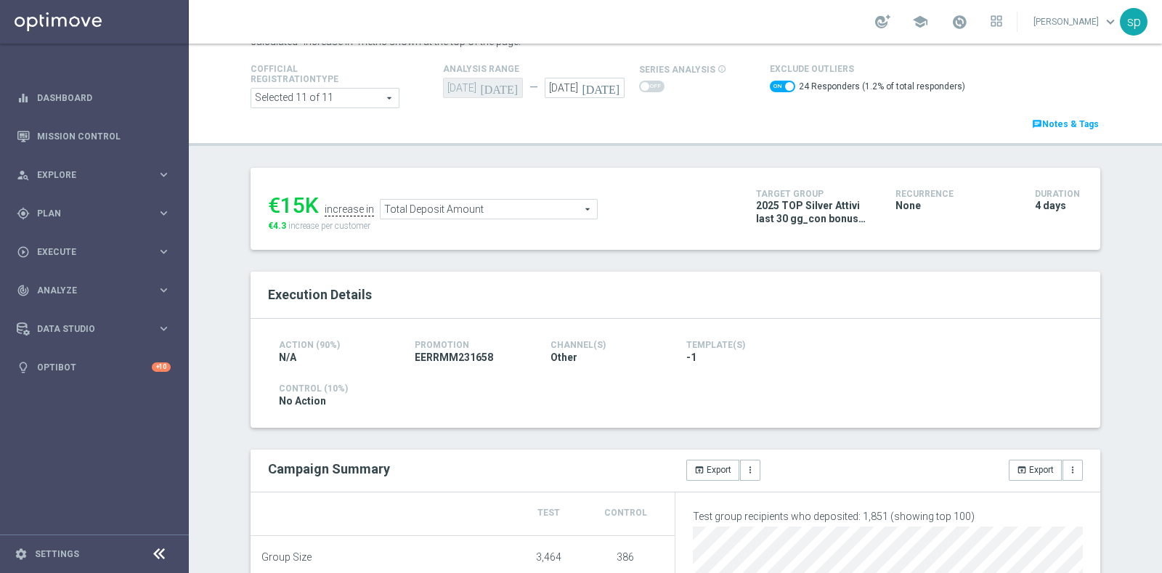
scroll to position [32, 0]
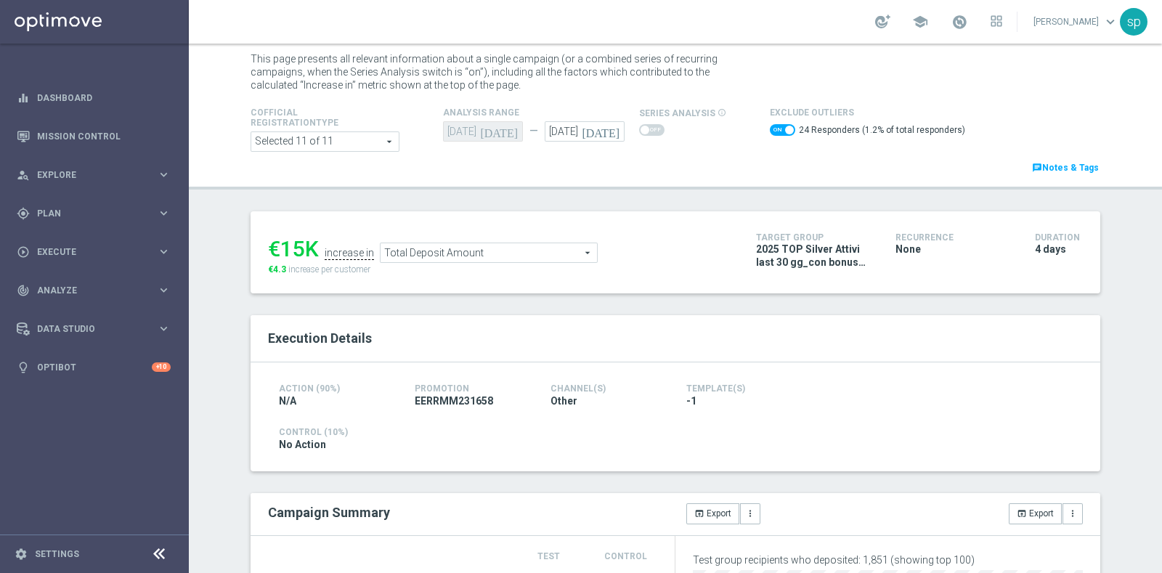
click at [502, 246] on span "Total Deposit Amount" at bounding box center [488, 252] width 216 height 19
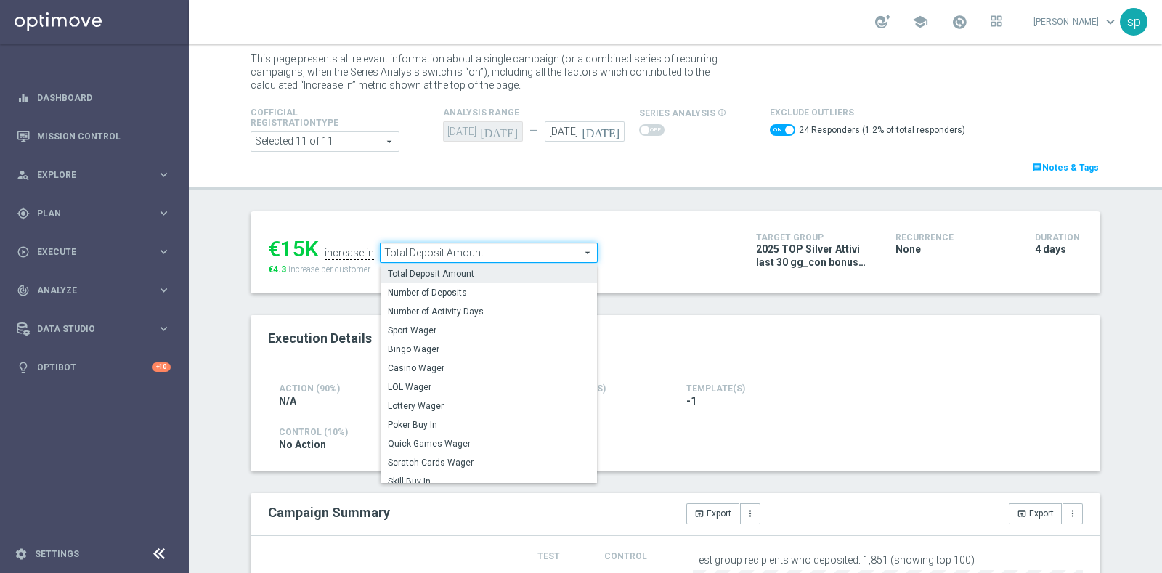
scroll to position [184, 0]
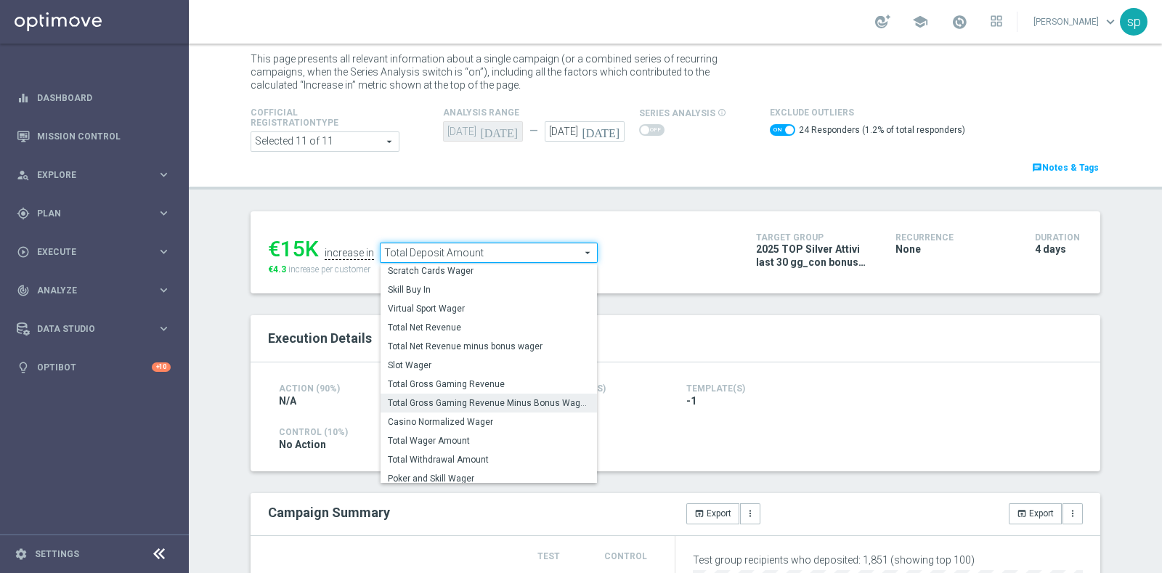
click at [558, 409] on label "Total Gross Gaming Revenue Minus Bonus Wagared" at bounding box center [488, 403] width 216 height 19
type input "Total Gross Gaming Revenue Minus Bonus Wagared"
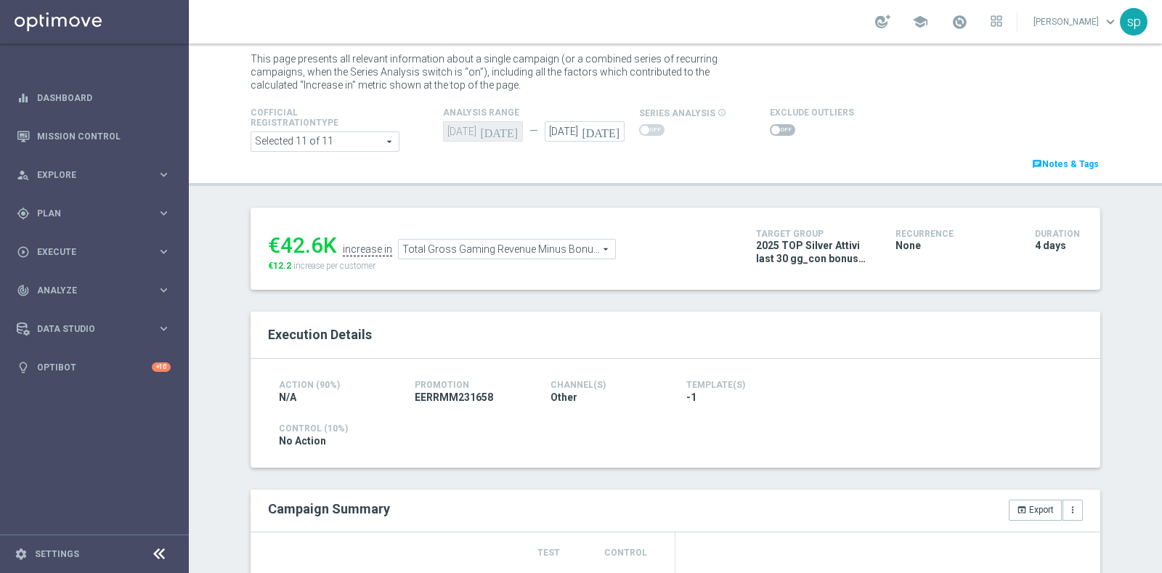
click at [772, 133] on span at bounding box center [782, 130] width 25 height 12
click at [772, 133] on input "checkbox" at bounding box center [782, 130] width 25 height 12
checkbox input "true"
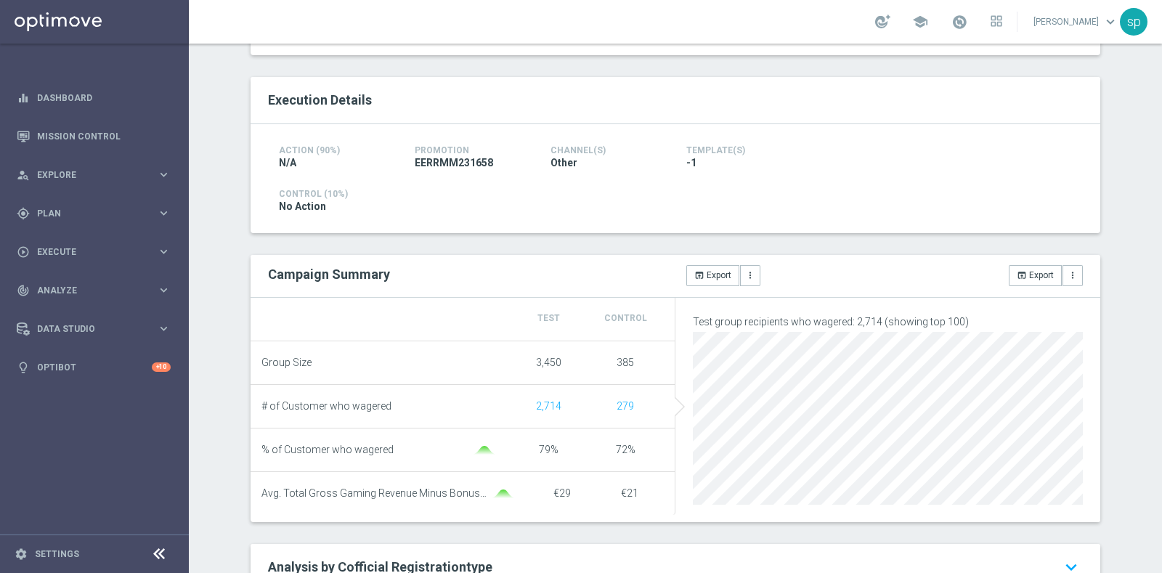
scroll to position [12, 0]
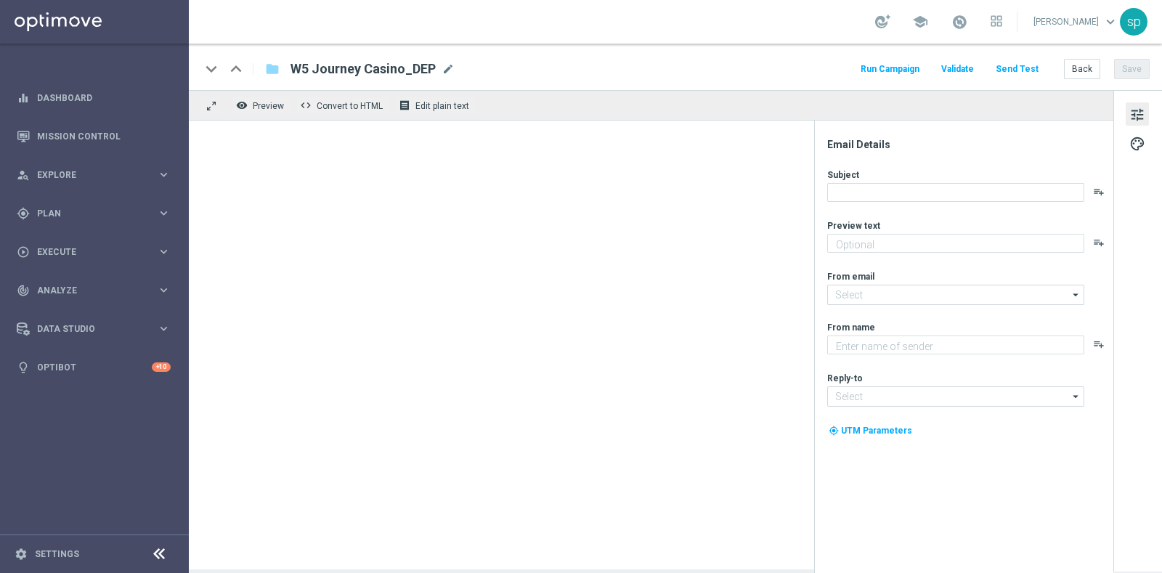
type textarea "Fino a 10€ di bonus"
type textarea "Sisal"
type input "newsletter@comunicazioni.sisal.it"
type input "info@sisal.it"
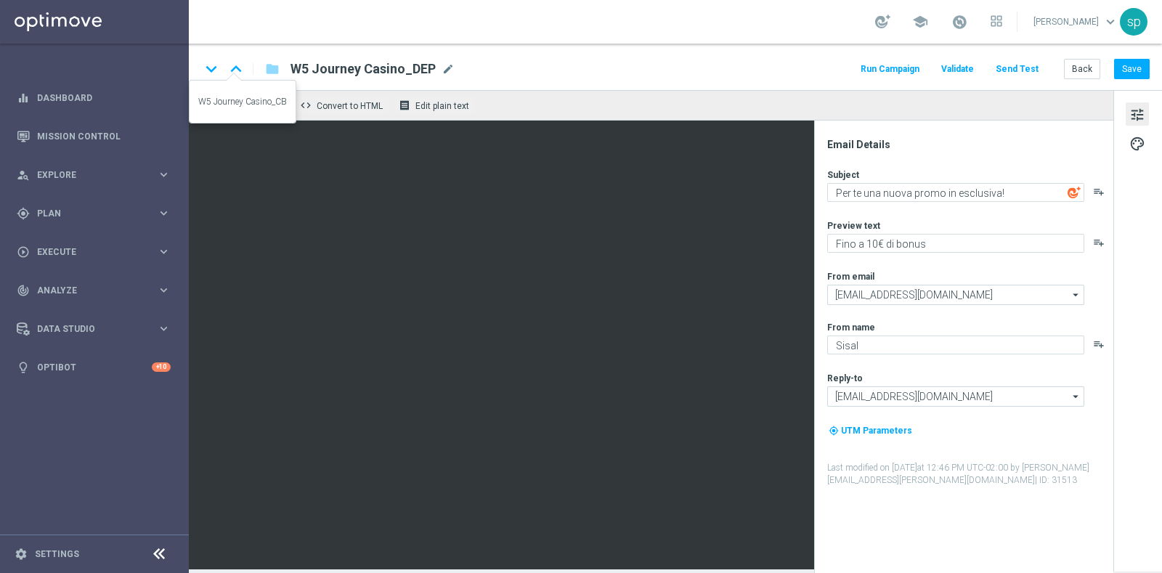
click at [238, 65] on icon "keyboard_arrow_up" at bounding box center [236, 69] width 22 height 22
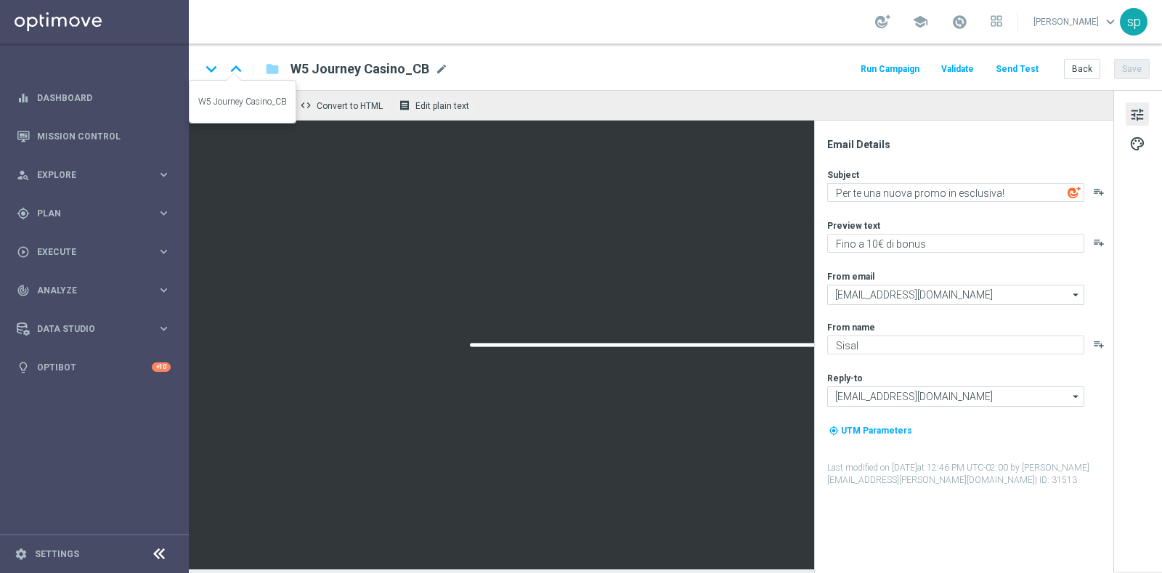
type textarea "Sfide avvincenti con le Casinò Races"
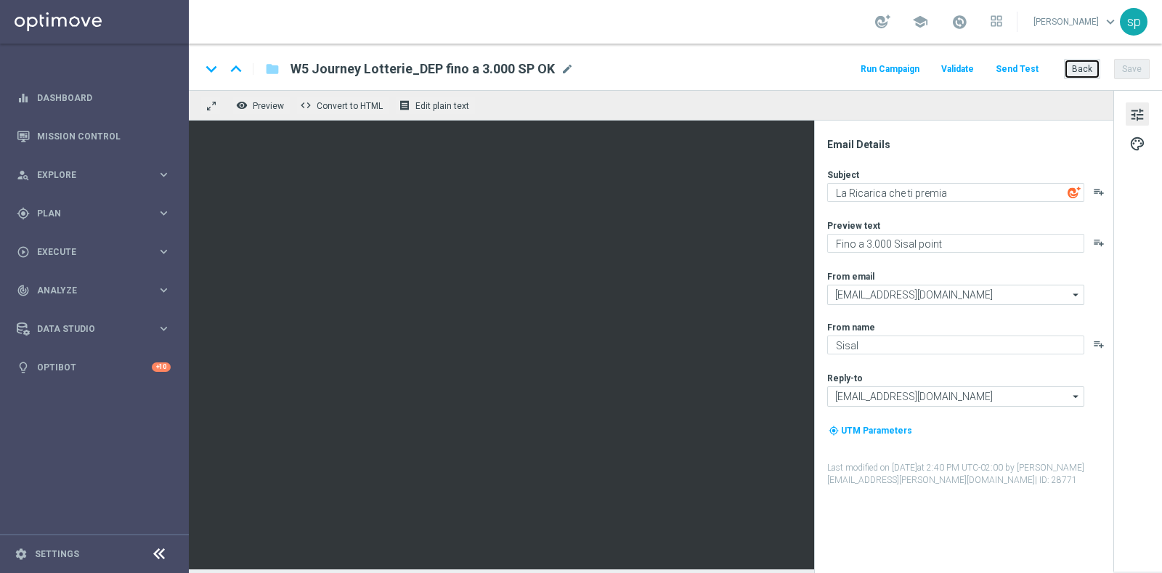
click at [1087, 66] on button "Back" at bounding box center [1082, 69] width 36 height 20
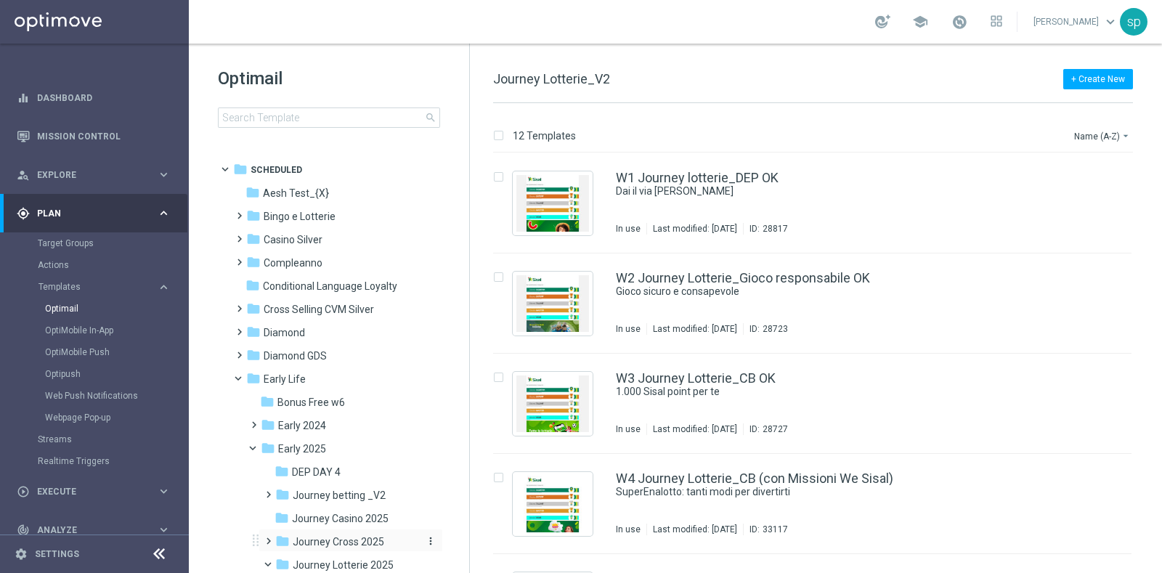
click at [330, 539] on span "Journey Cross 2025" at bounding box center [338, 541] width 91 height 13
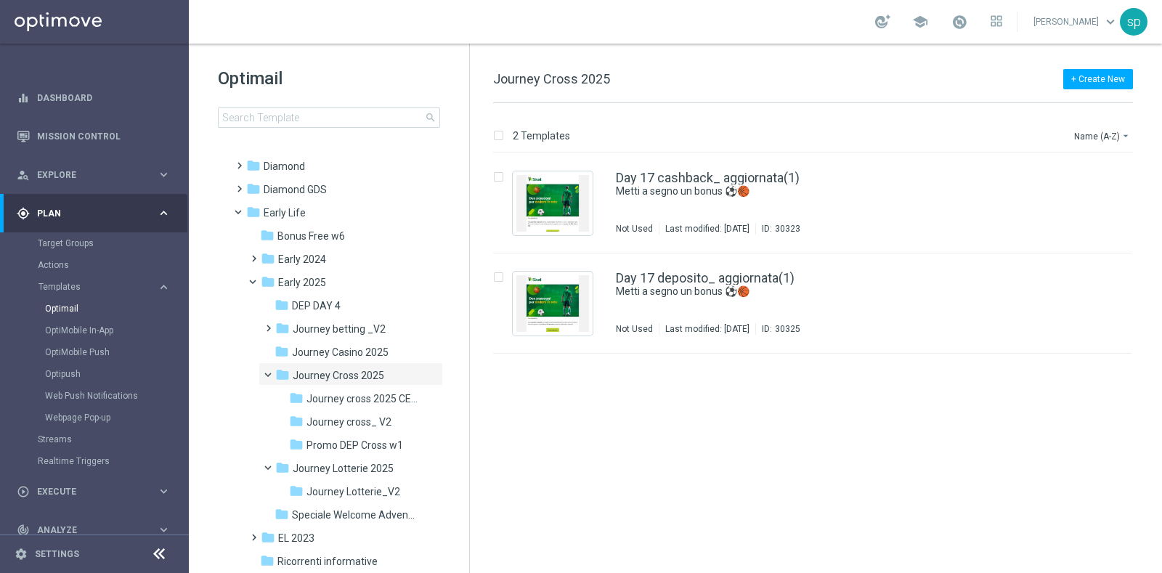
scroll to position [180, 0]
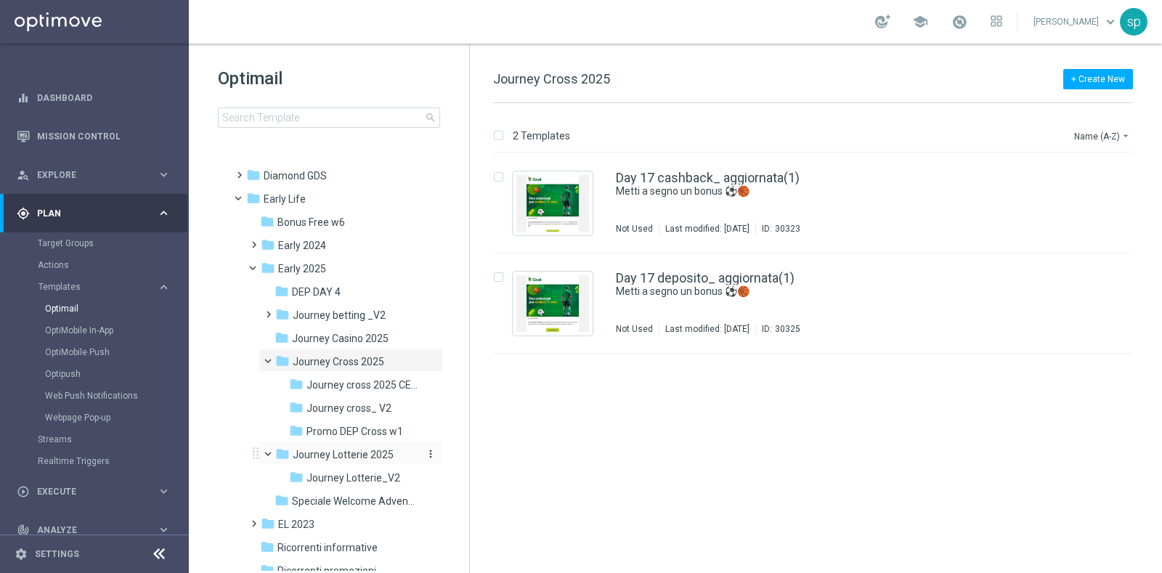
click at [387, 457] on span "Journey Lotterie 2025" at bounding box center [343, 454] width 101 height 13
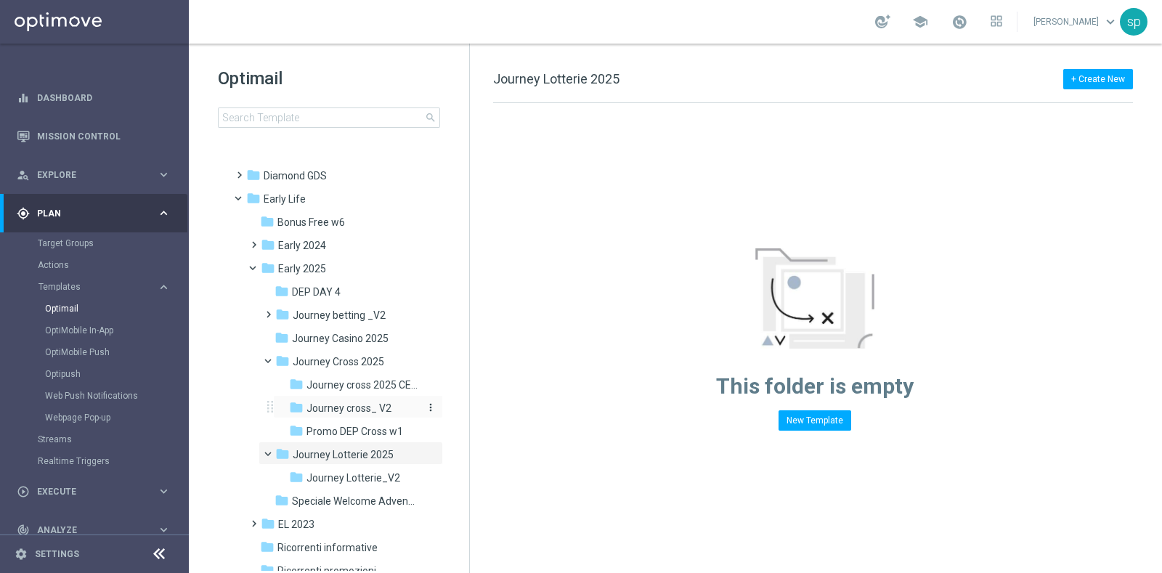
click at [374, 409] on span "Journey cross_ V2" at bounding box center [348, 407] width 85 height 13
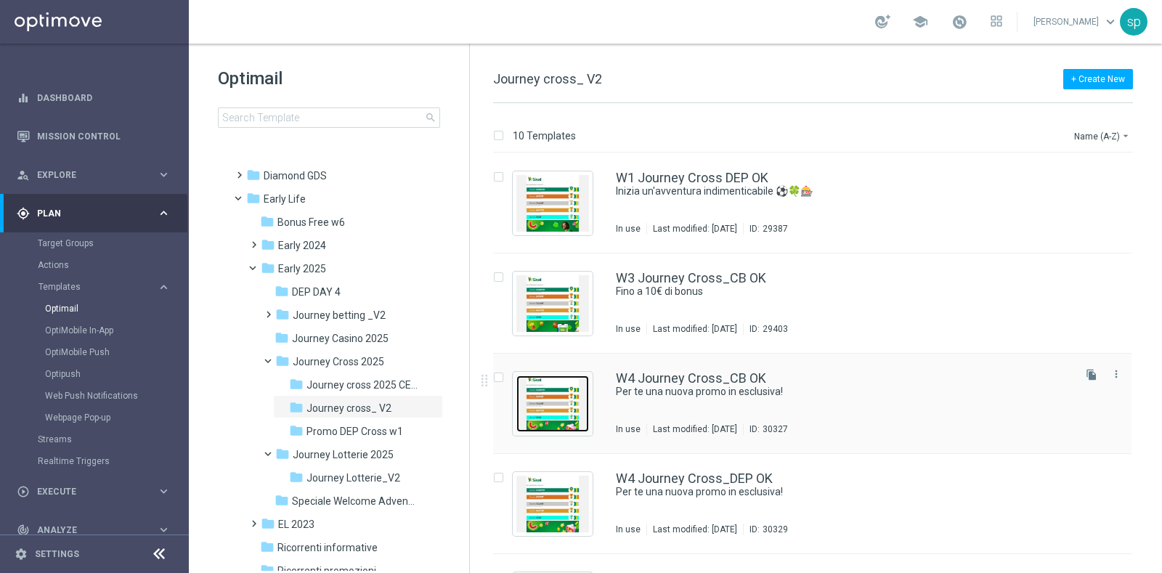
click at [563, 394] on img "Press SPACE to select this row." at bounding box center [552, 403] width 73 height 57
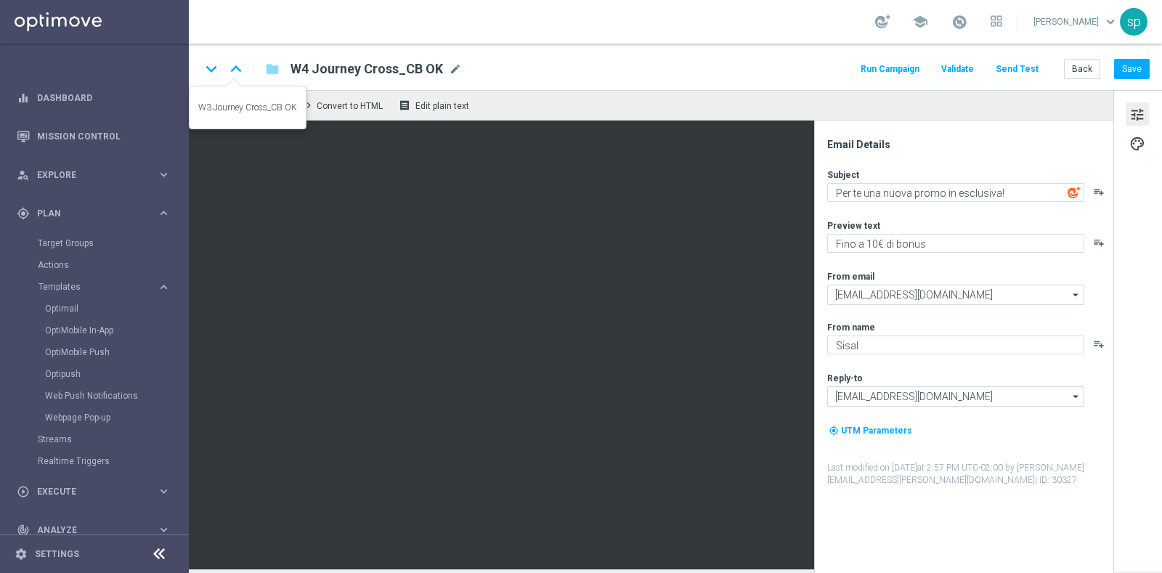
click at [239, 67] on icon "keyboard_arrow_up" at bounding box center [236, 69] width 22 height 22
type textarea "Fino a 10€ di bonus"
type textarea "Scarica e scopri le App di Sisal"
click at [205, 67] on icon "keyboard_arrow_down" at bounding box center [211, 69] width 22 height 22
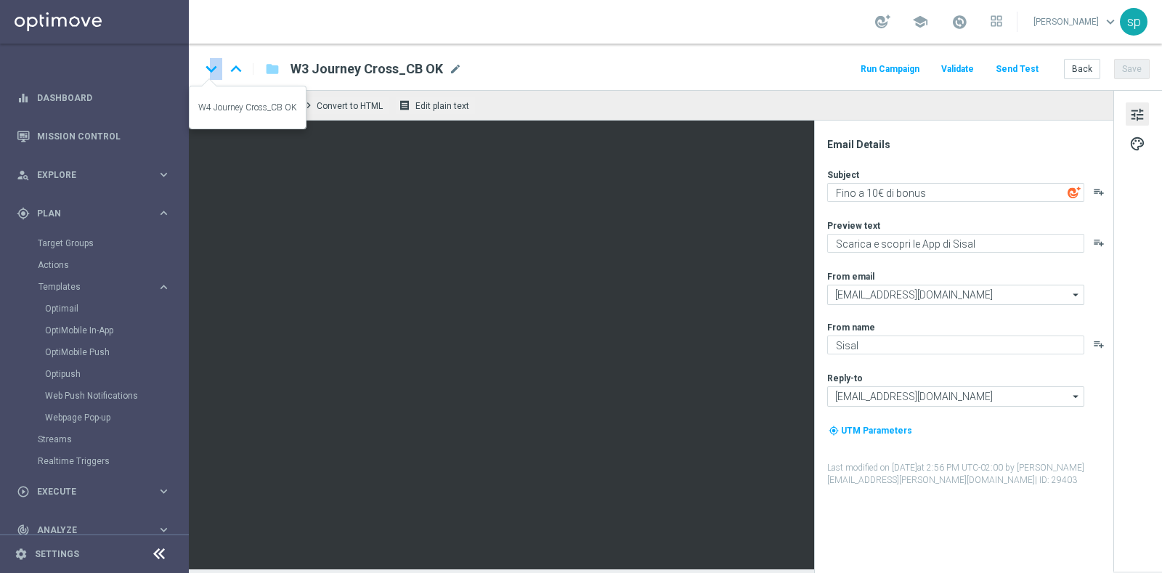
type textarea "Per te una nuova promo in esclusiva!"
type textarea "Fino a 10€ di bonus"
click at [205, 67] on icon "keyboard_arrow_down" at bounding box center [211, 69] width 22 height 22
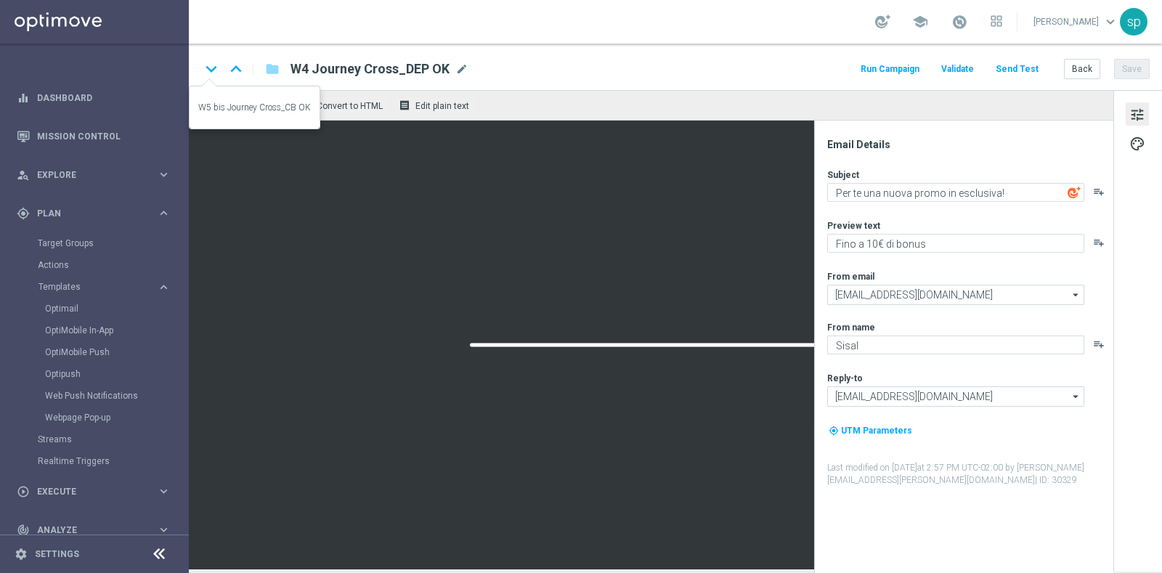
type textarea "Due passaggi per conquistare il tuo bonus!"
type textarea "Fino a 5.000 Sisal point"
